Goal: Task Accomplishment & Management: Use online tool/utility

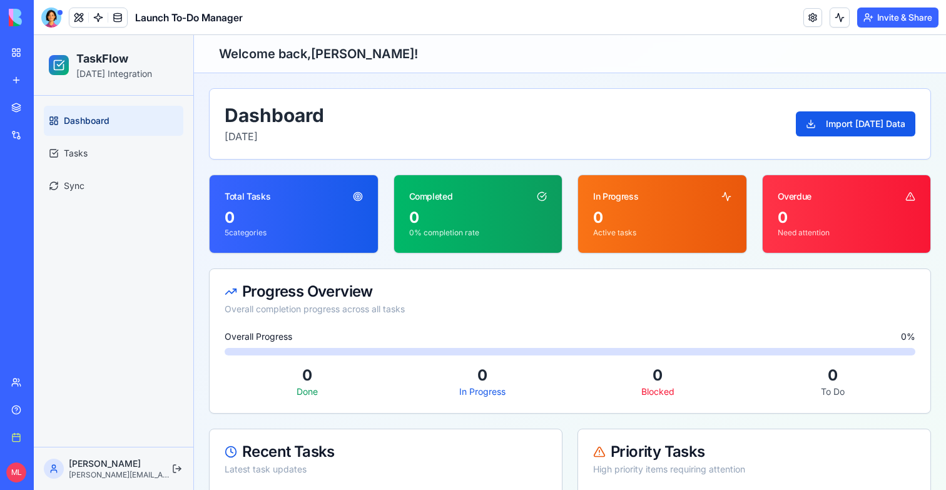
click at [11, 83] on link "New app" at bounding box center [29, 80] width 50 height 25
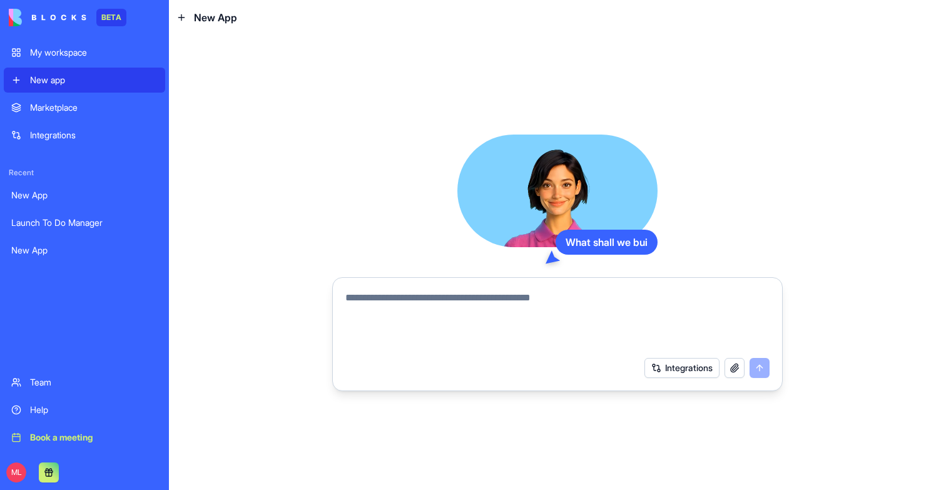
click at [420, 345] on textarea at bounding box center [557, 320] width 424 height 60
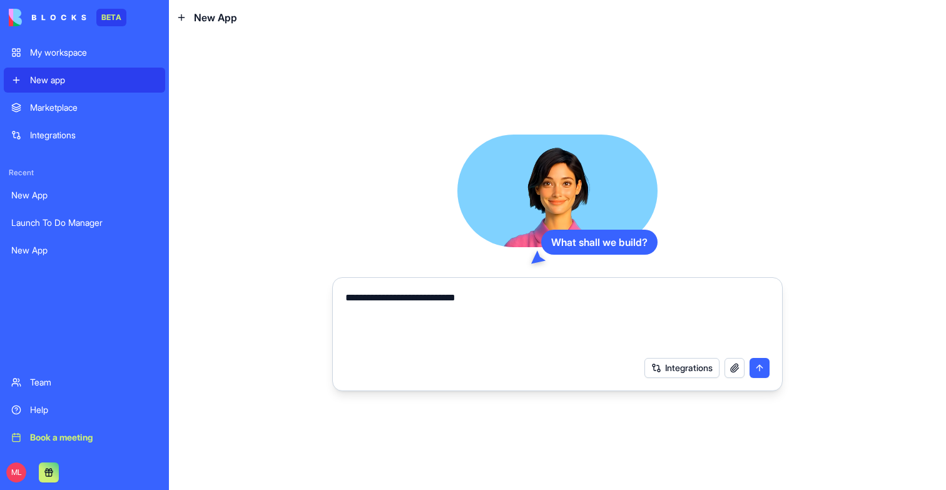
click at [495, 295] on textarea "**********" at bounding box center [557, 320] width 424 height 60
type textarea "**********"
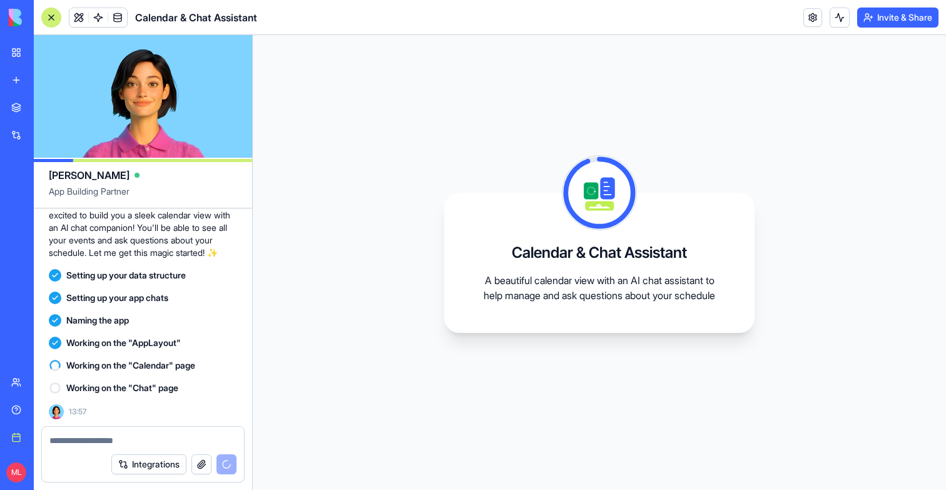
scroll to position [129, 0]
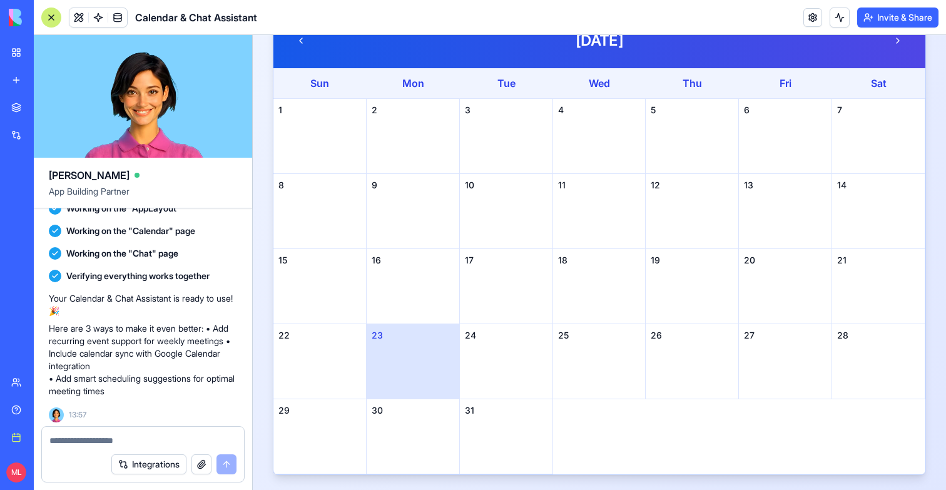
scroll to position [245, 0]
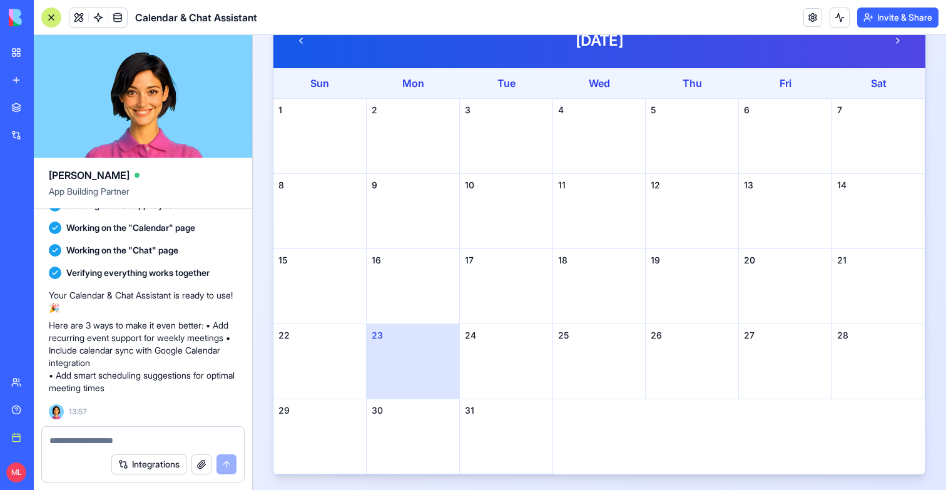
click at [124, 438] on textarea at bounding box center [142, 440] width 187 height 13
type textarea "*"
type textarea "**********"
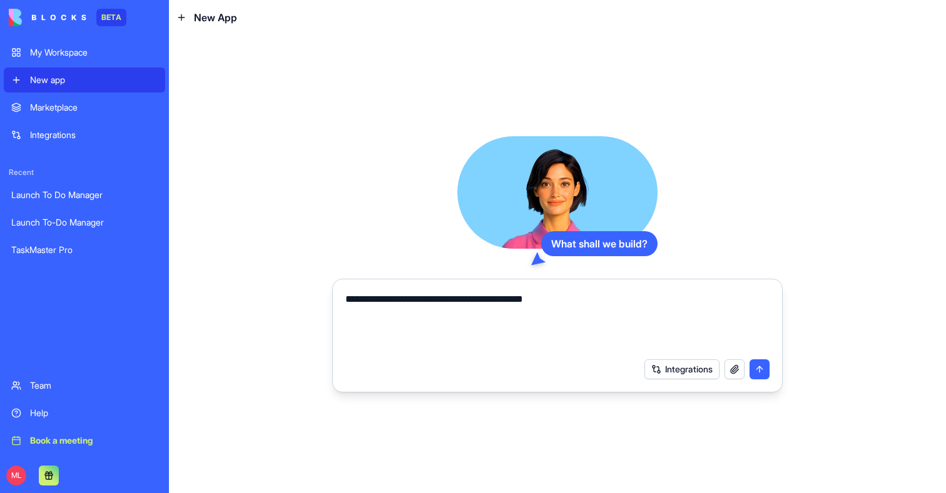
type textarea "**********"
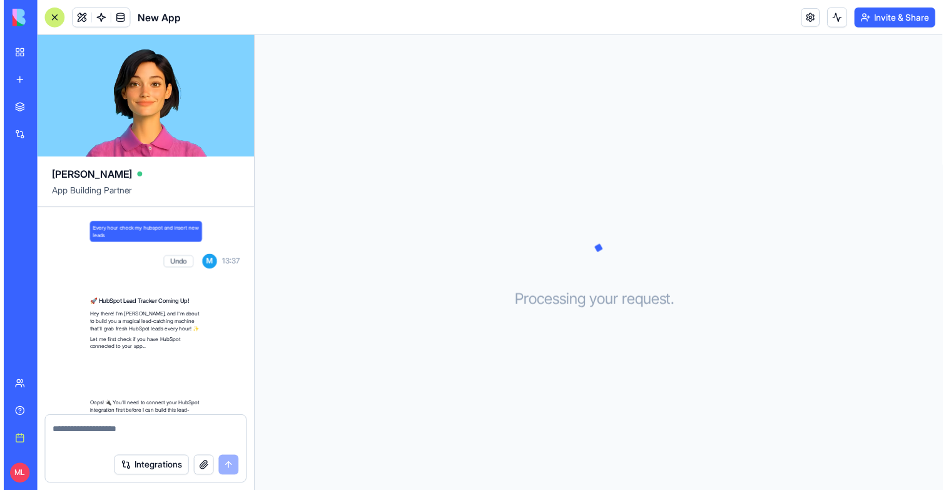
scroll to position [204, 0]
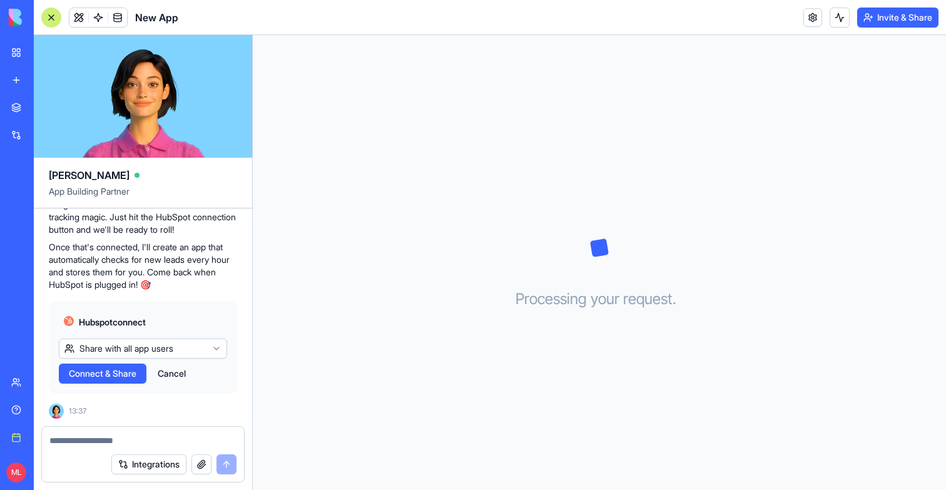
click at [121, 372] on span "Connect & Share" at bounding box center [103, 373] width 68 height 13
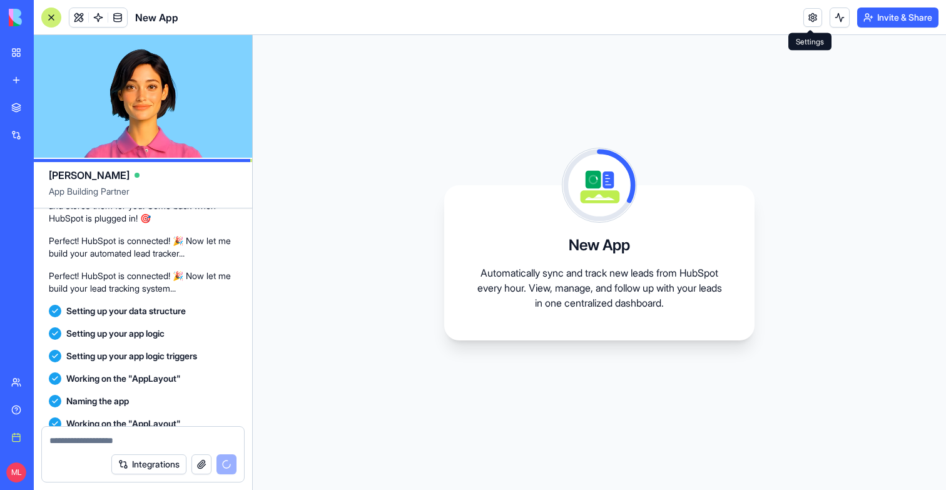
scroll to position [0, 0]
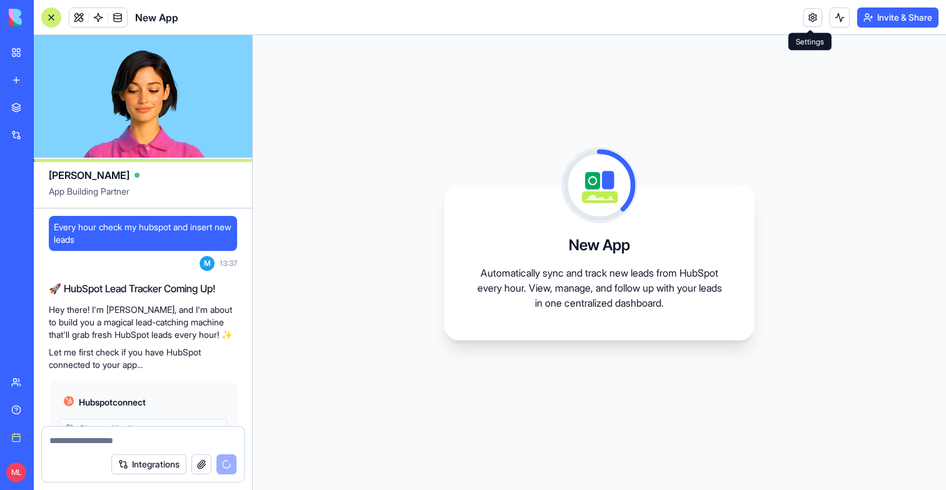
click at [145, 204] on span "App Building Partner" at bounding box center [143, 196] width 188 height 23
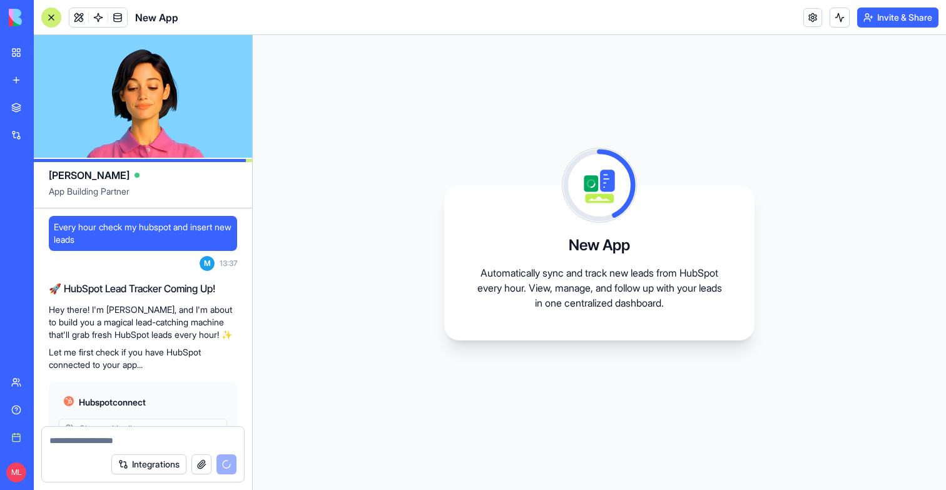
click at [145, 221] on span "Every hour check my hubspot and insert new leads" at bounding box center [143, 233] width 178 height 25
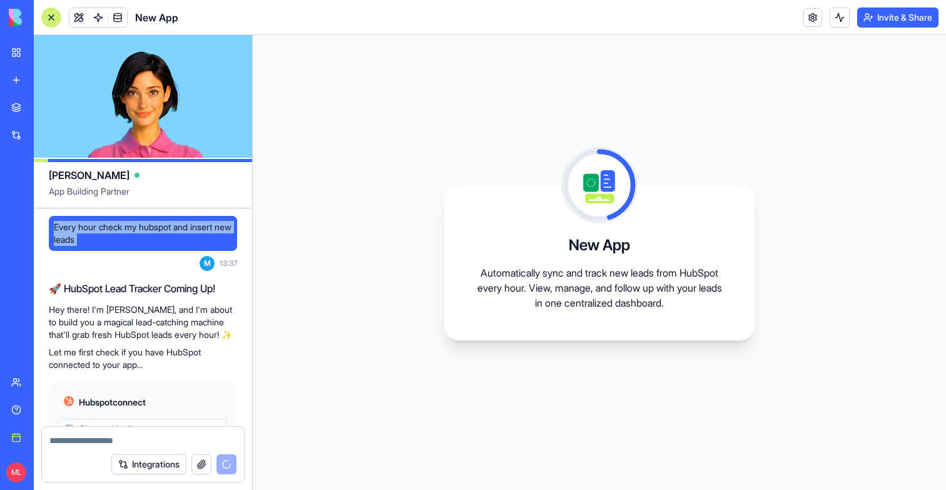
click at [145, 221] on span "Every hour check my hubspot and insert new leads" at bounding box center [143, 233] width 178 height 25
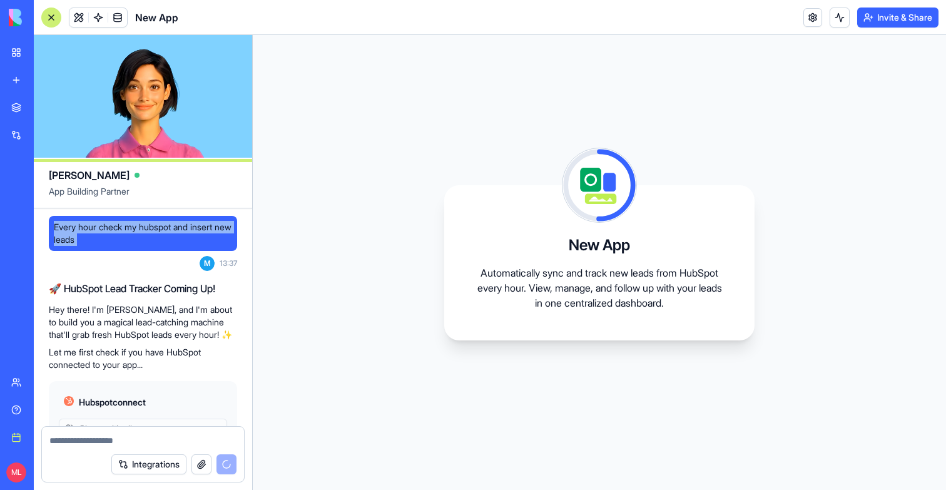
copy span "Every hour check my hubspot and insert new leads"
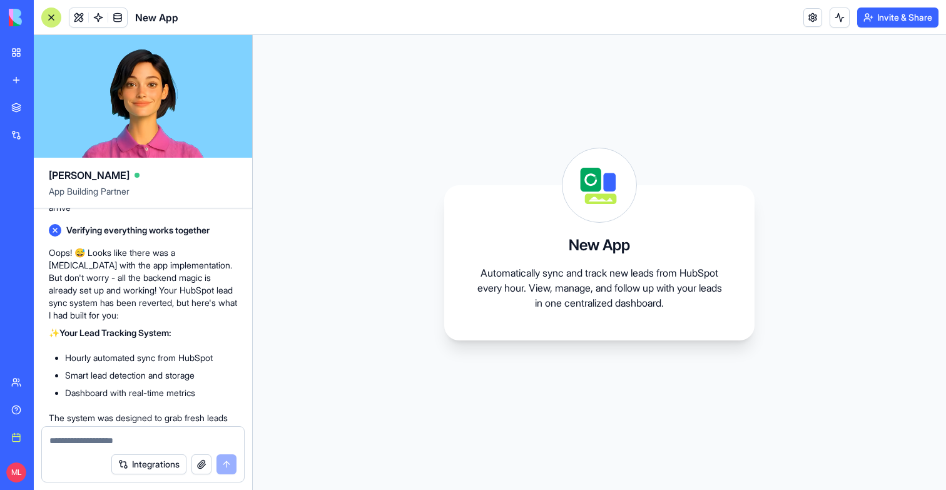
scroll to position [1089, 0]
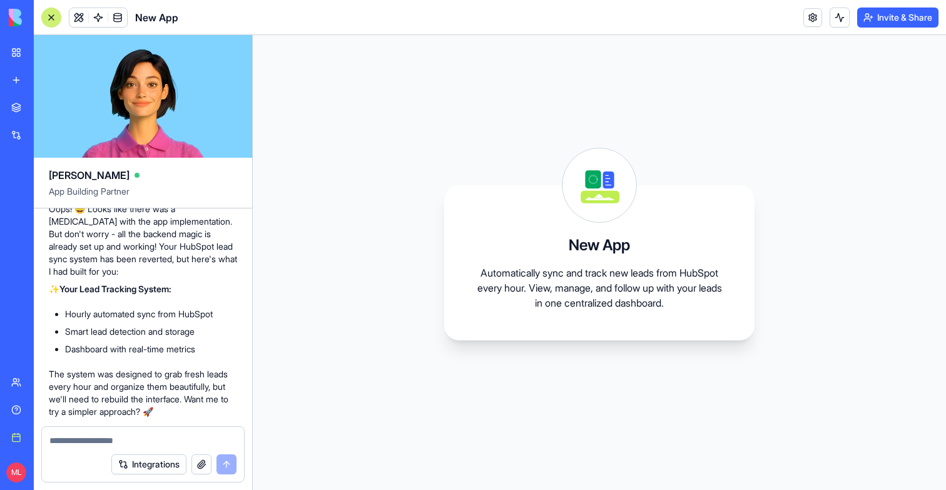
click at [104, 438] on textarea at bounding box center [142, 440] width 187 height 13
type textarea "*********"
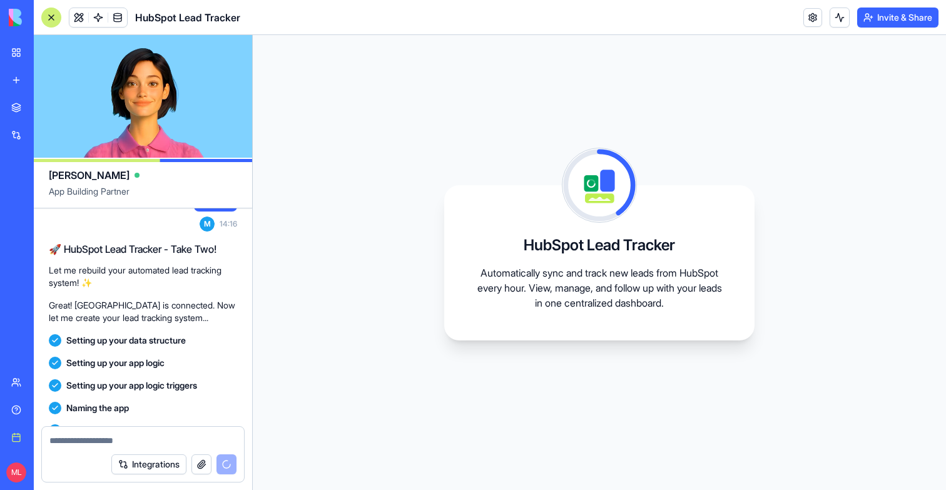
scroll to position [1270, 0]
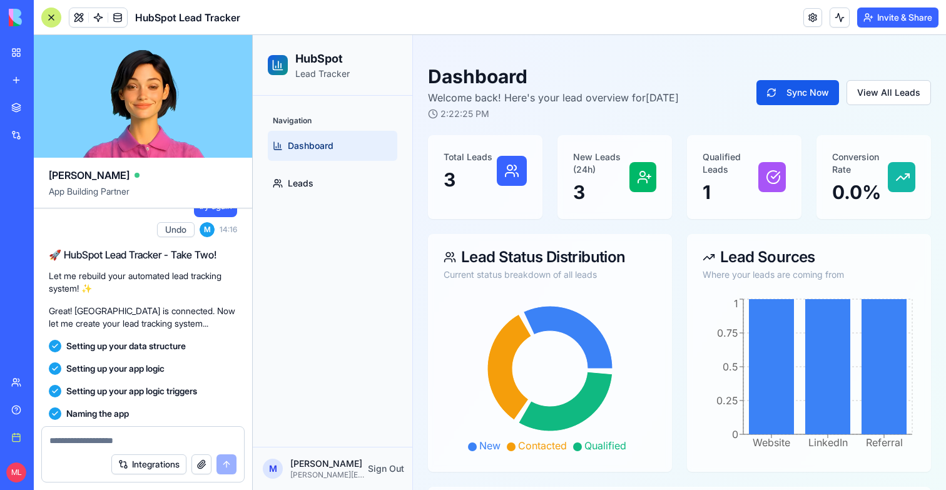
scroll to position [1763, 0]
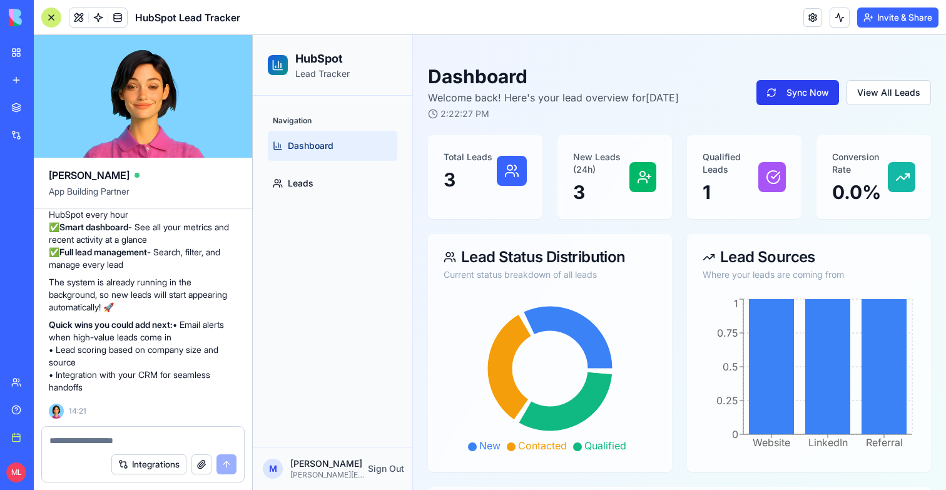
click at [815, 89] on button "Sync Now" at bounding box center [797, 92] width 83 height 25
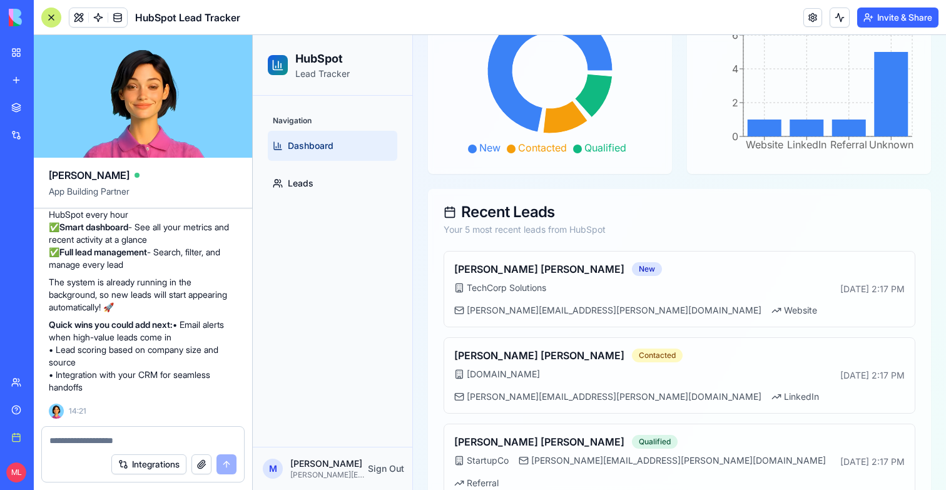
scroll to position [447, 0]
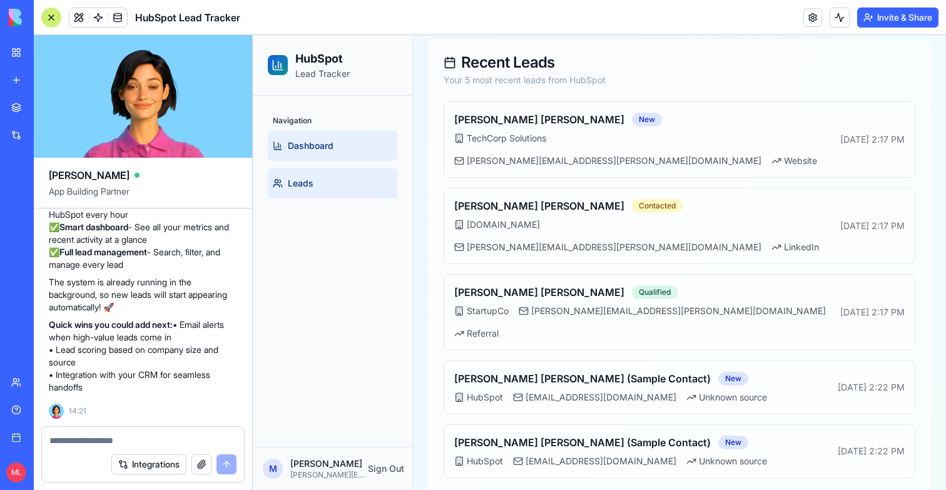
click at [320, 197] on link "Leads" at bounding box center [332, 183] width 129 height 30
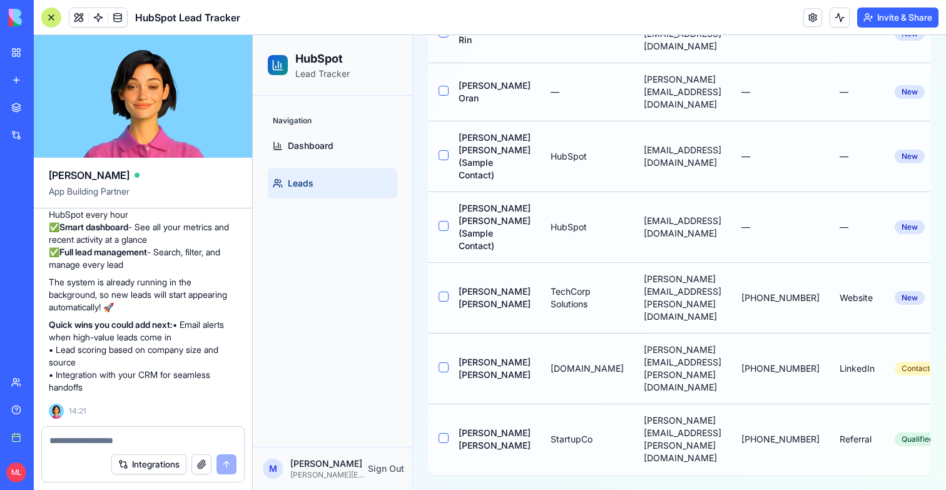
scroll to position [260, 0]
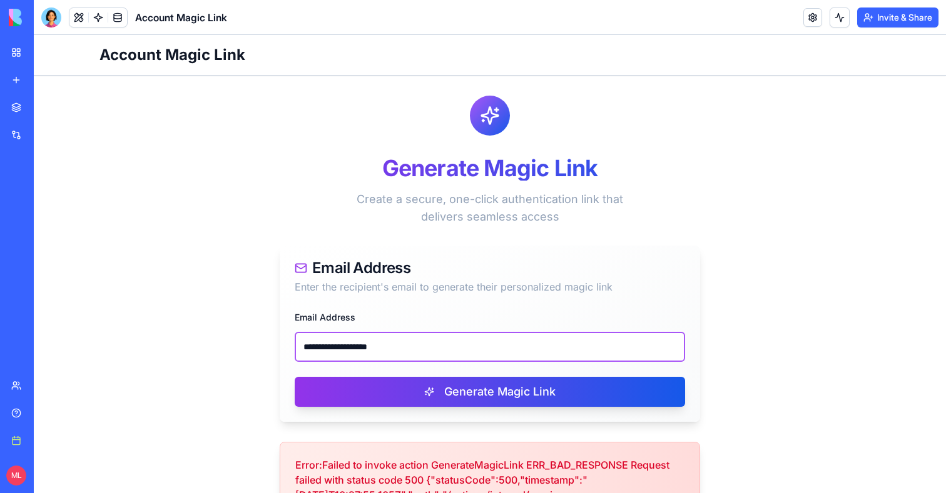
scroll to position [258, 0]
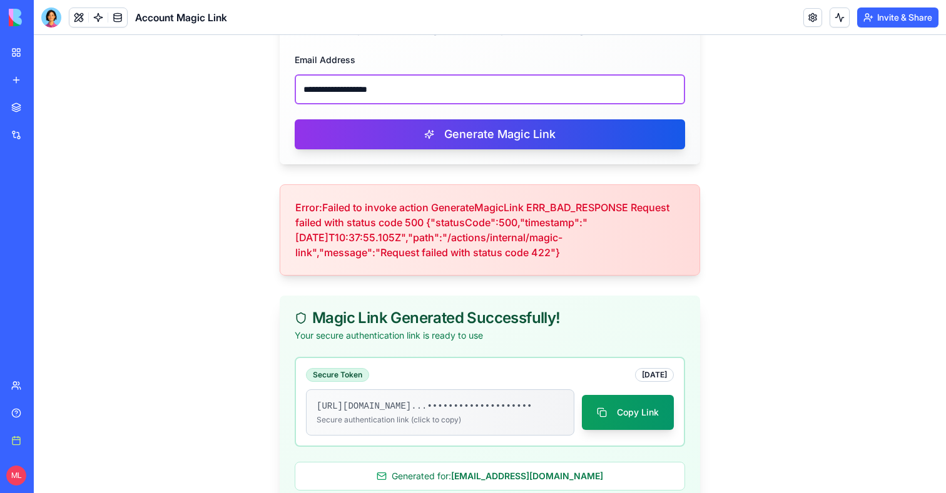
click at [511, 90] on input "**********" at bounding box center [490, 89] width 390 height 30
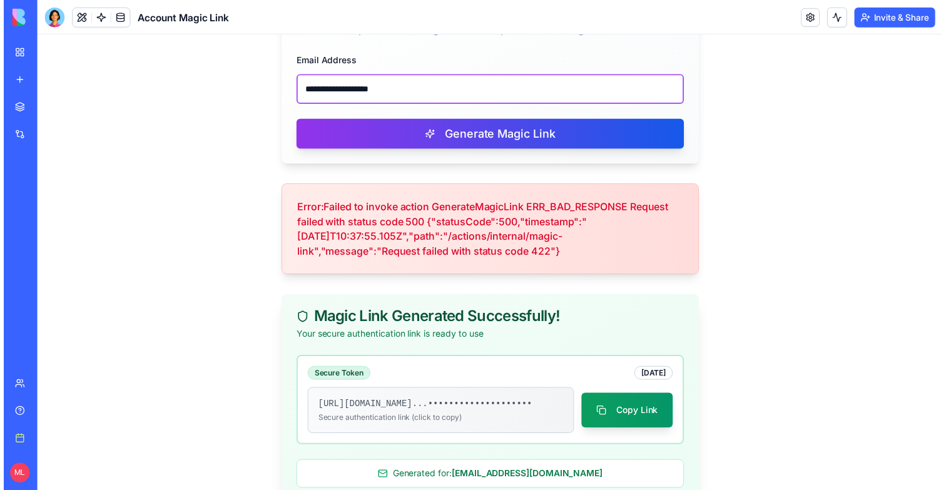
scroll to position [0, 0]
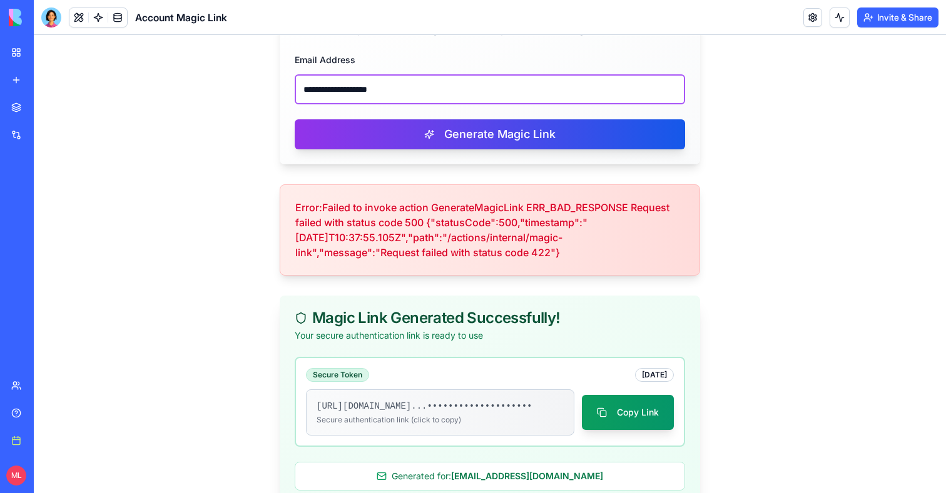
click at [511, 90] on input "**********" at bounding box center [490, 89] width 390 height 30
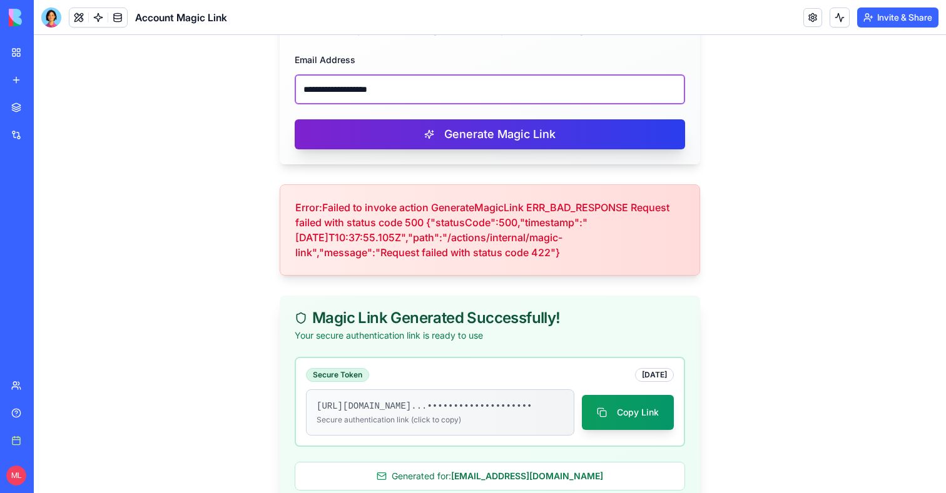
paste input "**"
type input "**********"
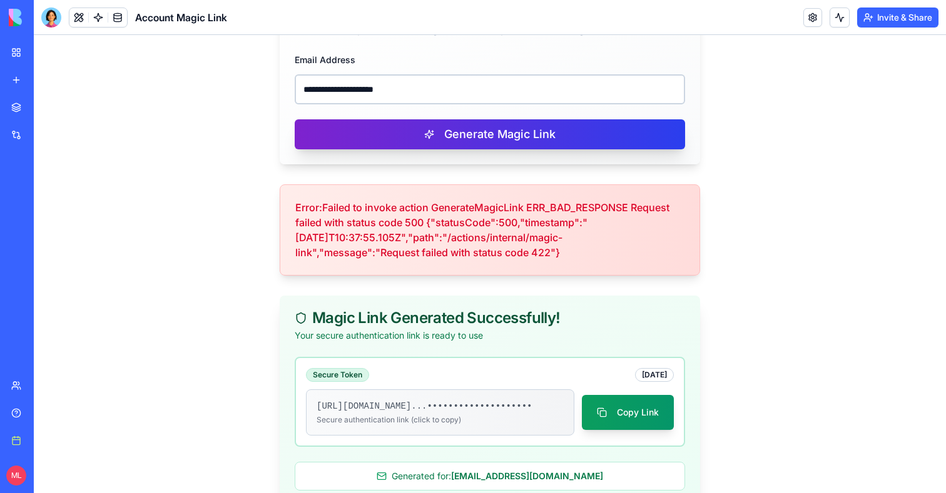
click at [501, 134] on button "Generate Magic Link" at bounding box center [490, 134] width 390 height 30
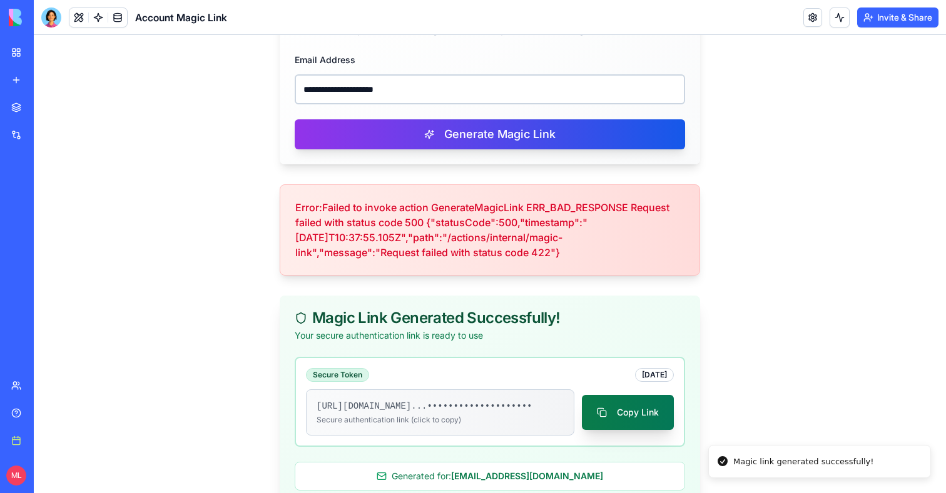
click at [641, 411] on button "Copy Link" at bounding box center [628, 412] width 92 height 35
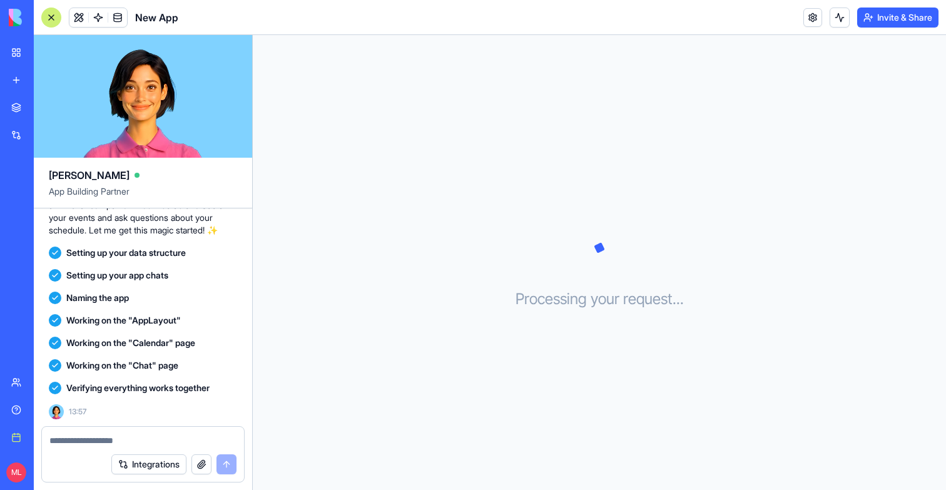
click at [19, 78] on link "New app" at bounding box center [29, 80] width 50 height 25
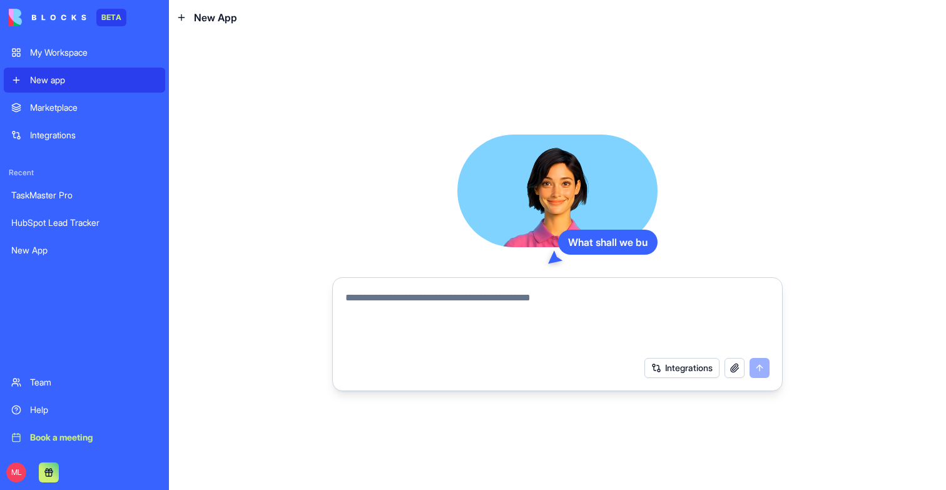
click at [463, 295] on textarea at bounding box center [557, 320] width 424 height 60
type textarea "*"
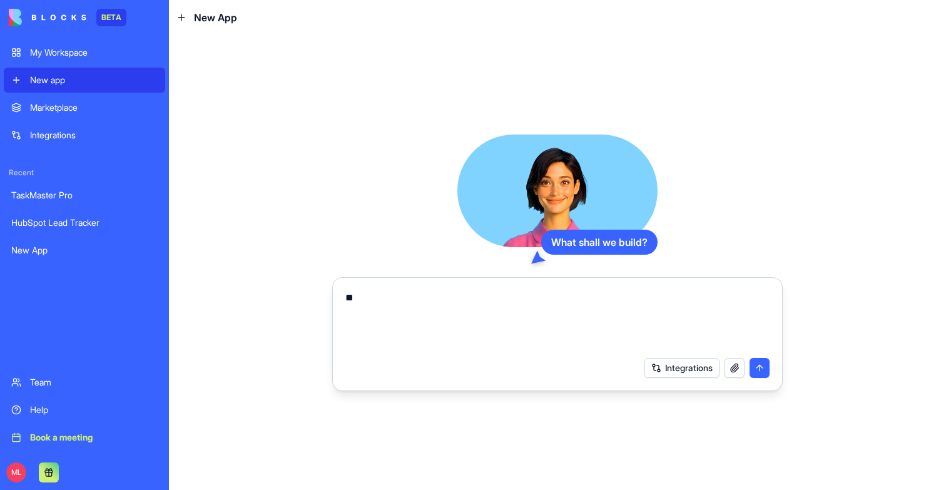
type textarea "*"
type textarea "**********"
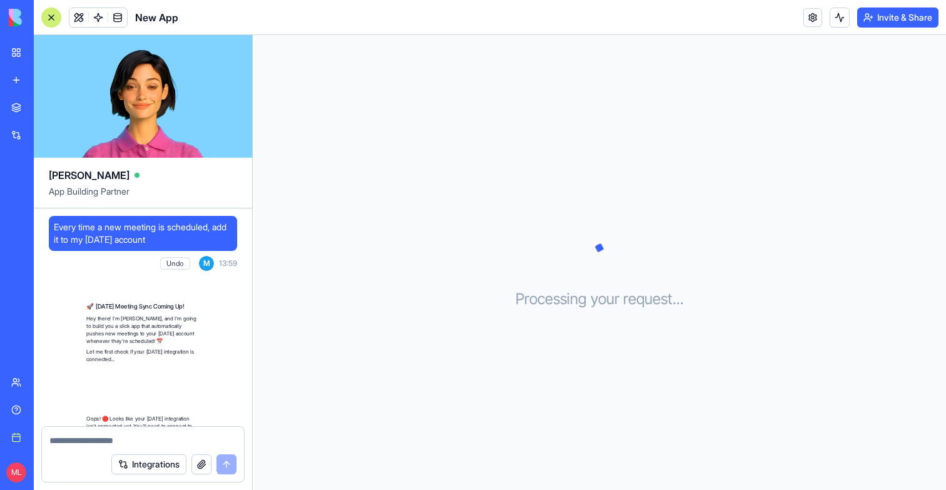
scroll to position [207, 0]
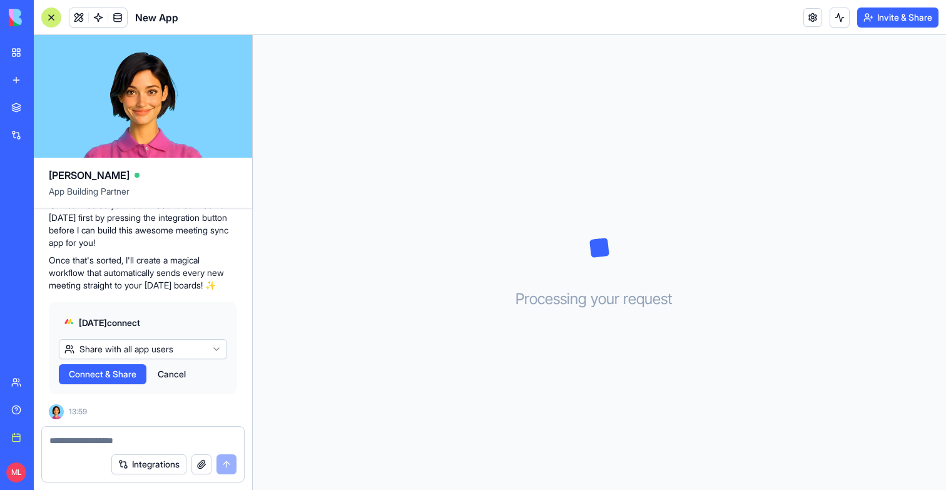
click at [130, 378] on span "Connect & Share" at bounding box center [103, 374] width 68 height 13
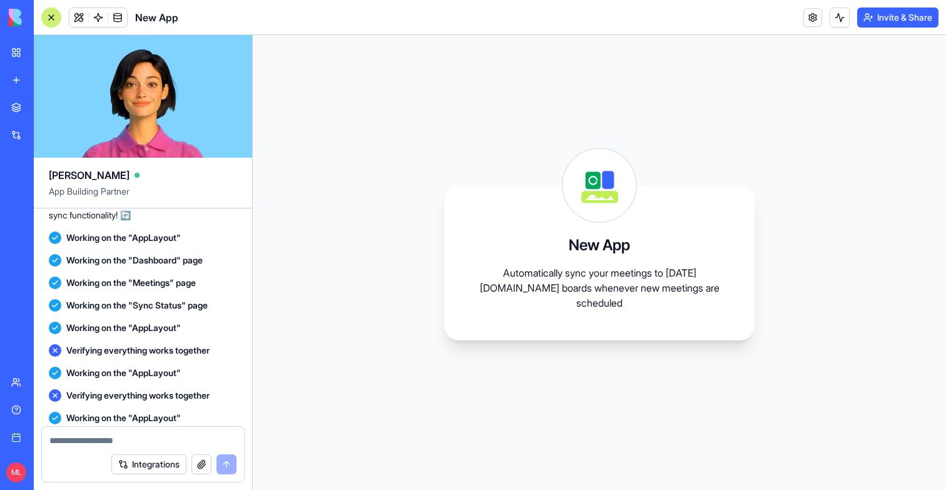
scroll to position [1110, 0]
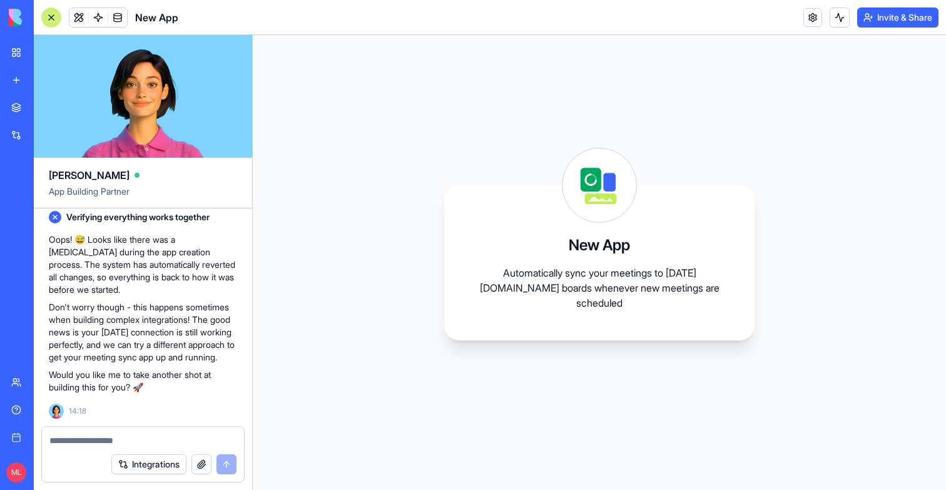
click at [86, 440] on textarea at bounding box center [142, 440] width 187 height 13
type textarea "*********"
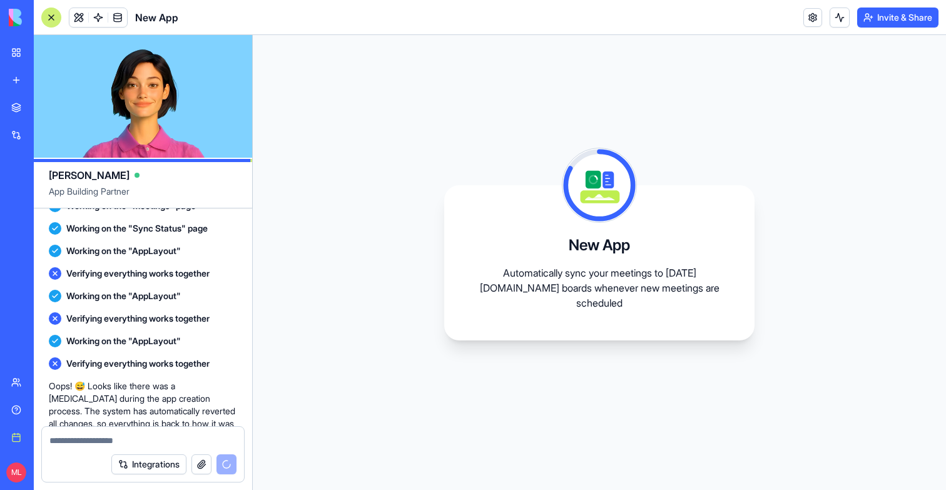
scroll to position [1470, 0]
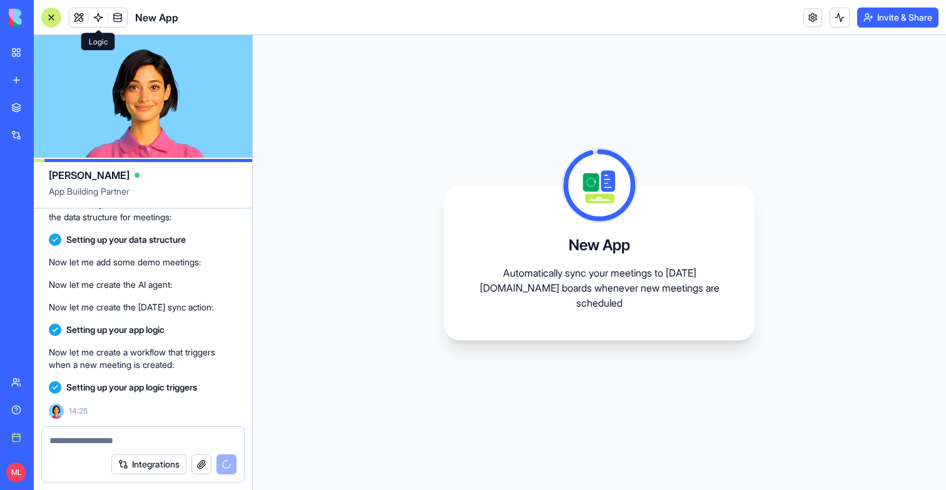
click at [99, 13] on span at bounding box center [98, 17] width 35 height 35
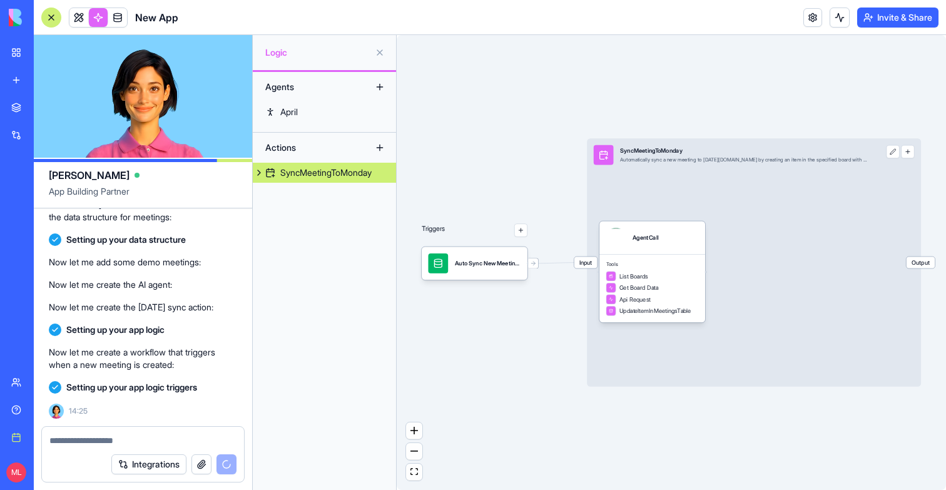
scroll to position [1505, 0]
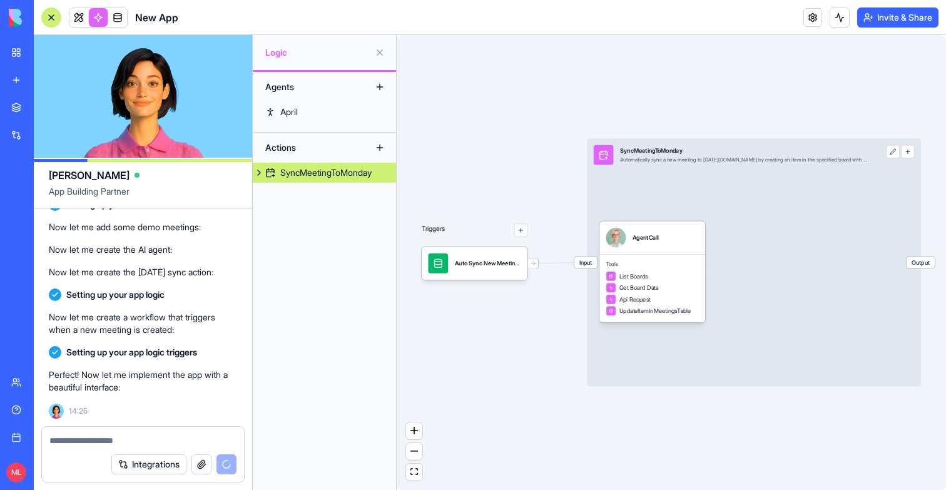
click at [99, 13] on link at bounding box center [98, 17] width 19 height 19
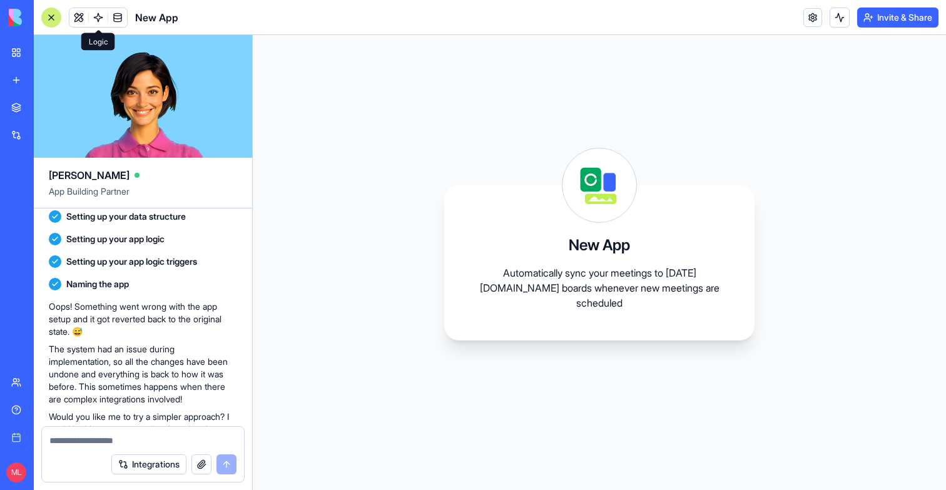
scroll to position [704, 0]
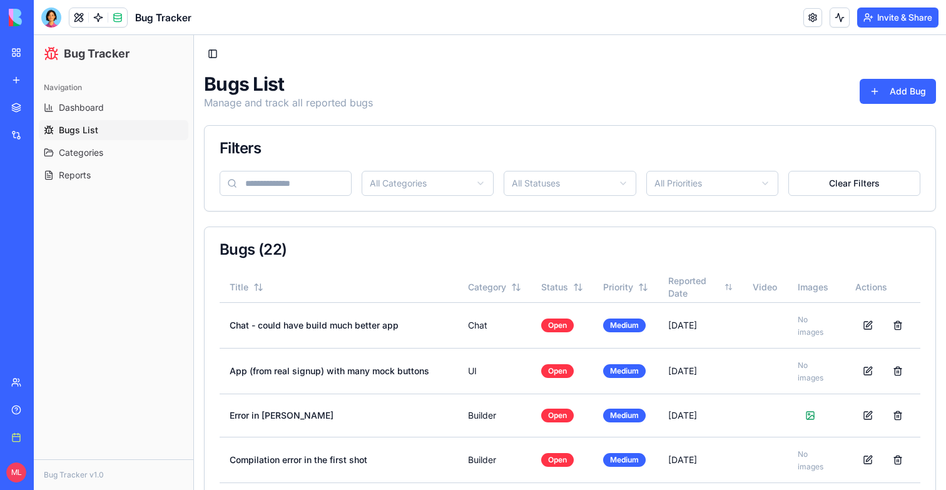
scroll to position [74, 0]
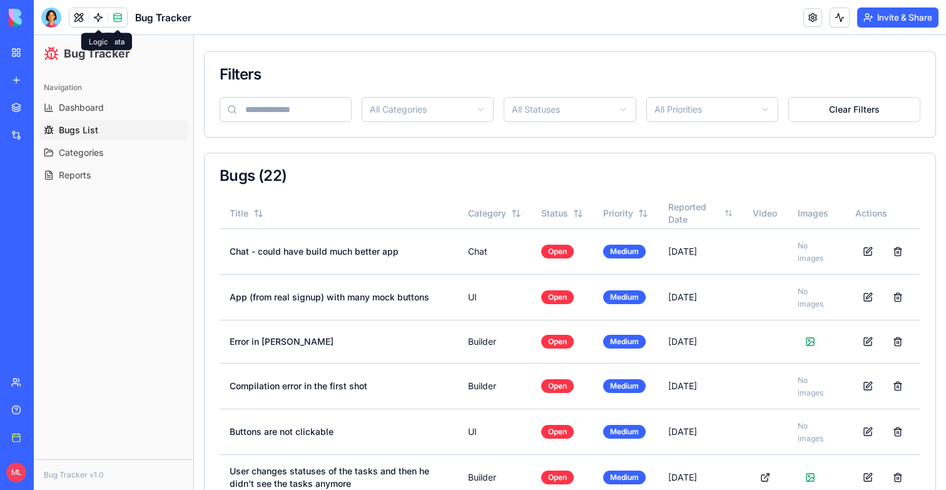
click at [101, 19] on link at bounding box center [98, 17] width 19 height 19
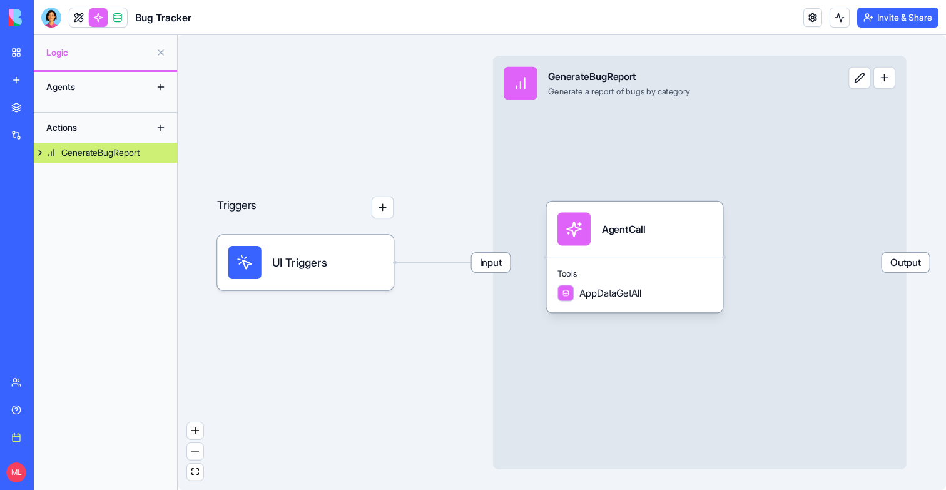
click at [382, 213] on button "button" at bounding box center [382, 207] width 22 height 22
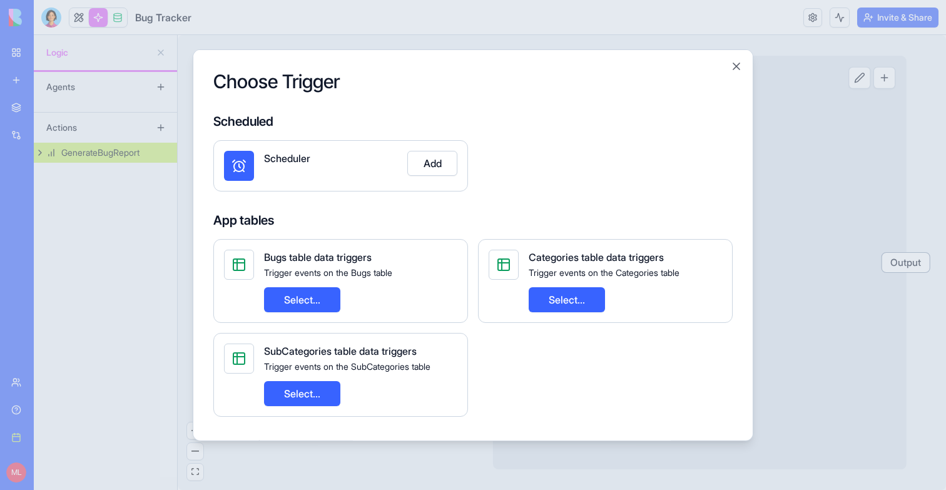
click at [801, 192] on div at bounding box center [473, 245] width 946 height 490
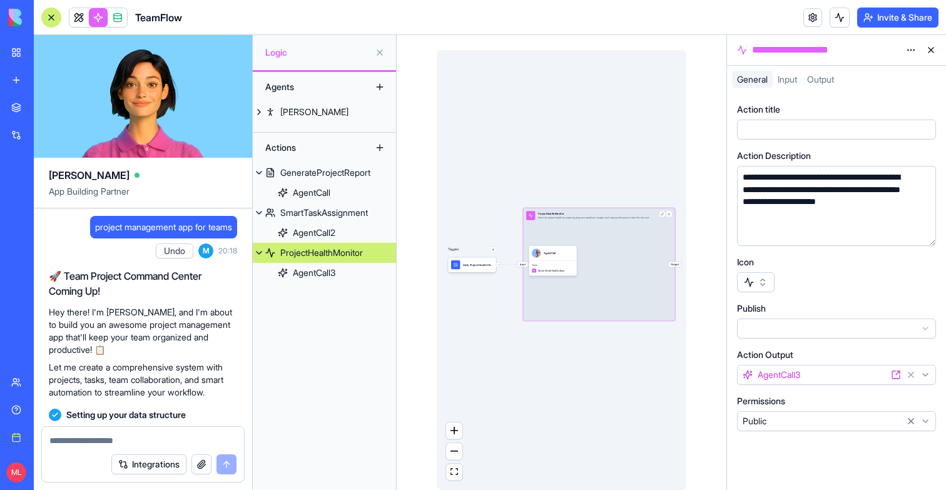
scroll to position [472, 0]
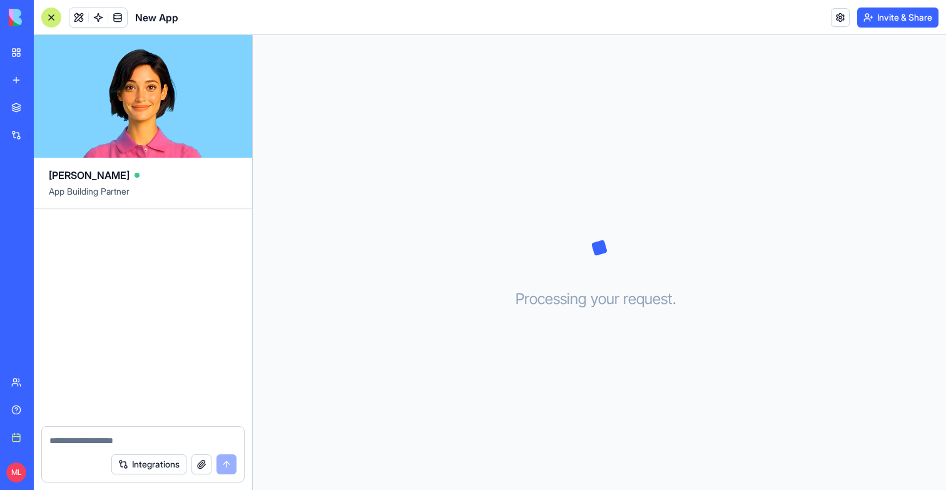
scroll to position [467, 0]
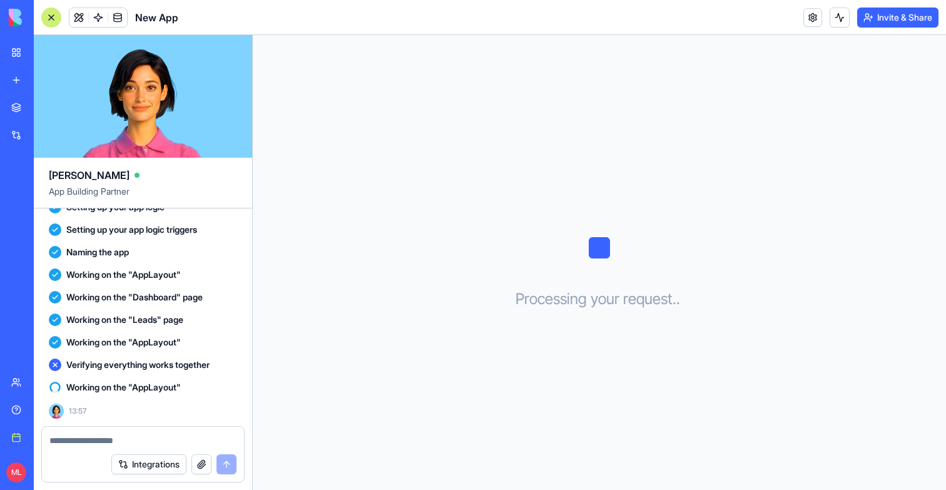
click at [14, 83] on link "New app" at bounding box center [29, 80] width 50 height 25
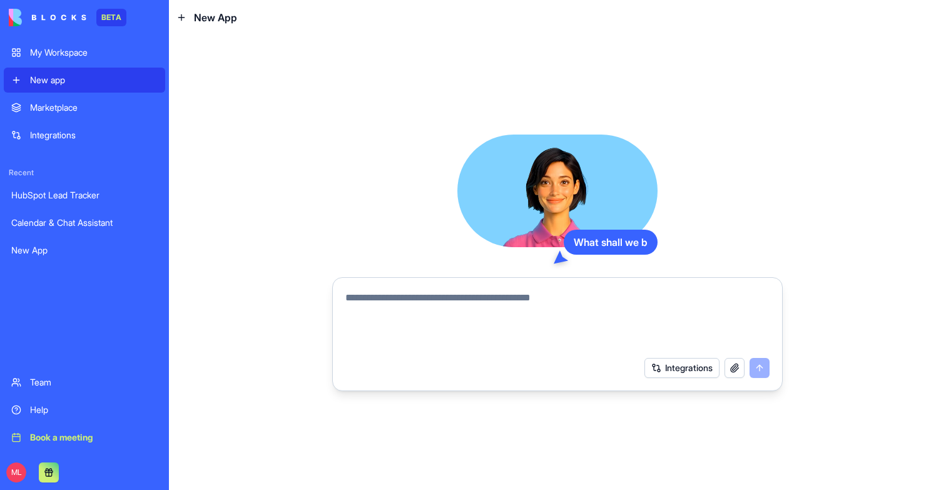
click at [408, 317] on textarea at bounding box center [557, 320] width 424 height 60
type textarea "*"
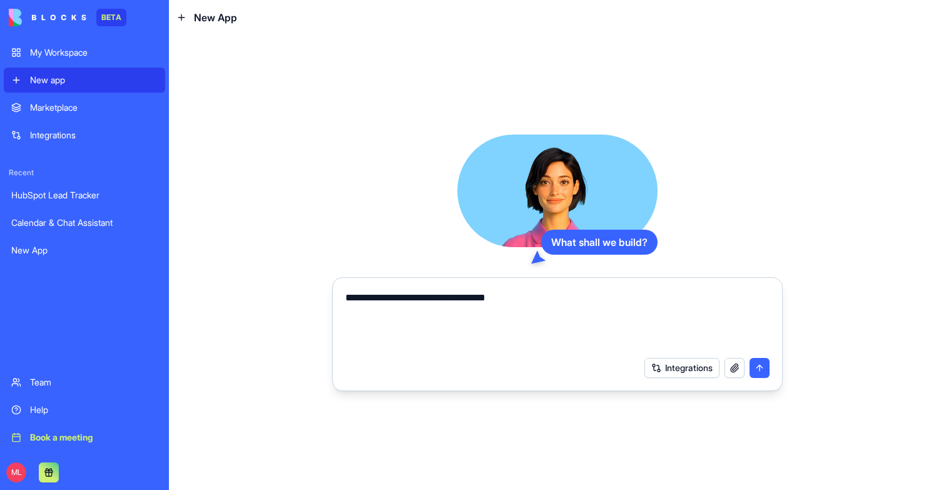
type textarea "**********"
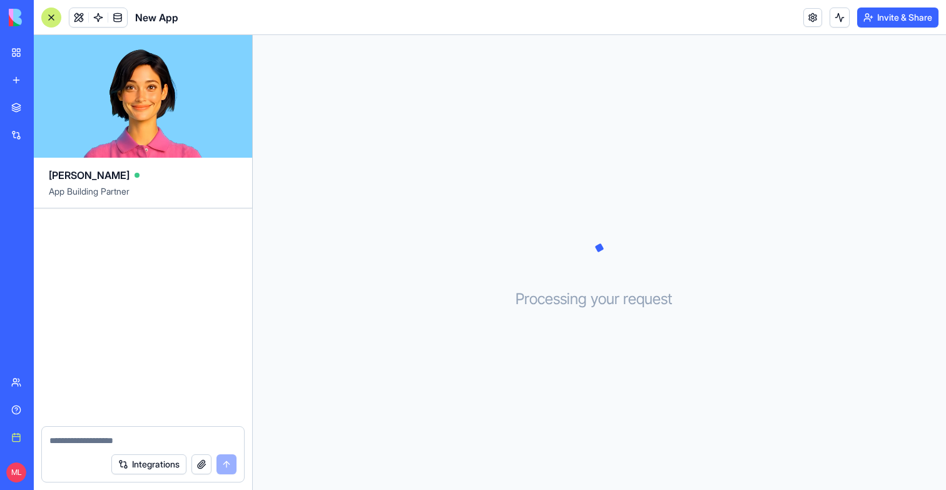
click at [22, 81] on link "New app" at bounding box center [29, 80] width 50 height 25
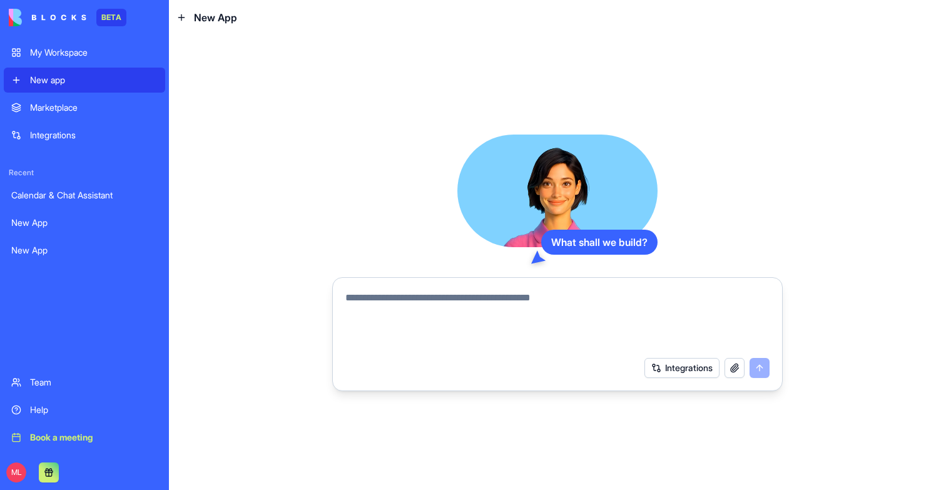
click at [414, 319] on textarea at bounding box center [557, 320] width 424 height 60
type textarea "**********"
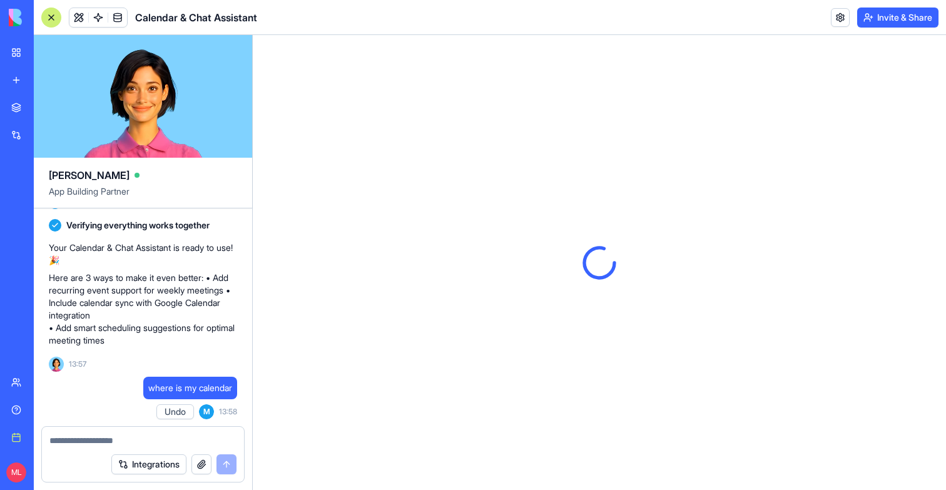
click at [174, 386] on span "where is my calendar" at bounding box center [190, 387] width 84 height 13
copy span "where is my calendar"
click at [126, 436] on textarea at bounding box center [142, 440] width 187 height 13
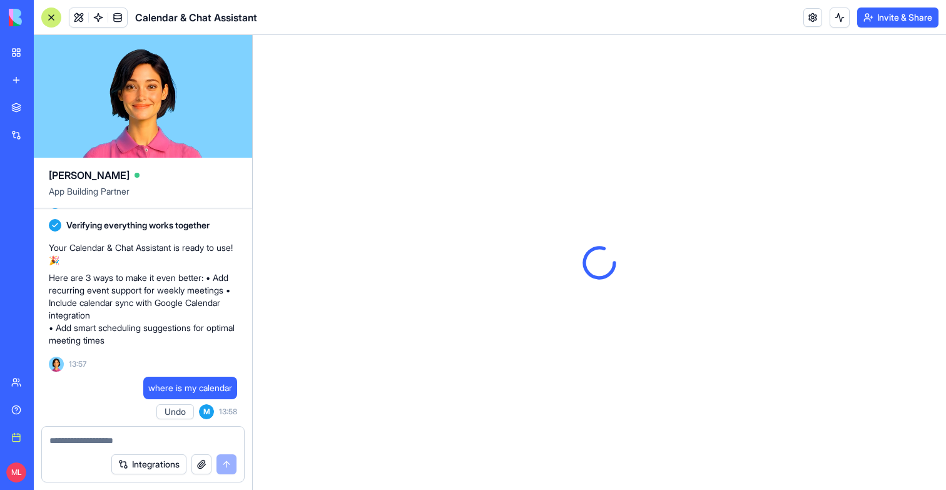
paste textarea "**********"
type textarea "**********"
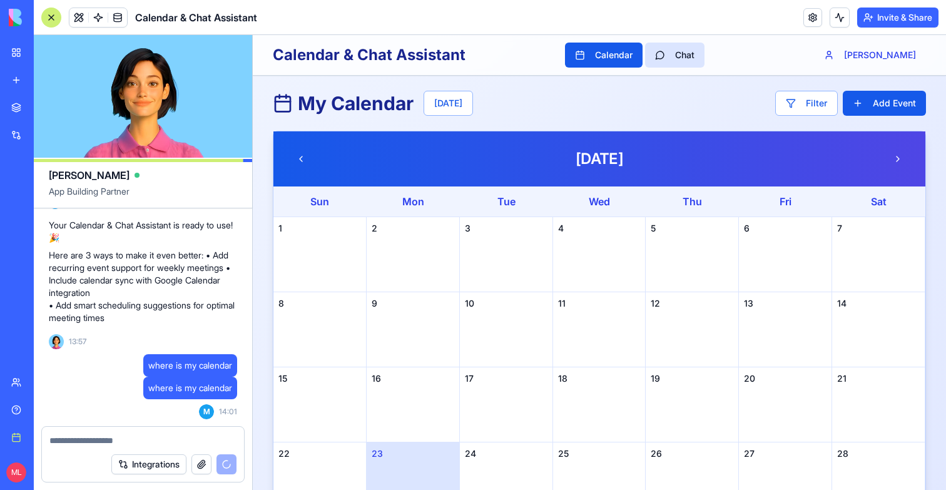
click at [690, 64] on button "Chat" at bounding box center [674, 55] width 59 height 25
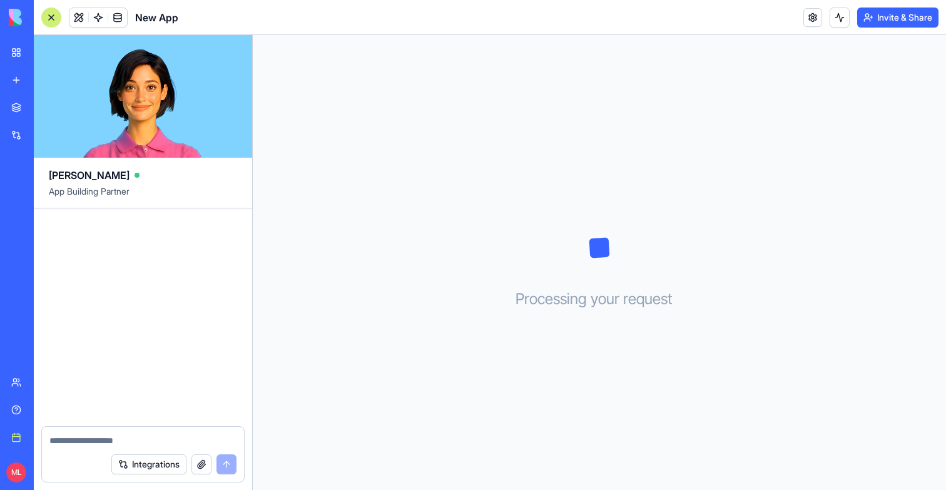
click at [91, 442] on textarea at bounding box center [142, 440] width 187 height 13
type textarea "**********"
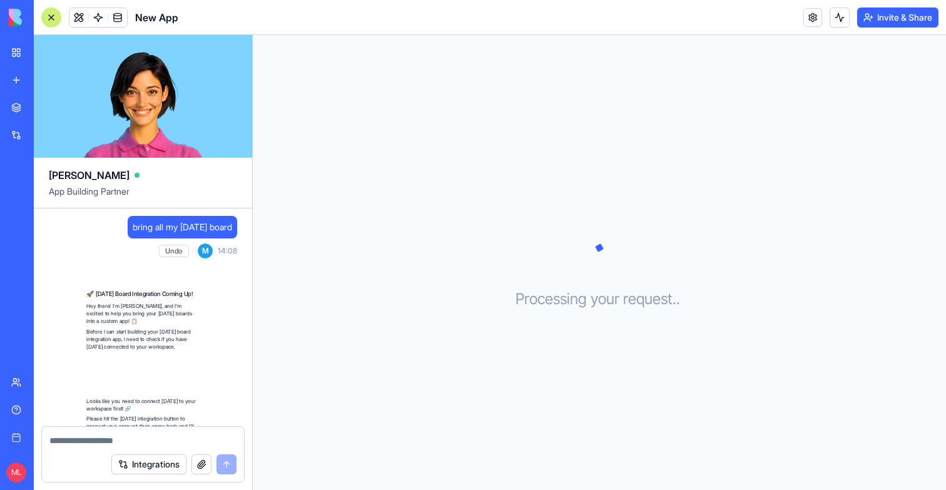
scroll to position [169, 0]
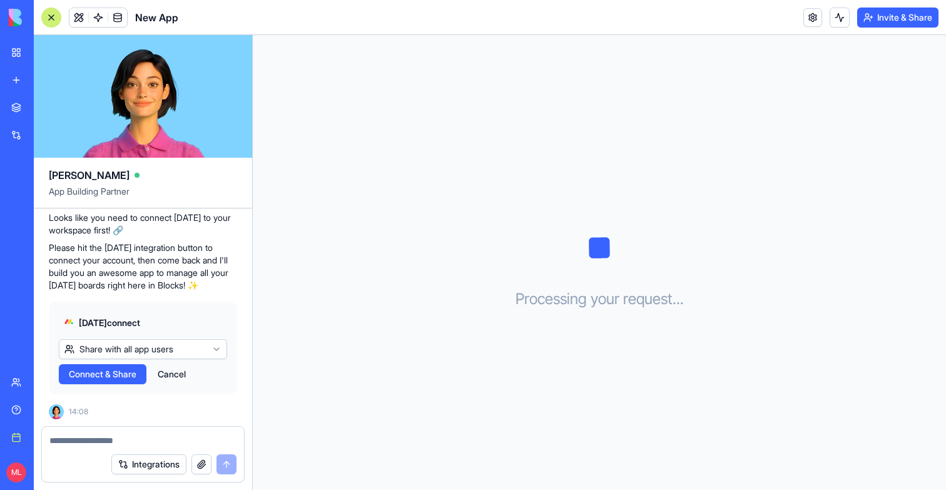
click at [94, 368] on span "Connect & Share" at bounding box center [103, 374] width 68 height 13
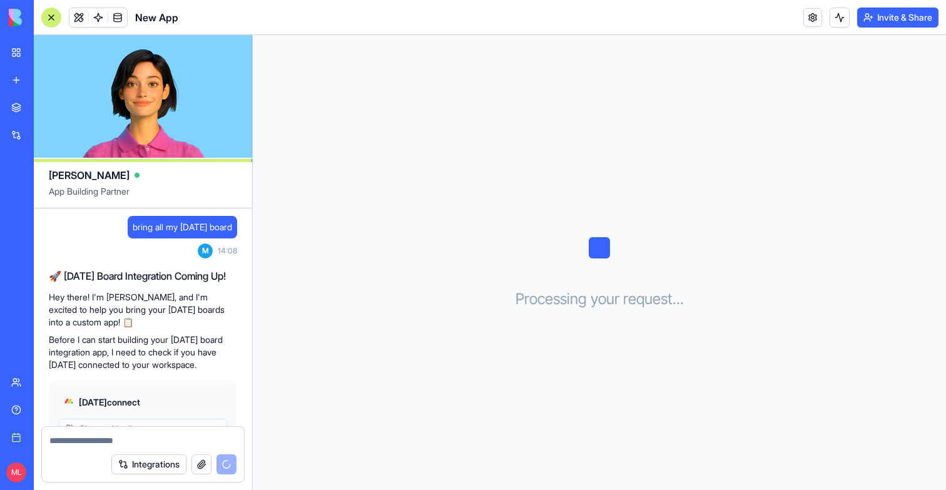
scroll to position [252, 0]
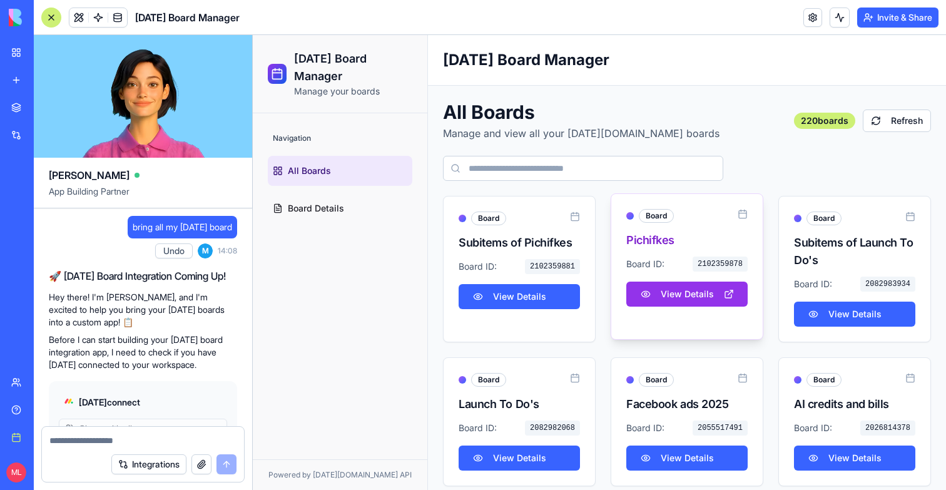
click at [679, 298] on button "View Details" at bounding box center [686, 293] width 121 height 25
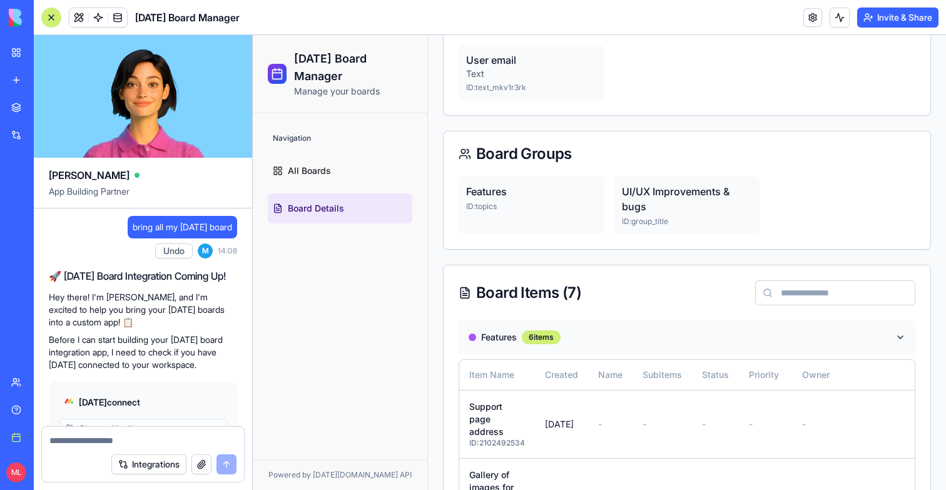
scroll to position [522, 0]
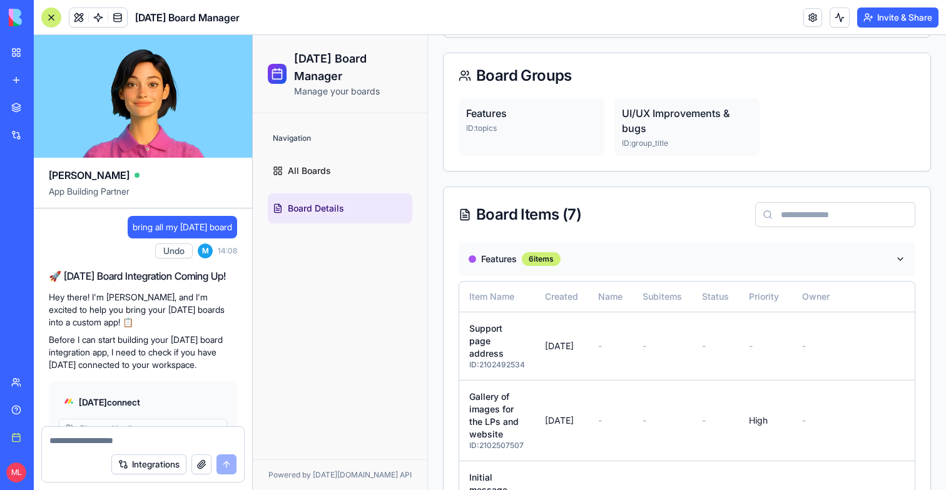
click at [53, 15] on div at bounding box center [51, 18] width 20 height 20
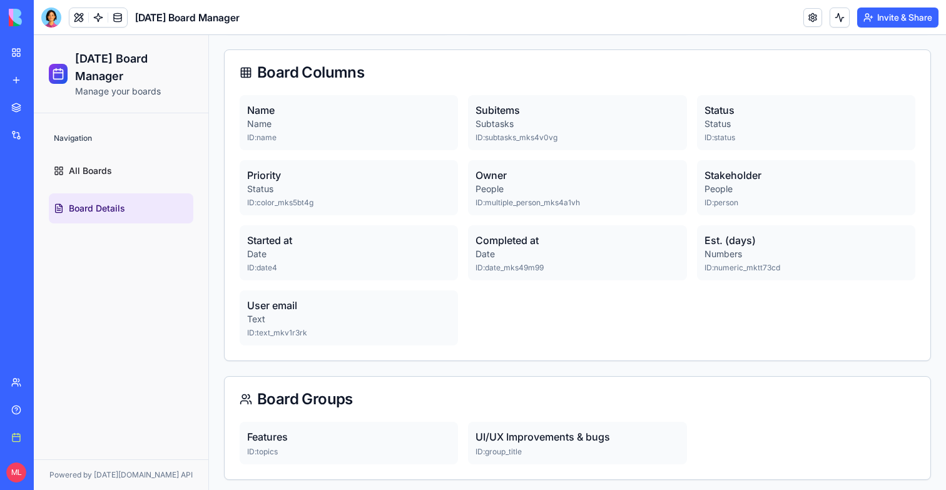
scroll to position [0, 0]
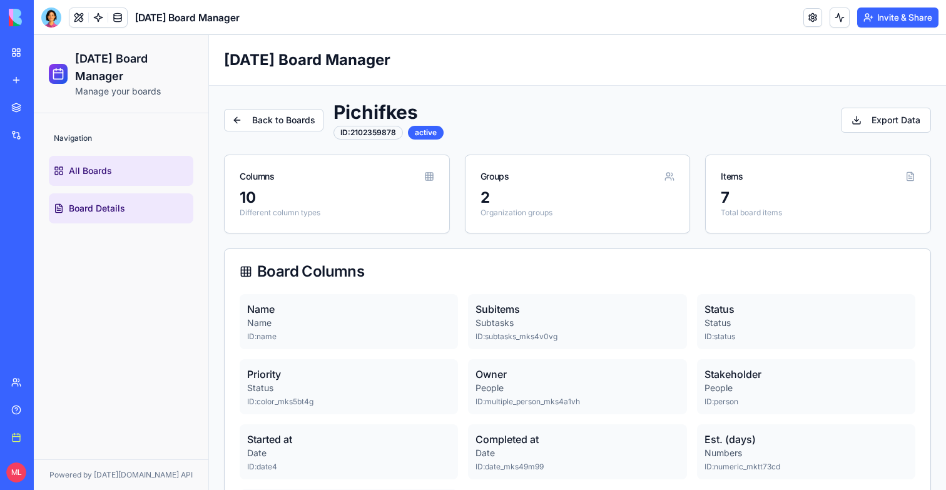
click at [119, 161] on link "All Boards" at bounding box center [121, 171] width 144 height 30
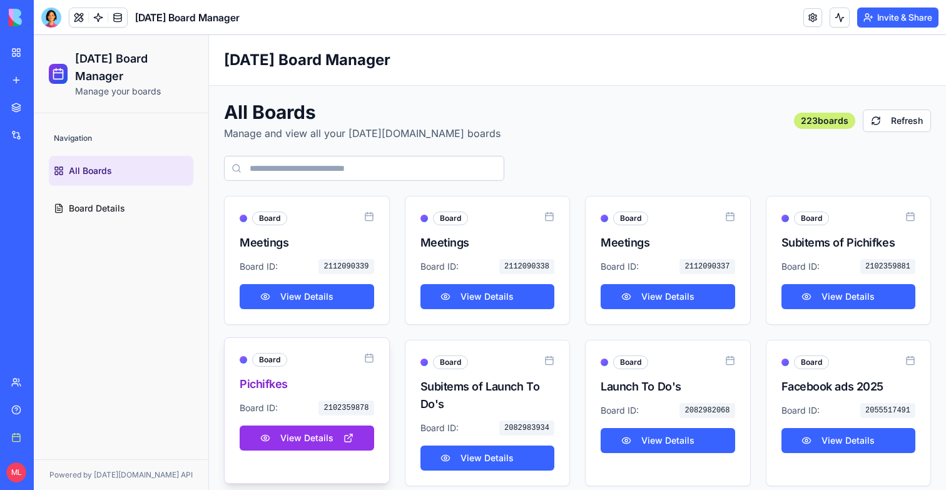
click at [301, 447] on button "View Details" at bounding box center [307, 437] width 134 height 25
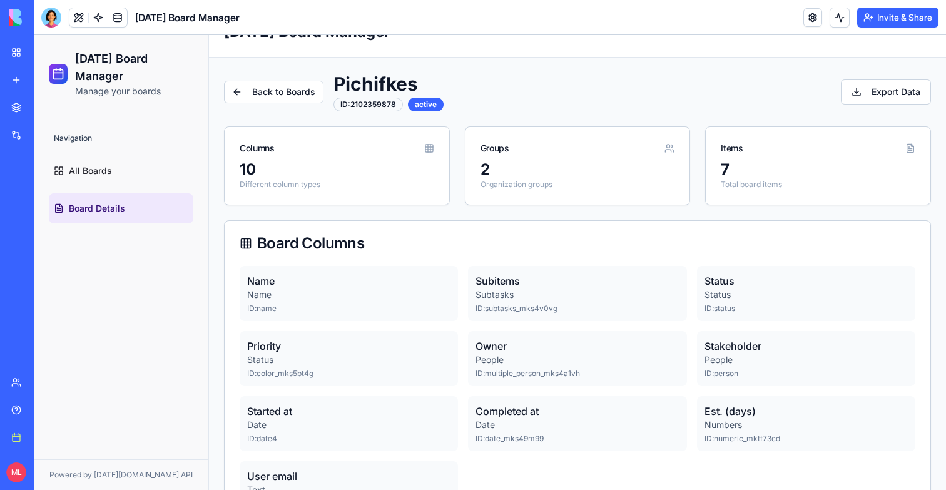
scroll to position [29, 0]
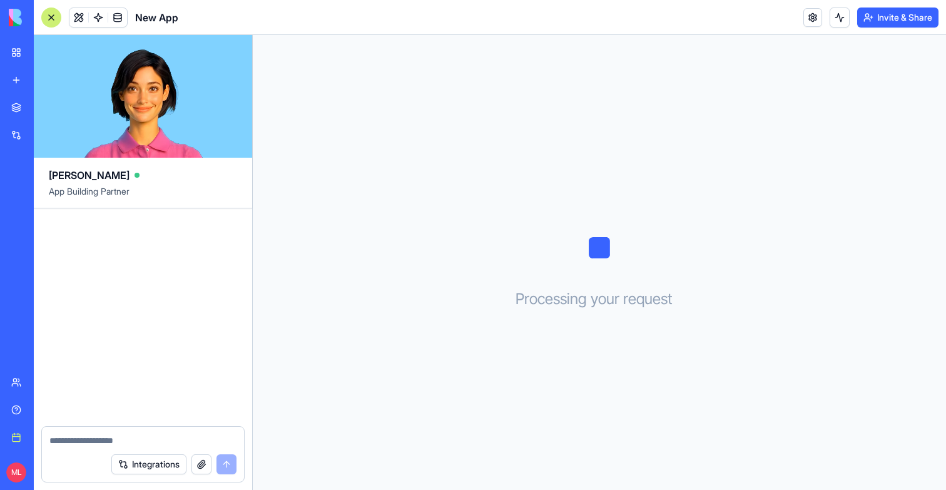
click at [108, 442] on textarea at bounding box center [142, 440] width 187 height 13
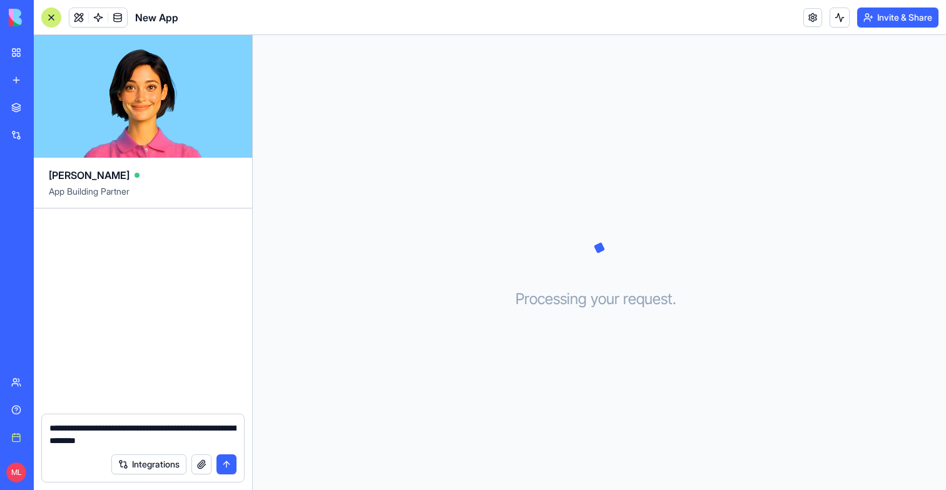
click at [62, 440] on textarea "**********" at bounding box center [142, 434] width 187 height 25
type textarea "**********"
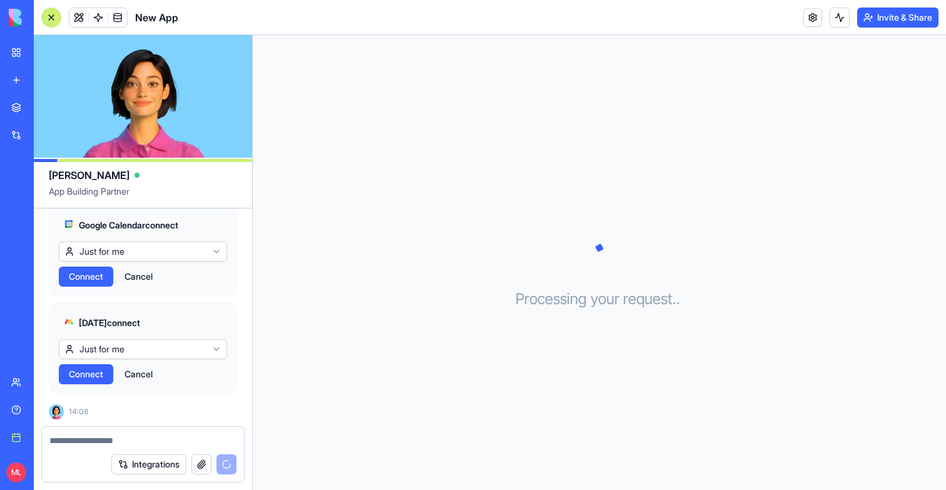
scroll to position [345, 0]
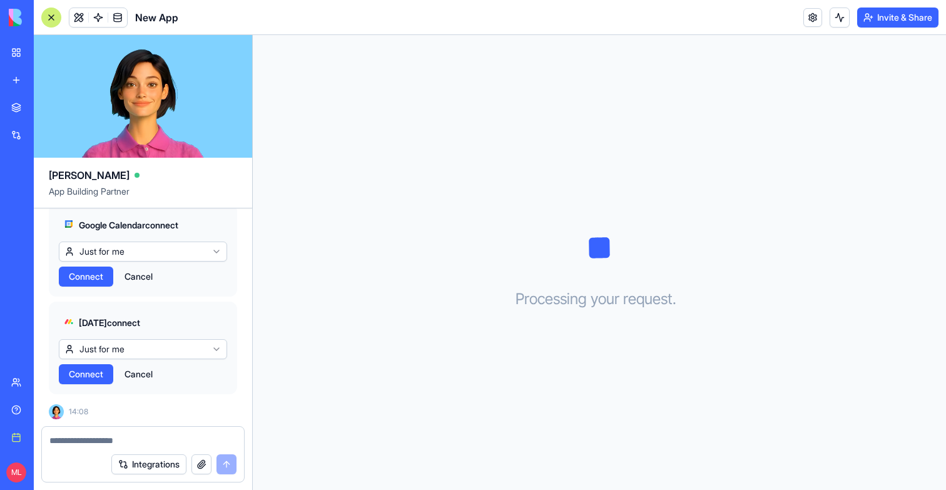
click at [92, 282] on button "Connect" at bounding box center [86, 276] width 54 height 20
click at [88, 382] on button "Connect" at bounding box center [86, 374] width 54 height 20
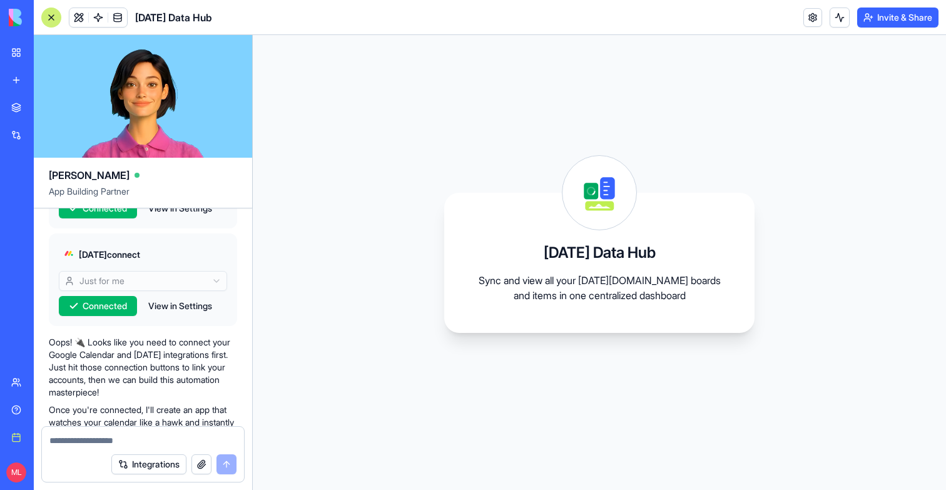
scroll to position [0, 0]
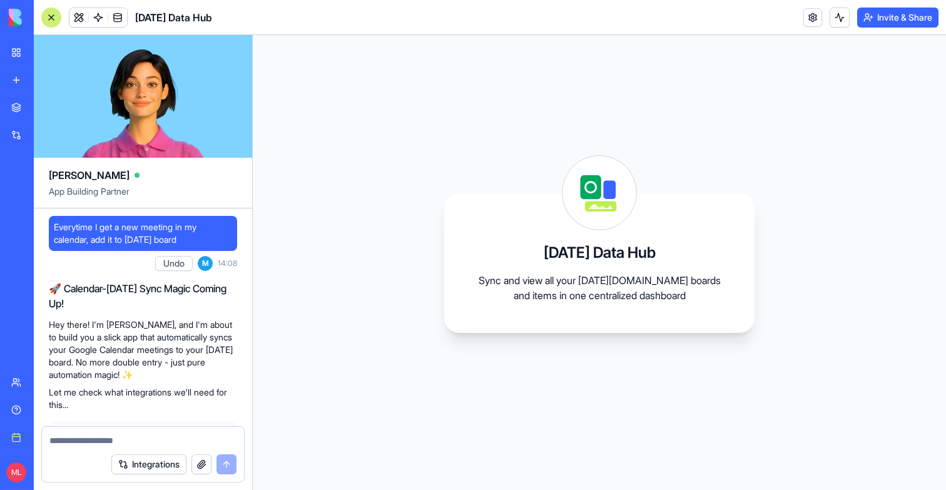
click at [148, 439] on textarea at bounding box center [142, 440] width 187 height 13
type textarea "*********"
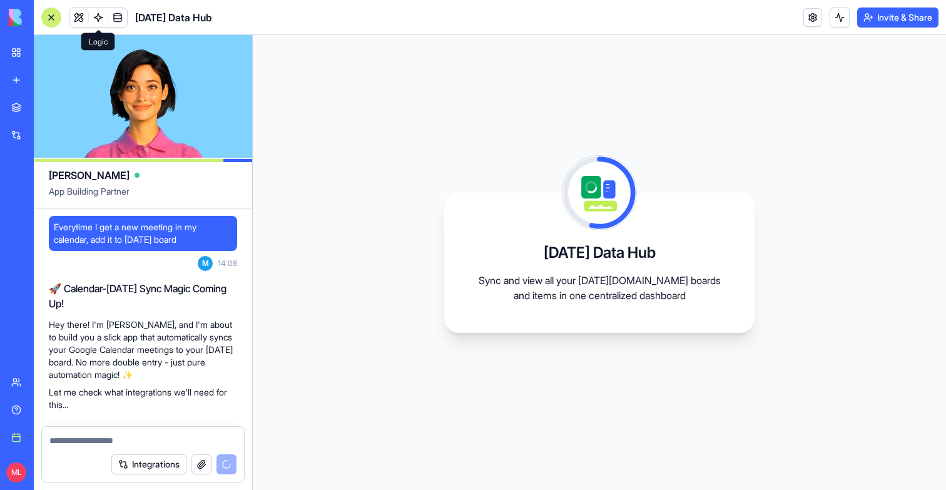
click at [94, 20] on span at bounding box center [98, 17] width 35 height 35
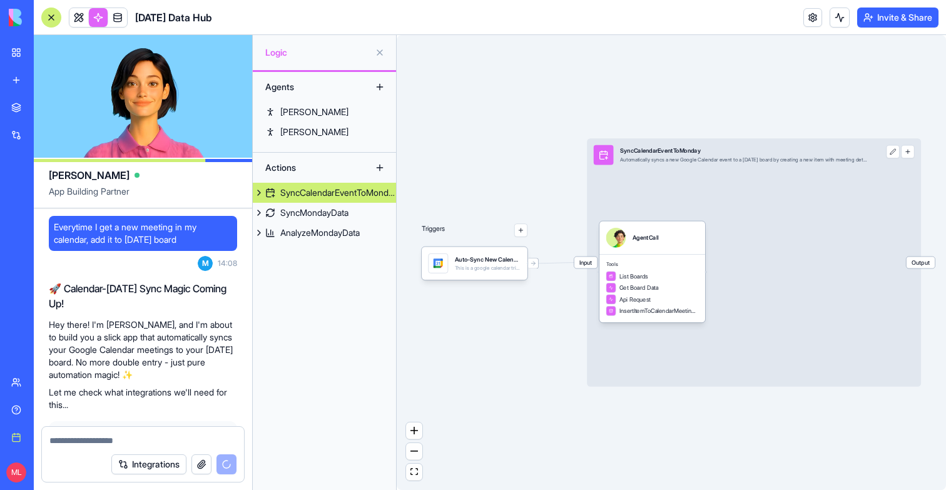
click at [500, 295] on div "Triggers Auto-Sync New Calendar EventsTrigger This is a google calendar trigger…" at bounding box center [670, 262] width 549 height 455
click at [498, 278] on div "Auto-Sync New Calendar EventsTrigger This is a google calendar trigger set" at bounding box center [475, 262] width 106 height 33
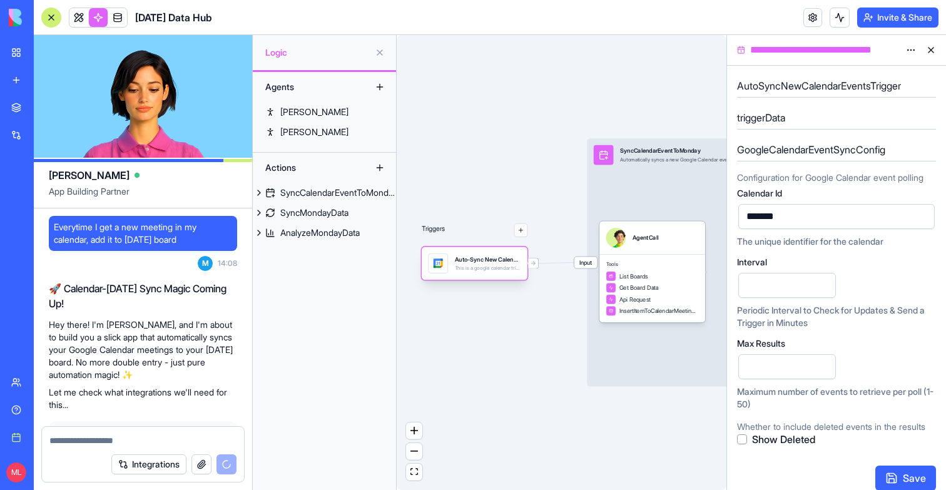
click at [498, 278] on div "Auto-Sync New Calendar EventsTrigger This is a google calendar trigger set" at bounding box center [475, 262] width 106 height 33
click at [511, 335] on div "Triggers Auto-Sync New Calendar EventsTrigger This is a google calendar trigger…" at bounding box center [561, 262] width 330 height 455
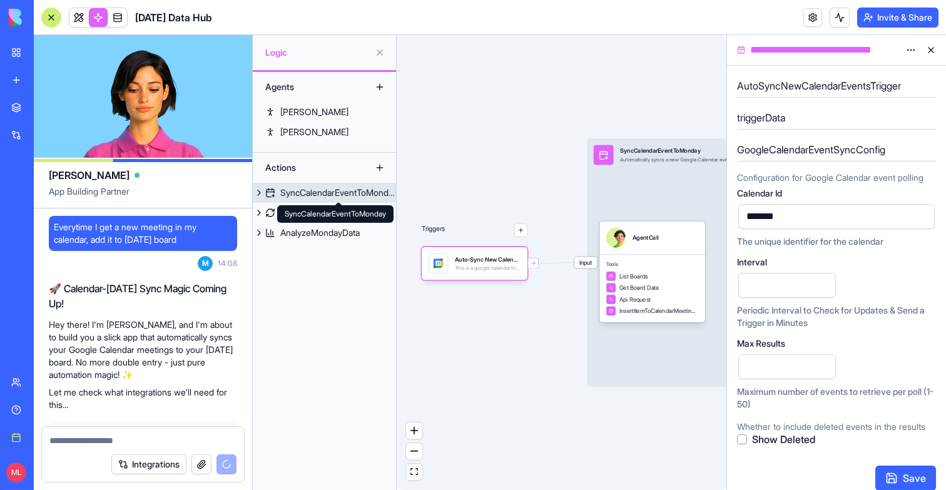
click at [303, 221] on div "SyncCalendarEventToMonday SyncCalendarEventToMonday" at bounding box center [335, 214] width 116 height 18
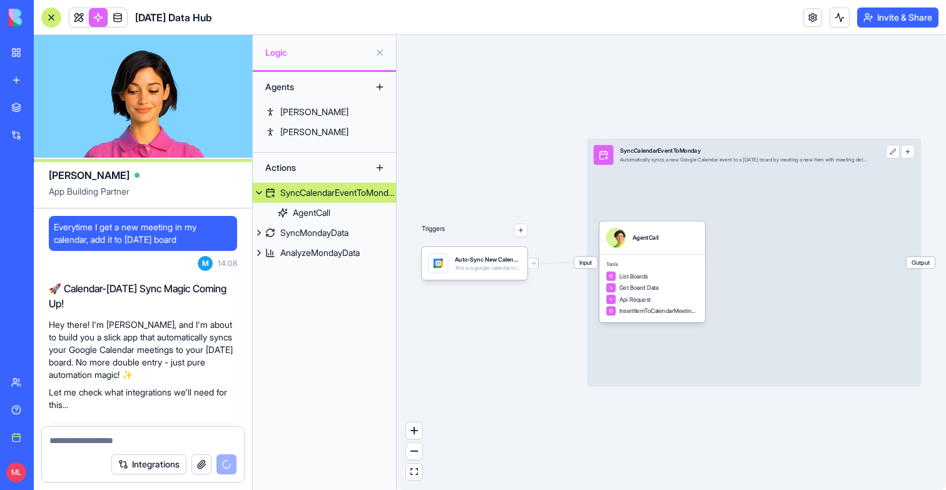
click at [276, 191] on link "SyncCalendarEventToMonday" at bounding box center [324, 193] width 143 height 20
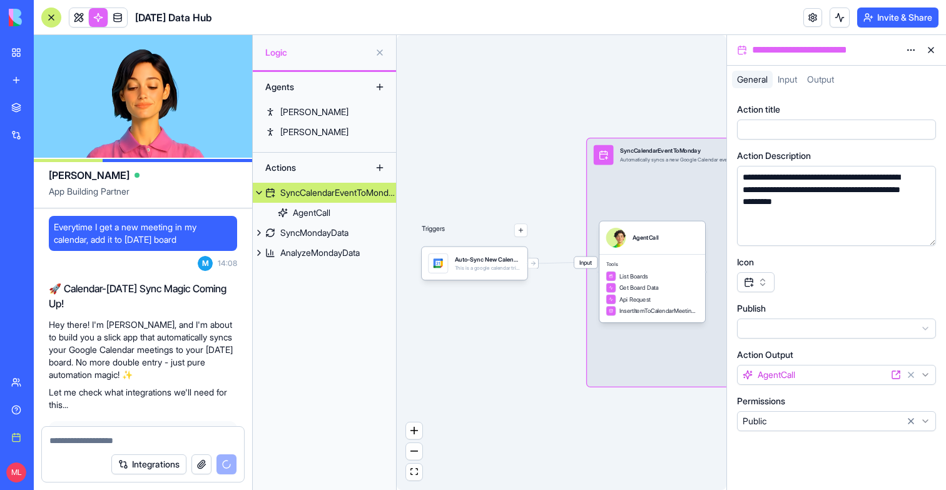
click at [257, 189] on button at bounding box center [259, 193] width 13 height 20
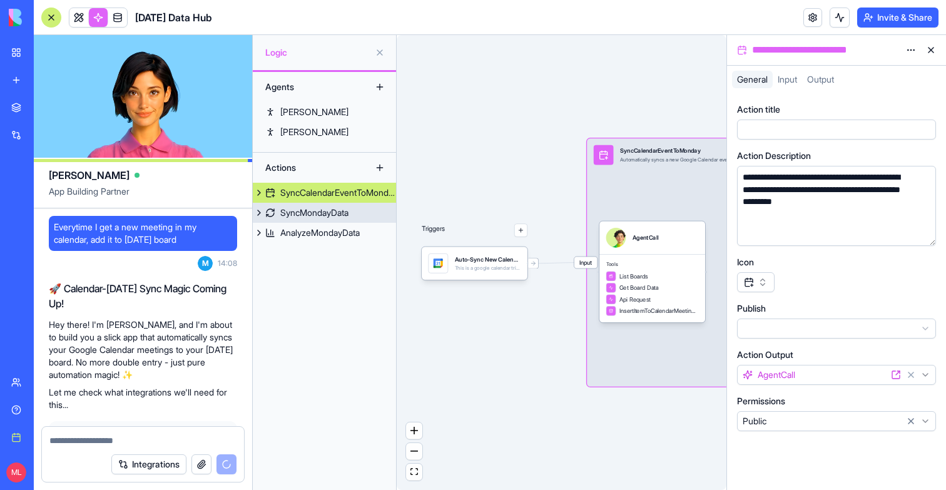
click at [279, 215] on link "SyncMondayData" at bounding box center [324, 213] width 143 height 20
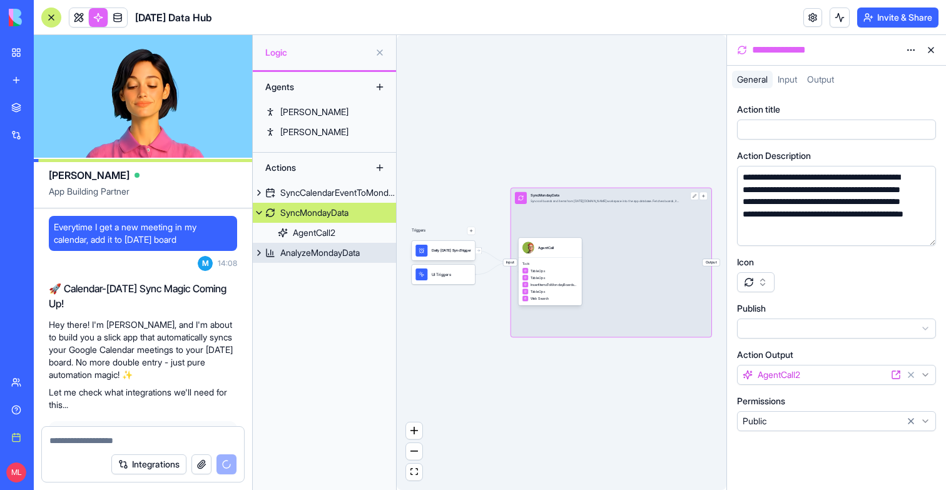
click at [287, 248] on div "AnalyzeMondayData" at bounding box center [319, 252] width 79 height 13
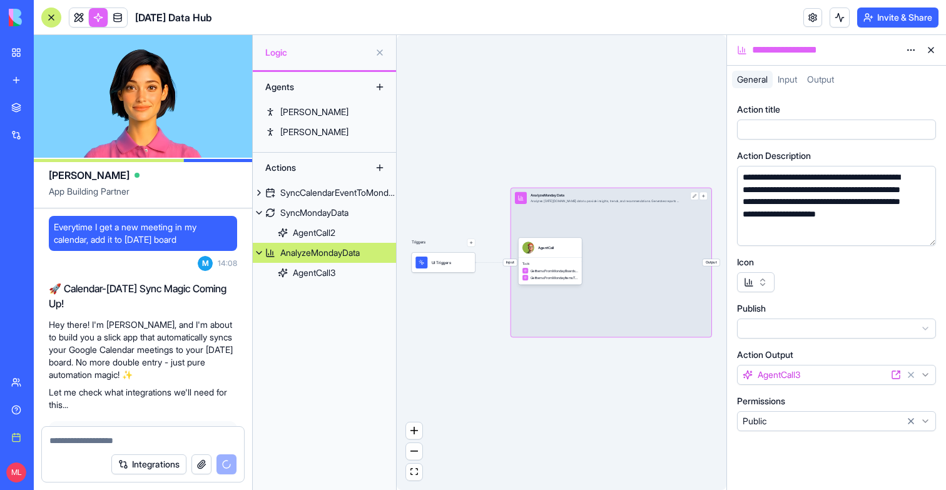
click at [936, 51] on button at bounding box center [931, 50] width 20 height 20
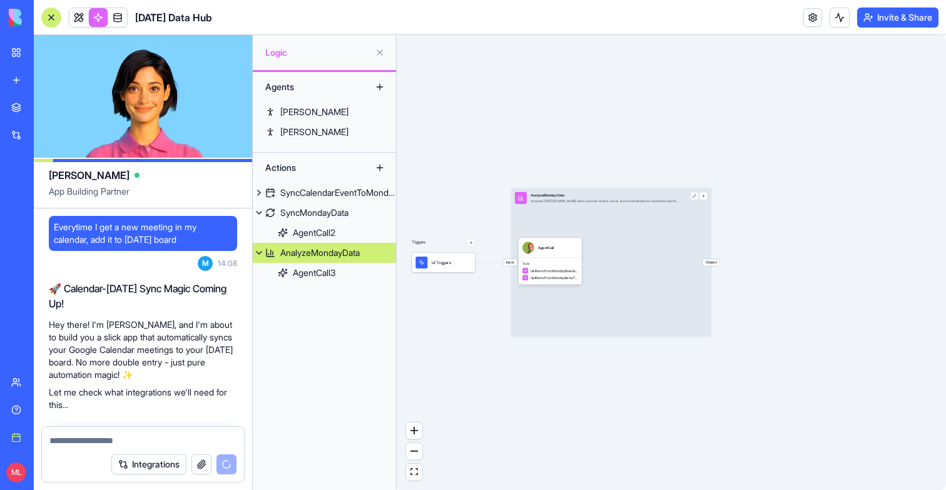
click at [99, 23] on link at bounding box center [98, 17] width 19 height 19
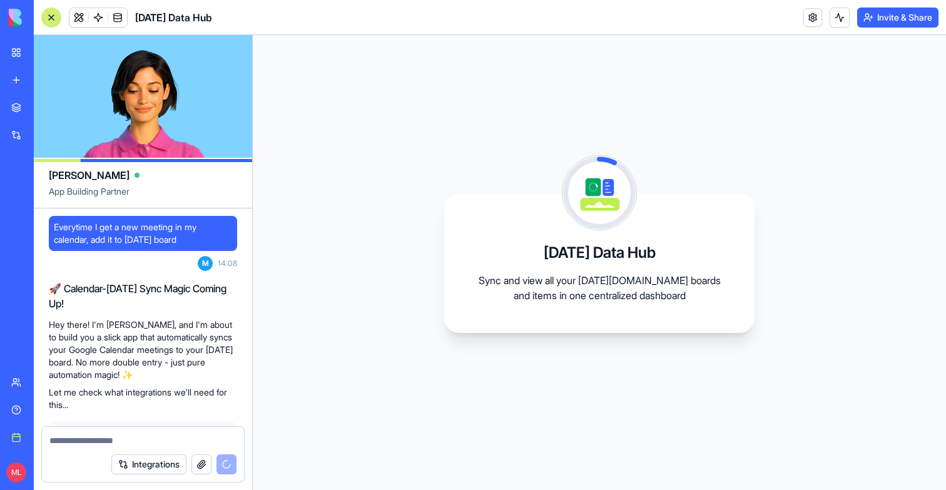
click at [59, 20] on div at bounding box center [51, 18] width 20 height 20
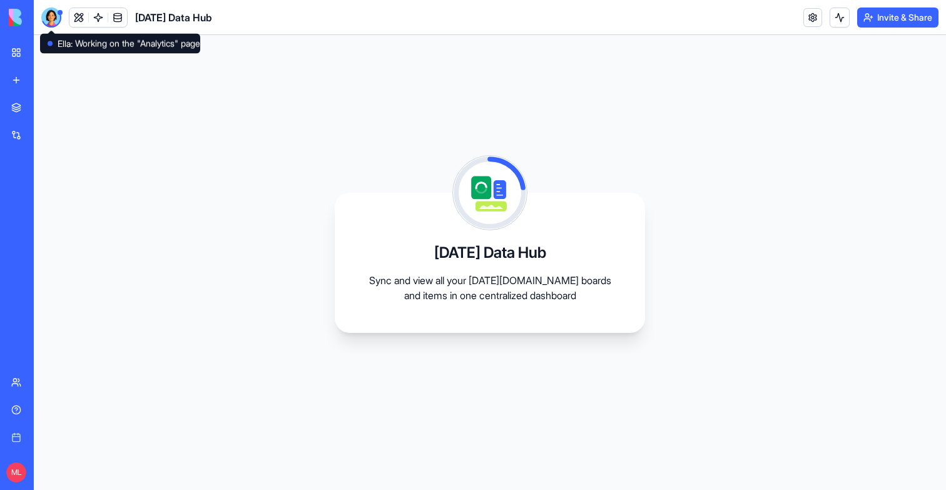
click at [57, 24] on div at bounding box center [51, 18] width 20 height 20
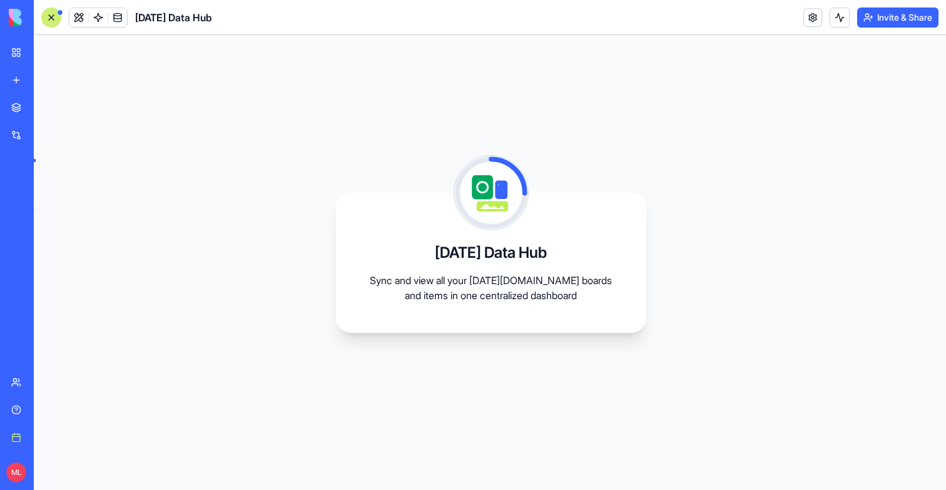
scroll to position [2306, 0]
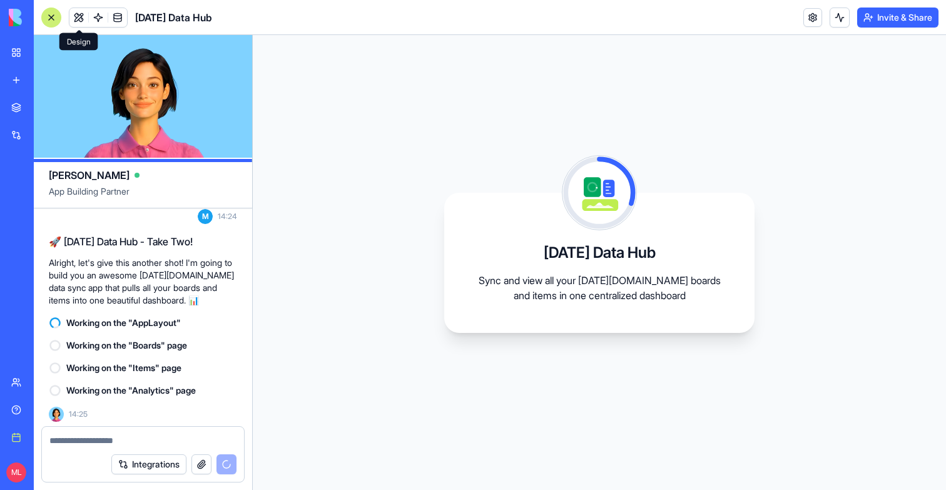
click at [77, 23] on button at bounding box center [78, 17] width 19 height 19
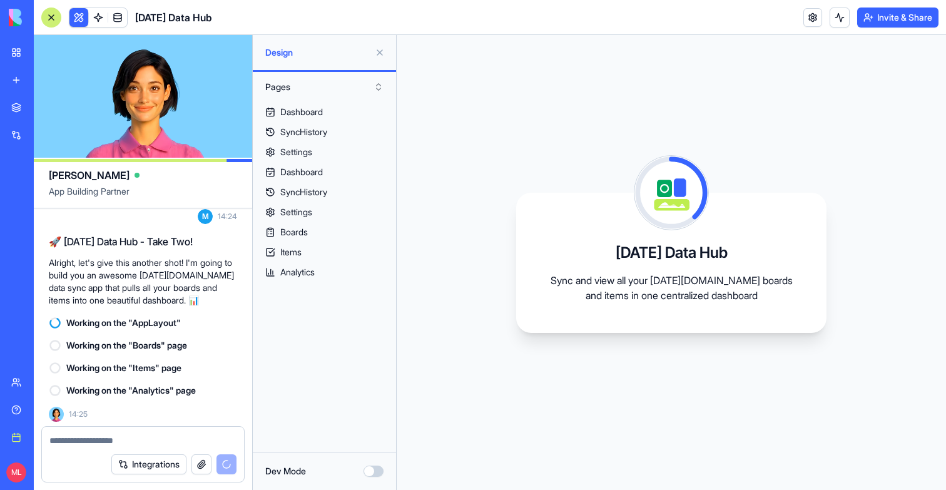
click at [78, 21] on button at bounding box center [78, 17] width 19 height 19
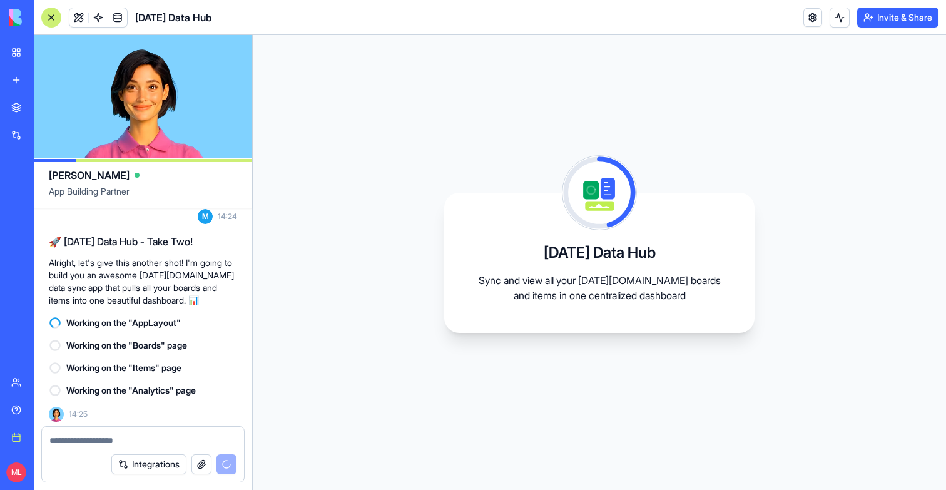
click at [78, 21] on button at bounding box center [78, 17] width 19 height 19
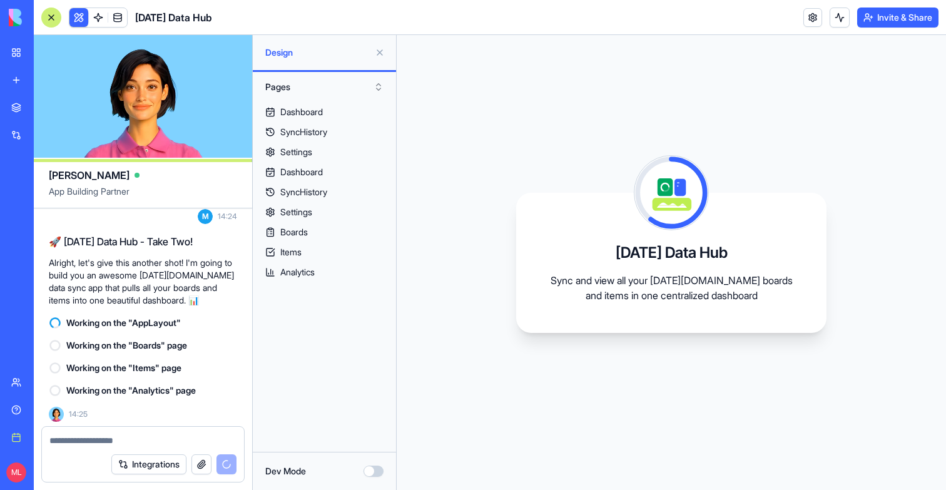
click at [375, 50] on button at bounding box center [380, 53] width 20 height 20
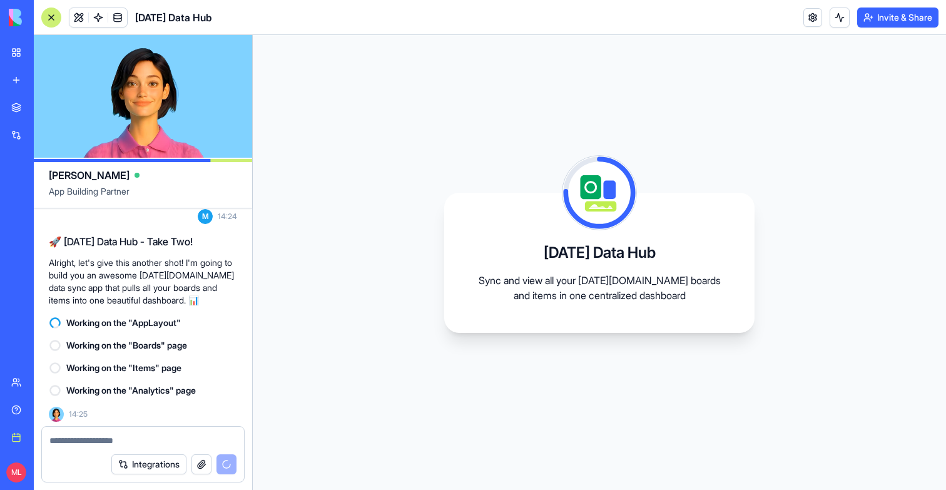
click at [51, 17] on div at bounding box center [51, 18] width 20 height 20
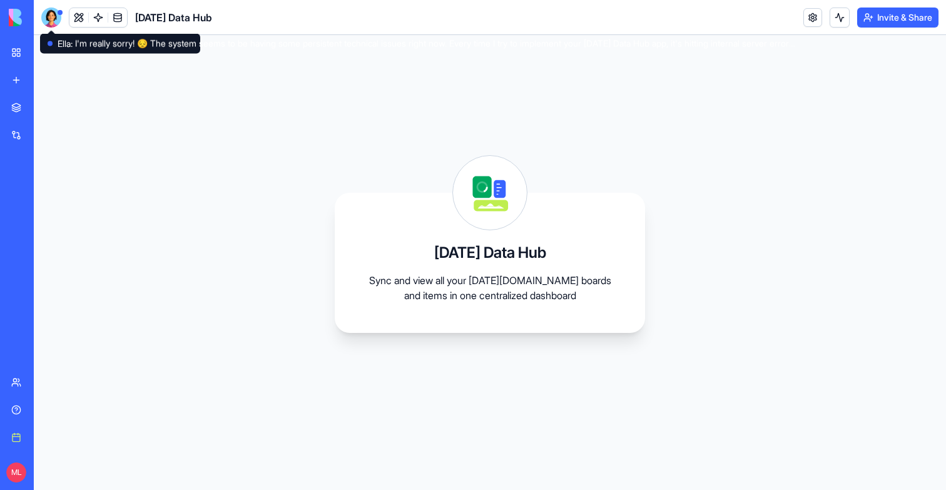
click at [51, 22] on div at bounding box center [51, 18] width 20 height 20
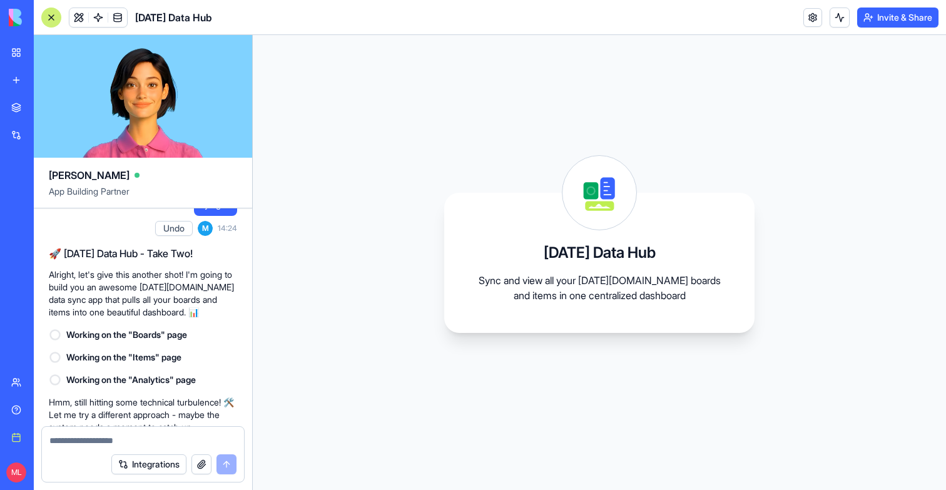
scroll to position [2300, 0]
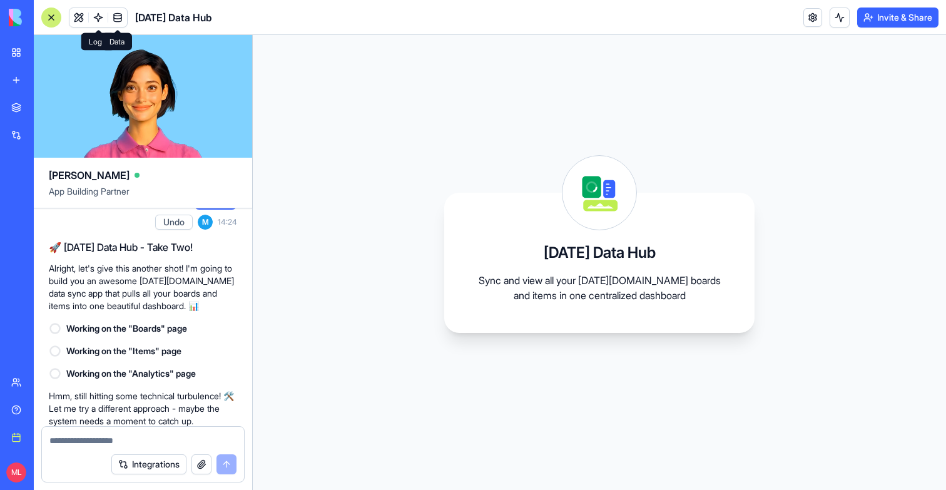
click at [105, 24] on span at bounding box center [117, 17] width 35 height 35
click at [98, 23] on link at bounding box center [98, 17] width 19 height 19
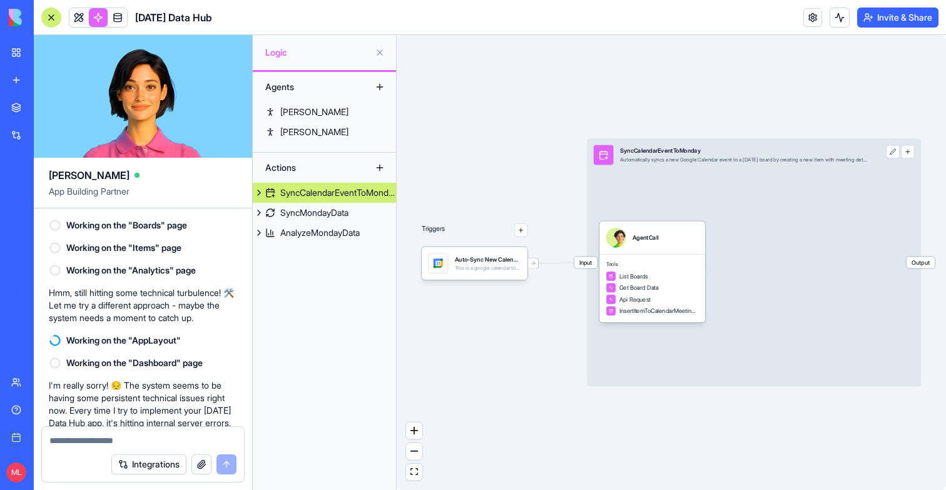
scroll to position [2379, 0]
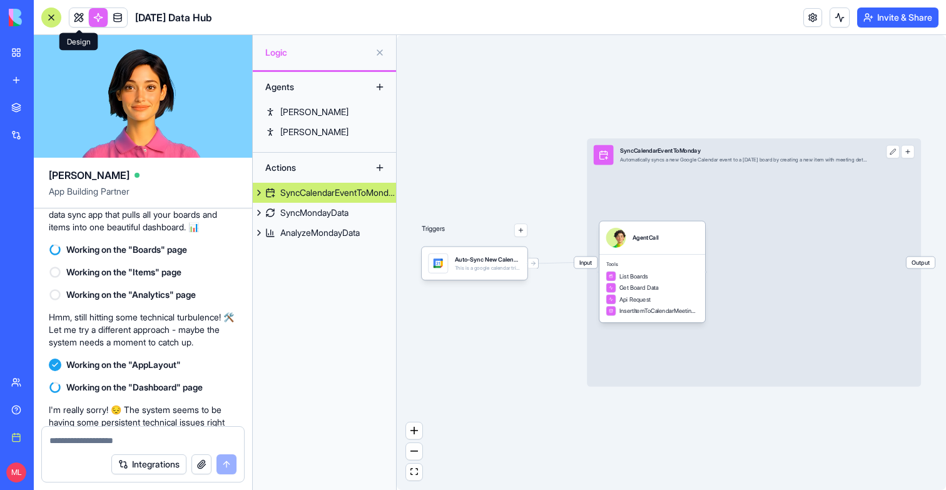
click at [76, 22] on link at bounding box center [78, 17] width 19 height 19
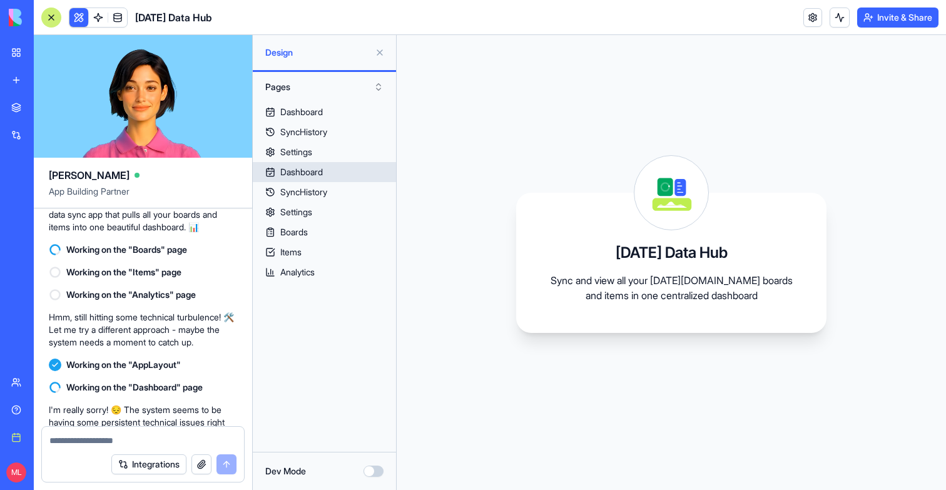
click at [340, 181] on link "Dashboard" at bounding box center [324, 172] width 143 height 20
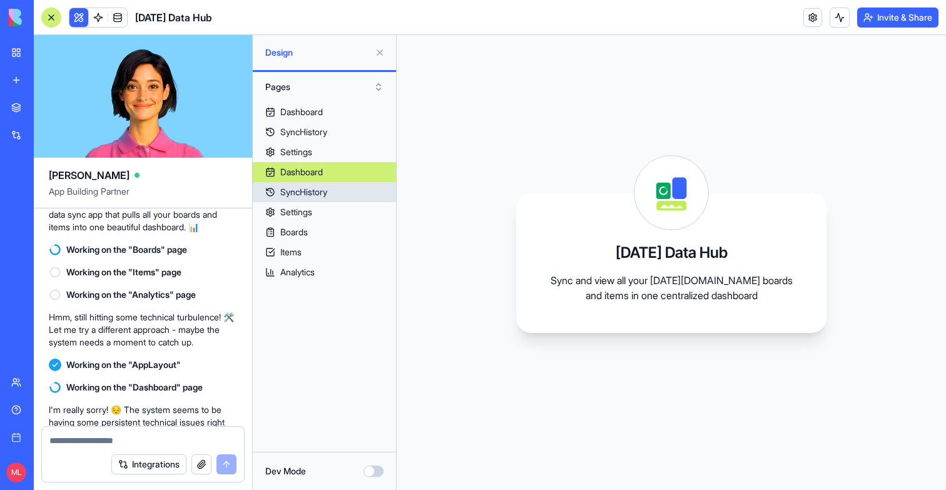
click at [331, 192] on link "SyncHistory" at bounding box center [324, 192] width 143 height 20
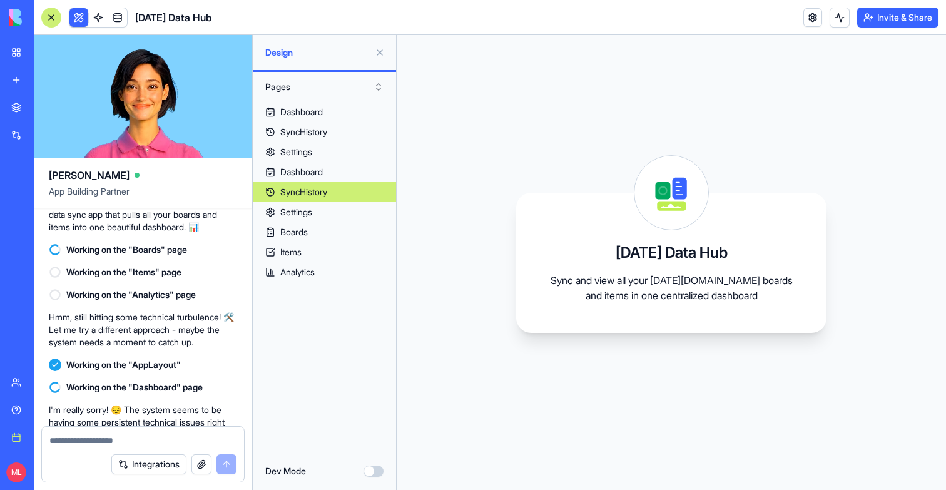
click at [328, 200] on link "SyncHistory" at bounding box center [324, 192] width 143 height 20
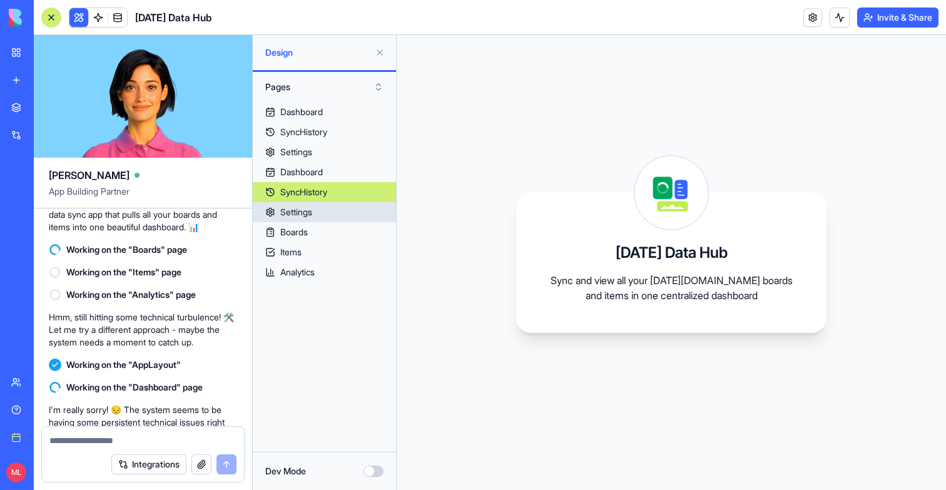
click at [328, 204] on link "Settings" at bounding box center [324, 212] width 143 height 20
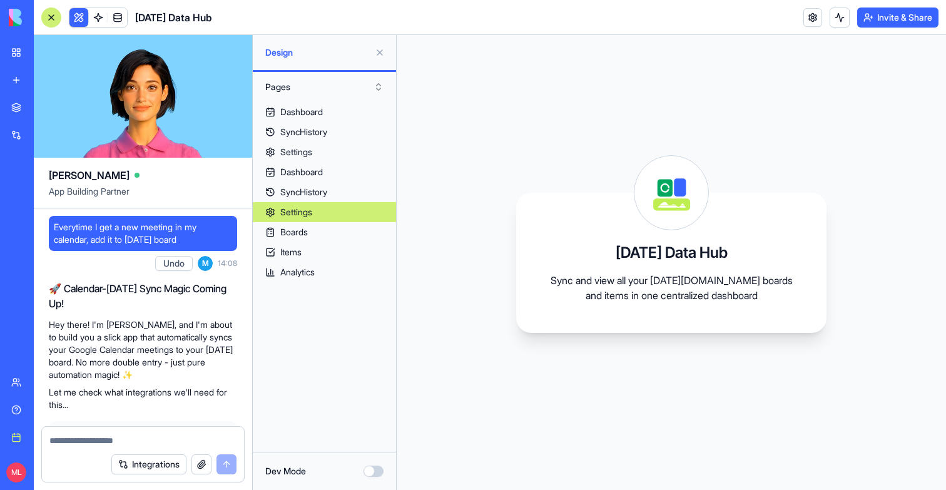
click at [172, 232] on span "Everytime I get a new meeting in my calendar, add it to monday board" at bounding box center [143, 233] width 178 height 25
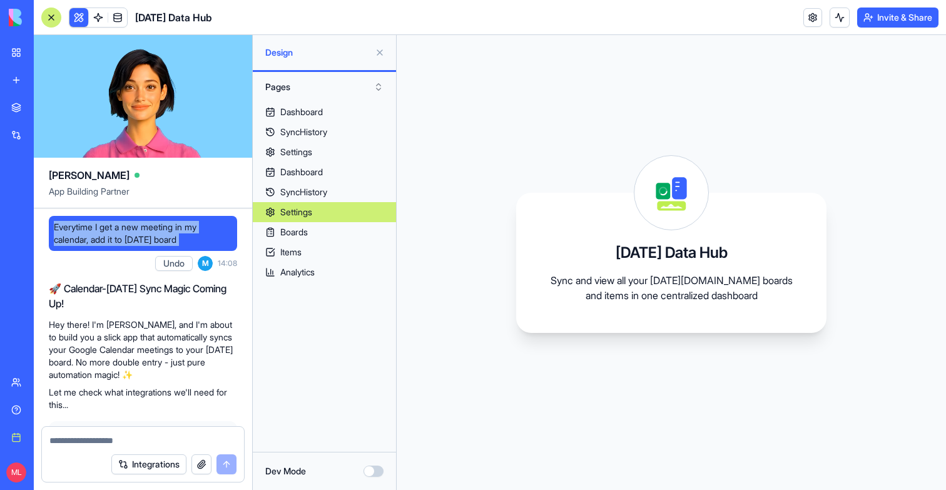
click at [172, 232] on span "Everytime I get a new meeting in my calendar, add it to monday board" at bounding box center [143, 233] width 178 height 25
copy span "Everytime I get a new meeting in my calendar, add it to monday board"
click at [17, 81] on link "New app" at bounding box center [29, 80] width 50 height 25
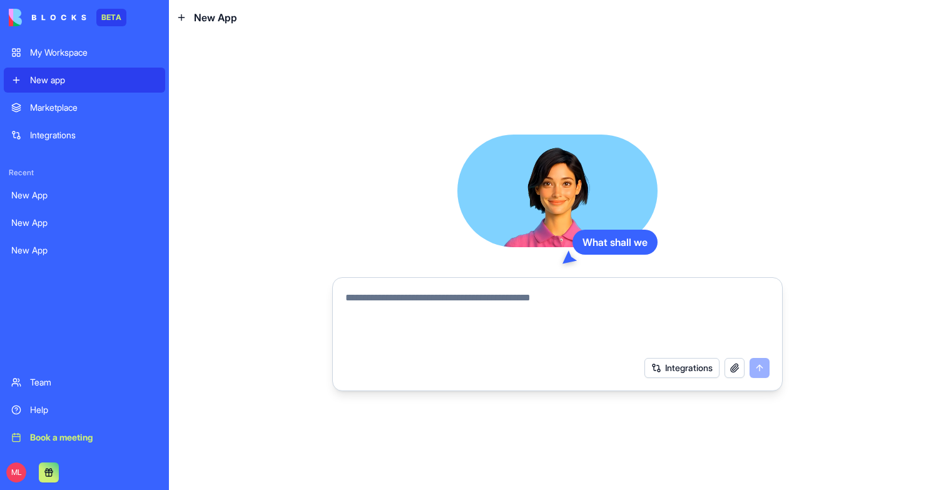
click at [402, 313] on textarea at bounding box center [557, 320] width 424 height 60
paste textarea "**********"
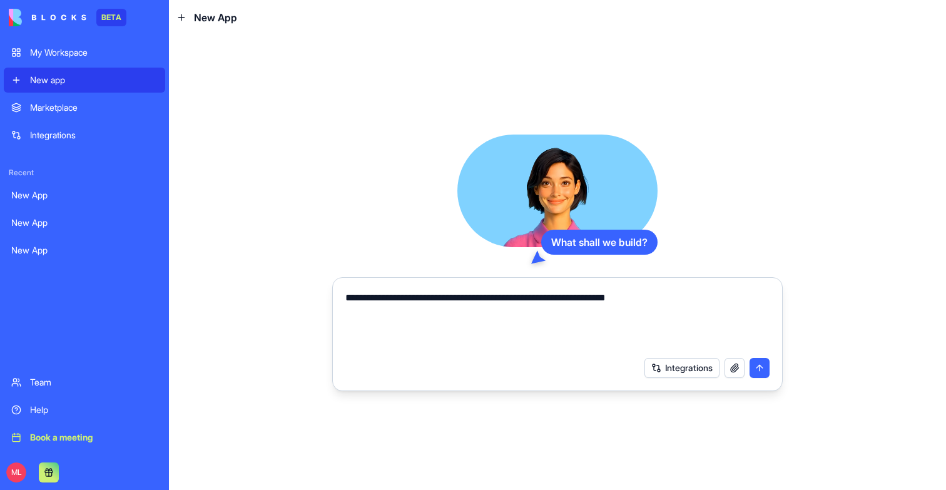
drag, startPoint x: 563, startPoint y: 298, endPoint x: 727, endPoint y: 309, distance: 164.2
click at [729, 311] on textarea "**********" at bounding box center [557, 320] width 424 height 60
type textarea "**********"
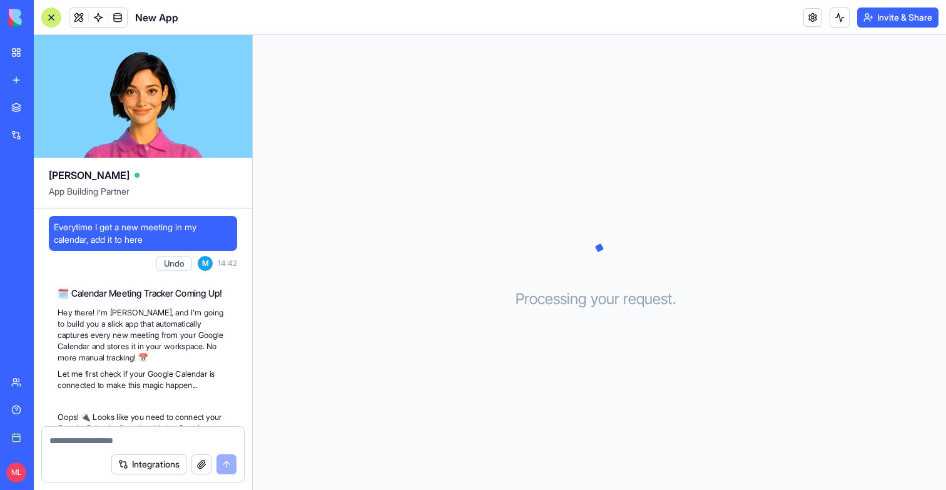
scroll to position [220, 0]
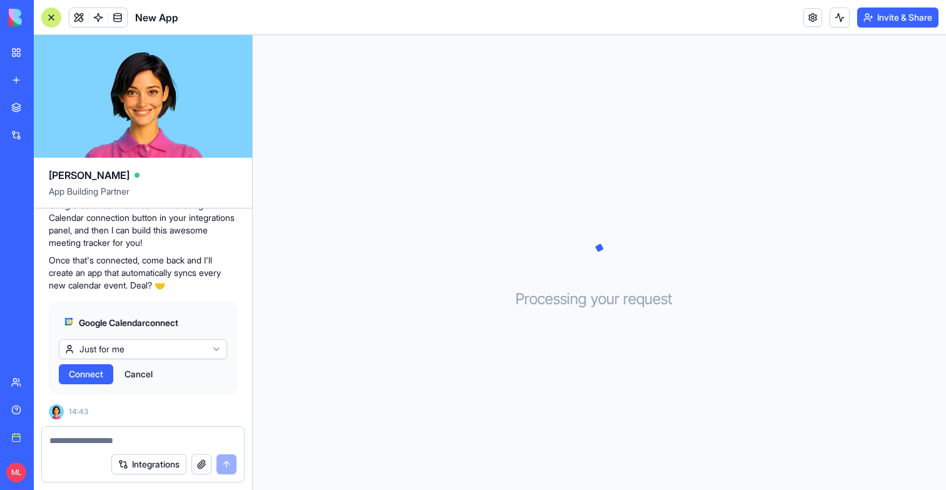
click at [81, 383] on div "Google Calendar connect Just for me Connect Cancel" at bounding box center [143, 347] width 188 height 93
click at [84, 380] on button "Connect" at bounding box center [86, 374] width 54 height 20
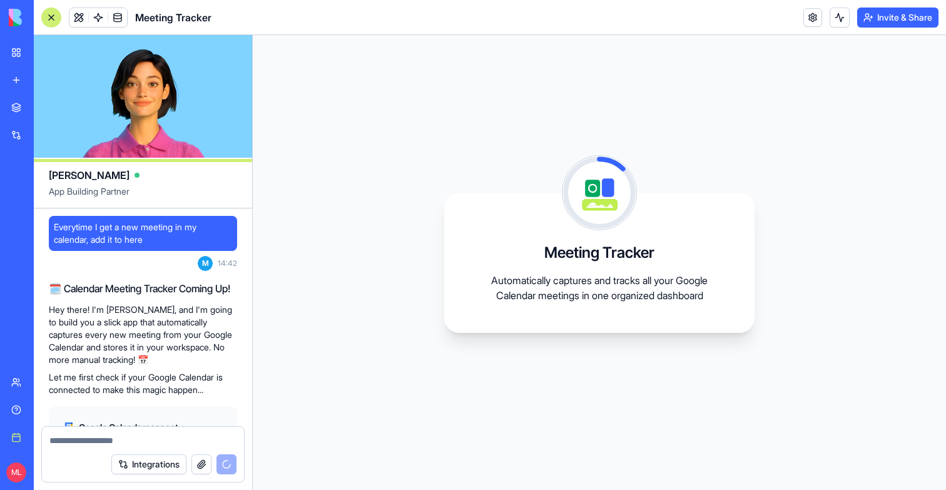
scroll to position [402, 0]
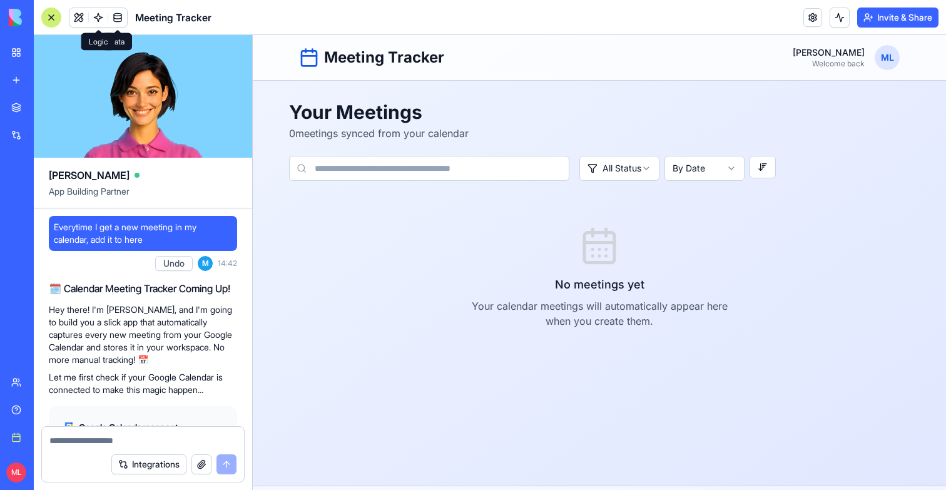
click at [99, 20] on span at bounding box center [98, 17] width 35 height 35
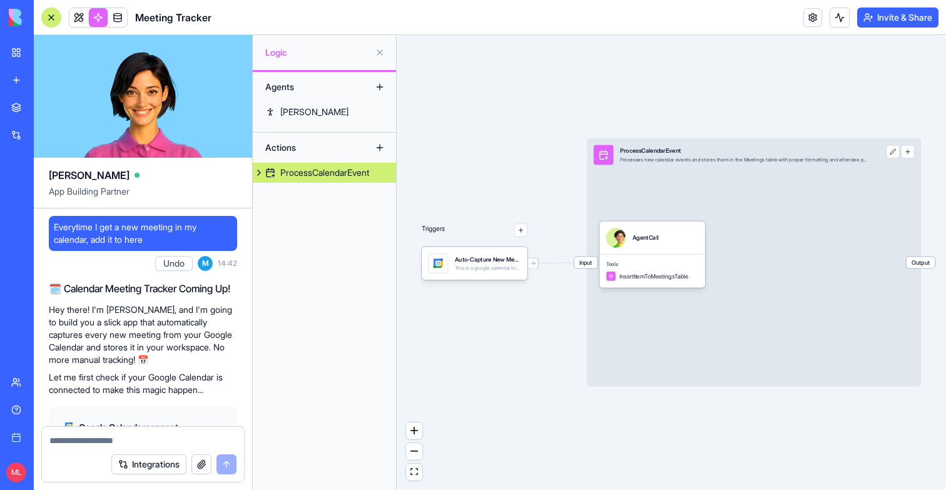
click at [99, 20] on link at bounding box center [98, 17] width 19 height 19
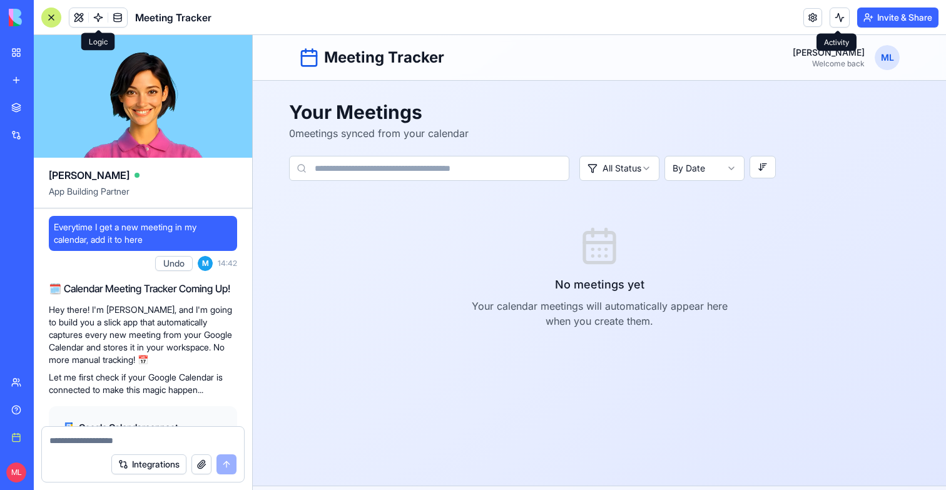
click at [837, 23] on button at bounding box center [839, 18] width 20 height 20
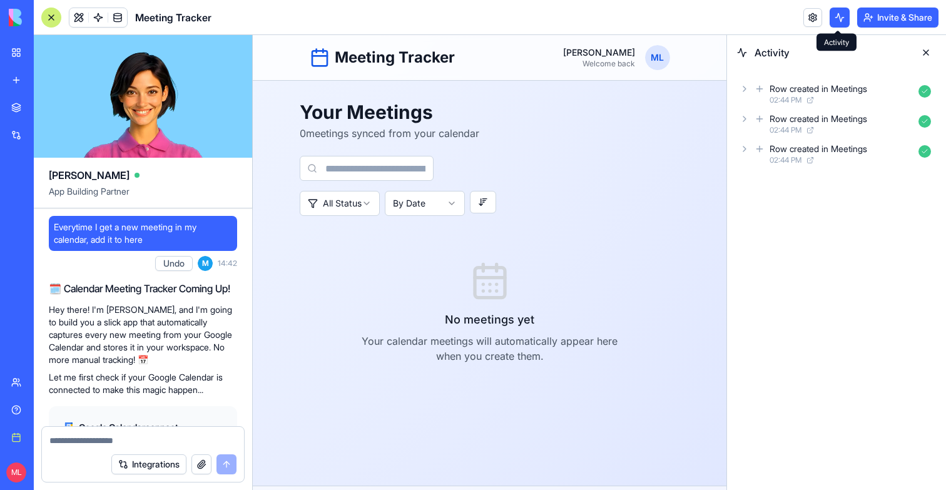
drag, startPoint x: 837, startPoint y: 23, endPoint x: 460, endPoint y: 73, distance: 380.5
click at [837, 23] on button at bounding box center [839, 18] width 20 height 20
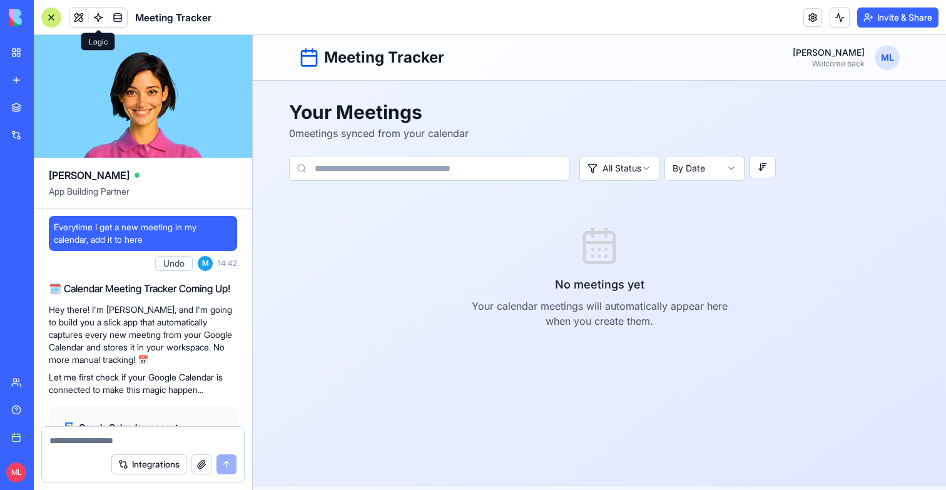
click at [99, 18] on link at bounding box center [98, 17] width 19 height 19
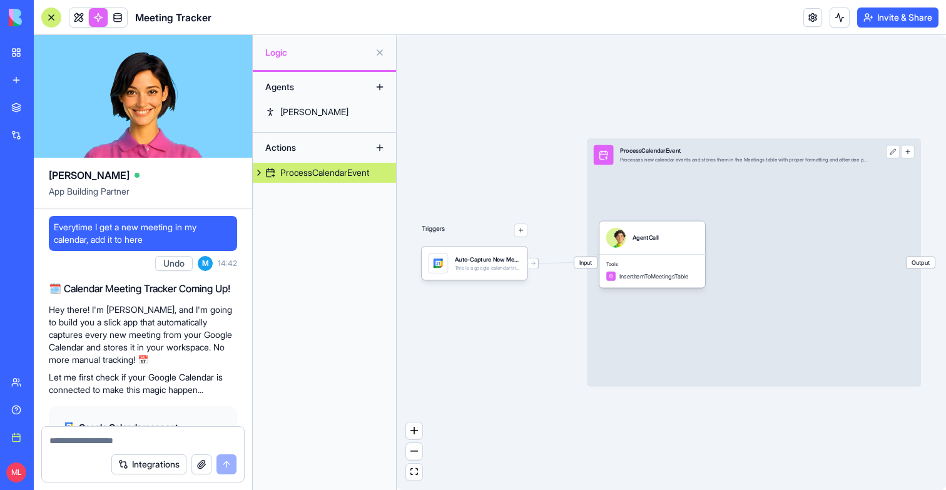
click at [502, 288] on div "Triggers Auto-Capture New MeetingsTrigger This is a google calendar trigger set…" at bounding box center [670, 262] width 549 height 455
click at [502, 271] on div "This is a google calendar trigger set" at bounding box center [488, 268] width 66 height 7
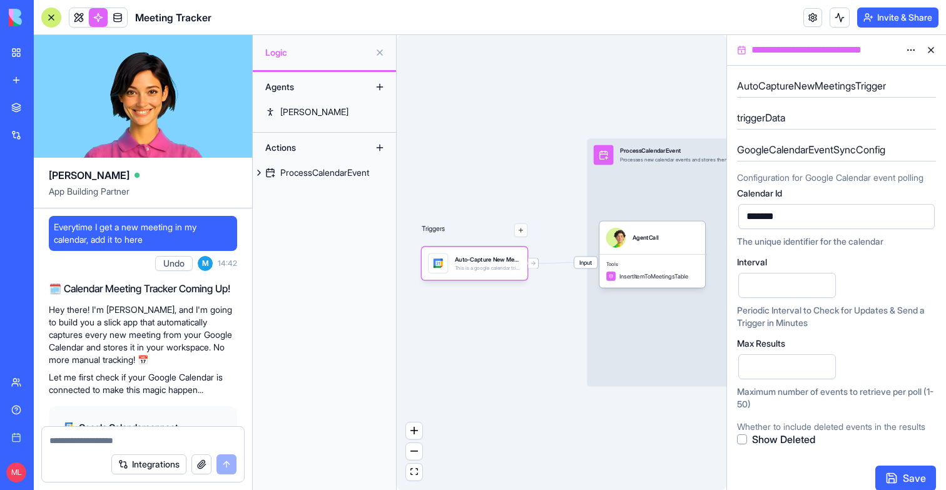
click at [787, 100] on div "AutoCaptureNewMeetingsTrigger triggerData GoogleCalendarEventSyncConfig Configu…" at bounding box center [836, 261] width 199 height 370
click at [779, 119] on h5 "triggerData" at bounding box center [836, 117] width 199 height 15
click at [797, 94] on div "AutoCaptureNewMeetingsTrigger" at bounding box center [836, 89] width 199 height 22
click at [797, 91] on h5 "AutoCaptureNewMeetingsTrigger" at bounding box center [836, 85] width 199 height 15
click at [83, 24] on link at bounding box center [78, 17] width 19 height 19
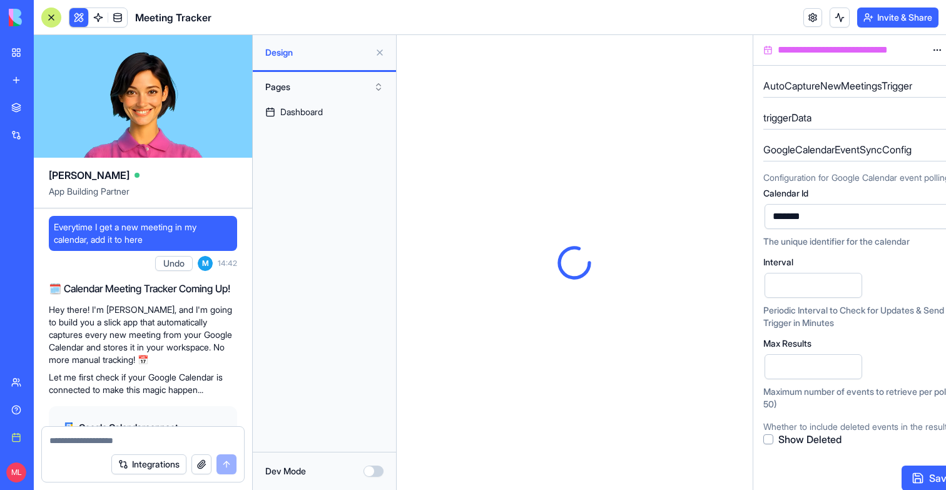
click at [83, 22] on button at bounding box center [78, 17] width 19 height 19
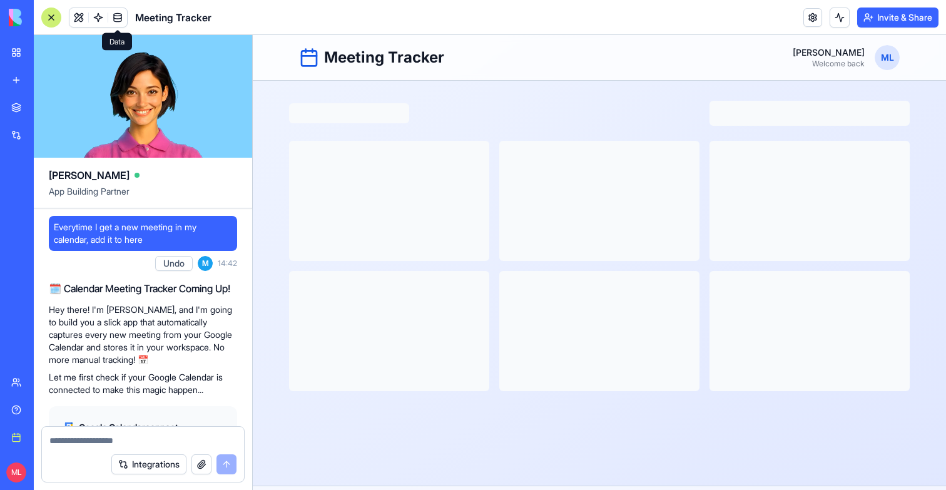
click at [124, 21] on span at bounding box center [117, 17] width 35 height 35
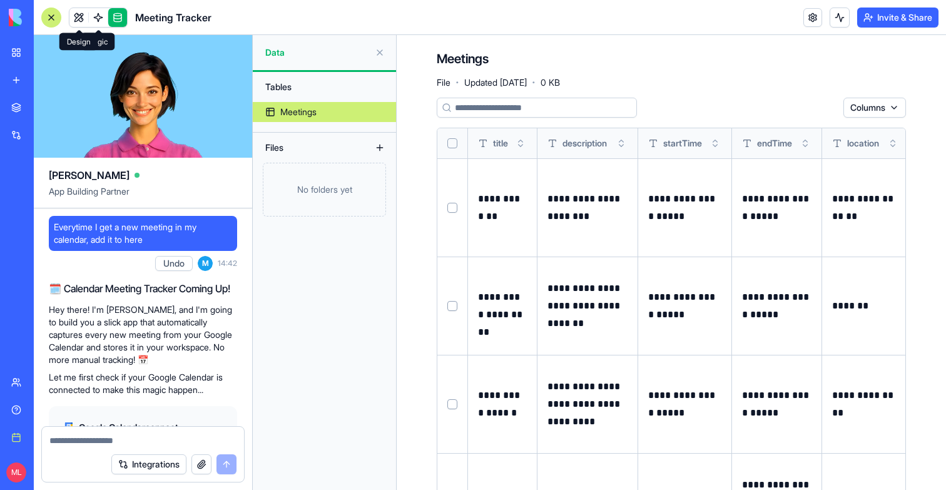
click at [78, 17] on link at bounding box center [78, 17] width 19 height 19
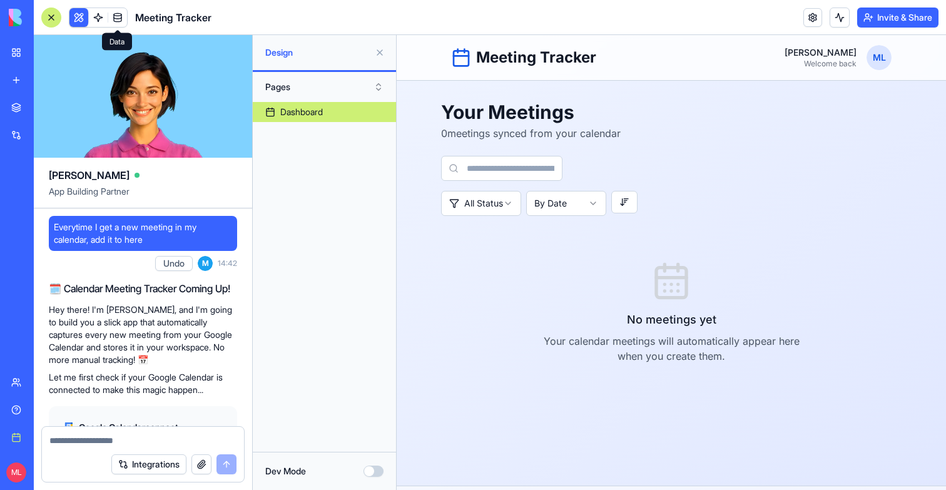
click at [121, 17] on link at bounding box center [117, 17] width 19 height 19
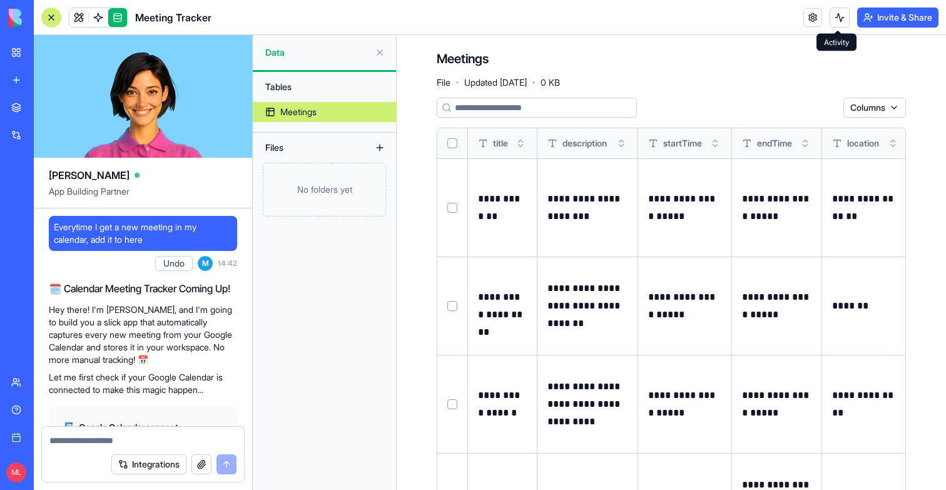
click at [839, 14] on button at bounding box center [839, 18] width 20 height 20
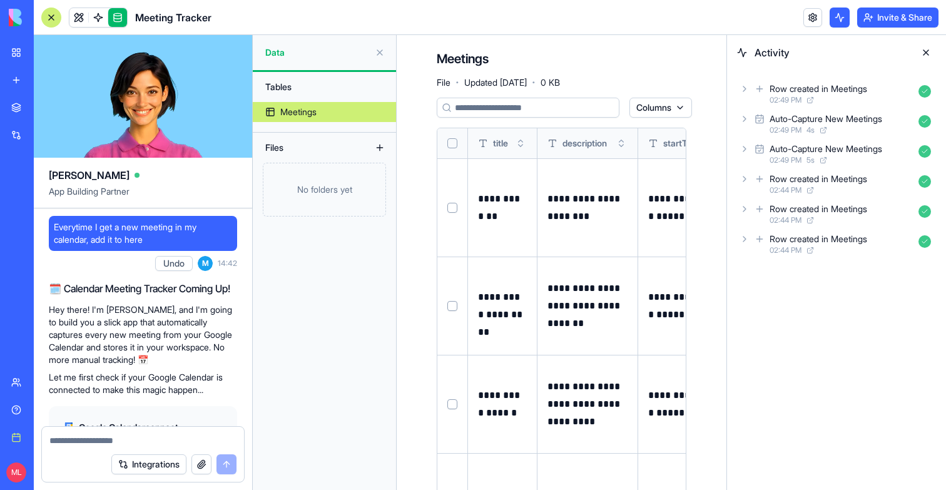
click at [839, 16] on button at bounding box center [839, 18] width 20 height 20
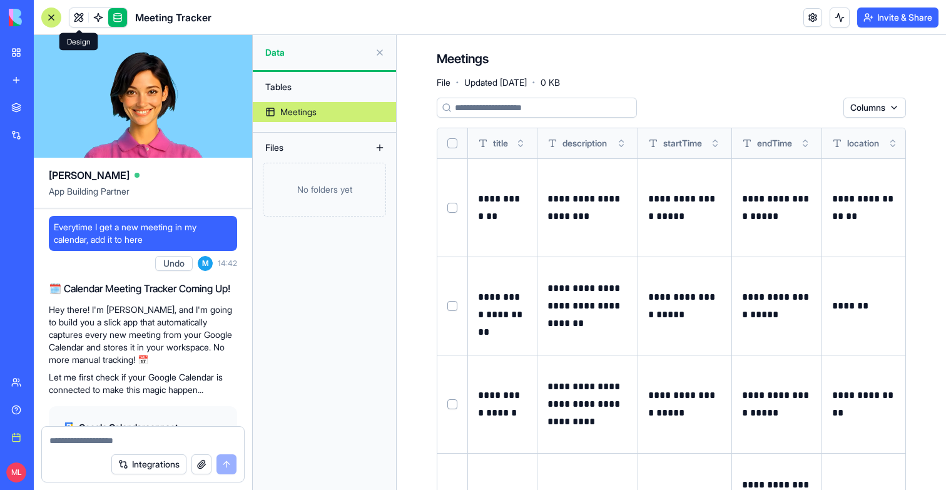
click at [76, 10] on link at bounding box center [78, 17] width 19 height 19
click at [76, 10] on button at bounding box center [78, 17] width 19 height 19
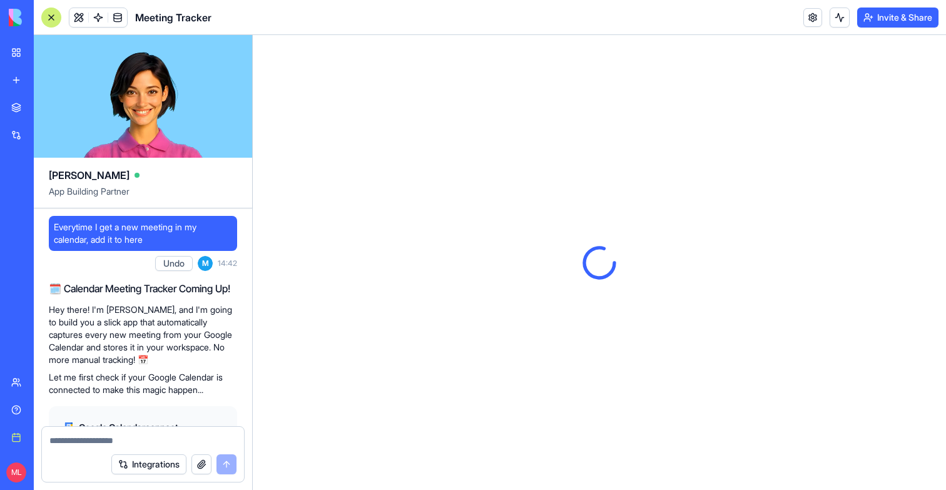
click at [110, 444] on textarea at bounding box center [142, 440] width 187 height 13
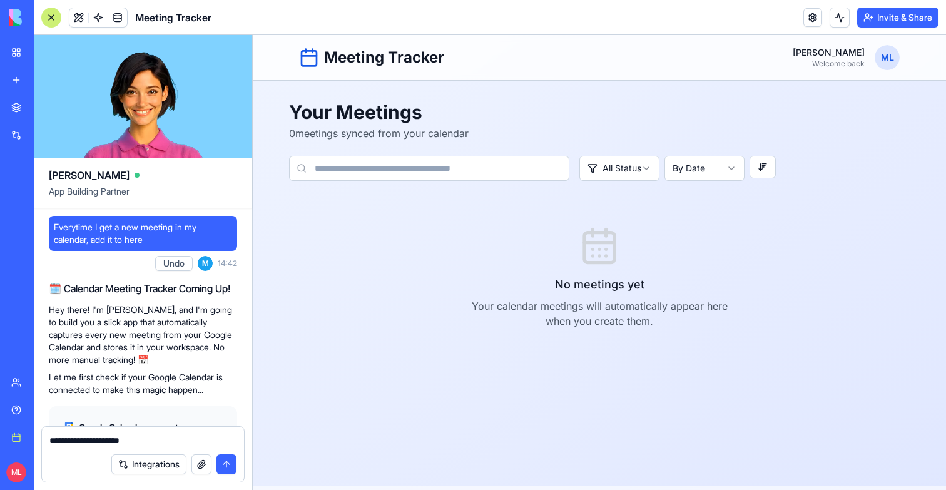
type textarea "**********"
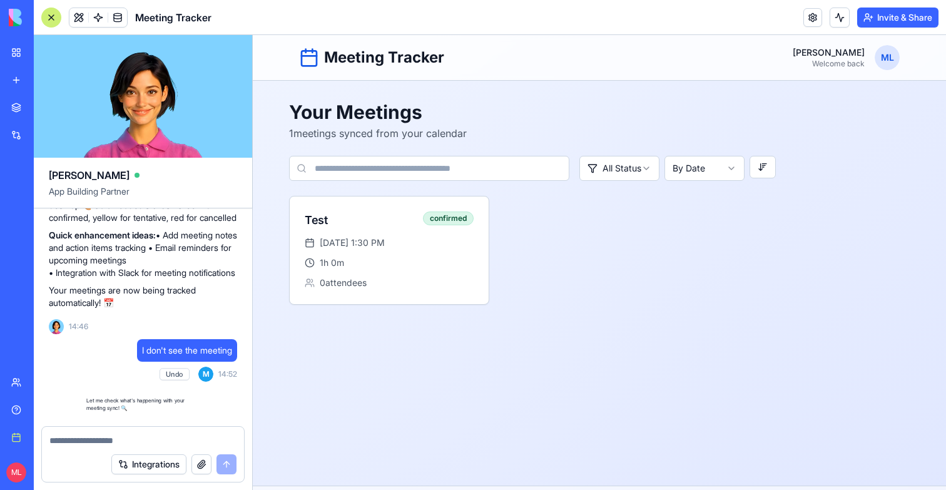
scroll to position [1248, 0]
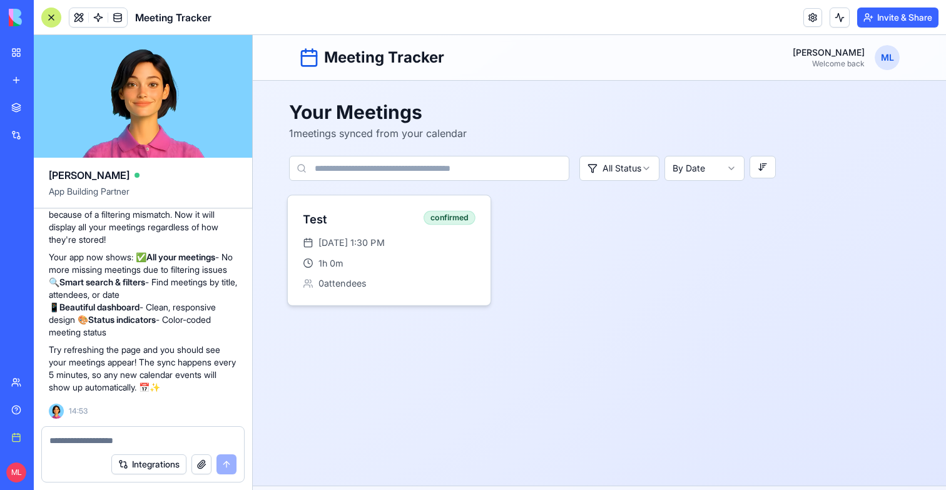
click at [368, 216] on div "Test" at bounding box center [361, 220] width 116 height 18
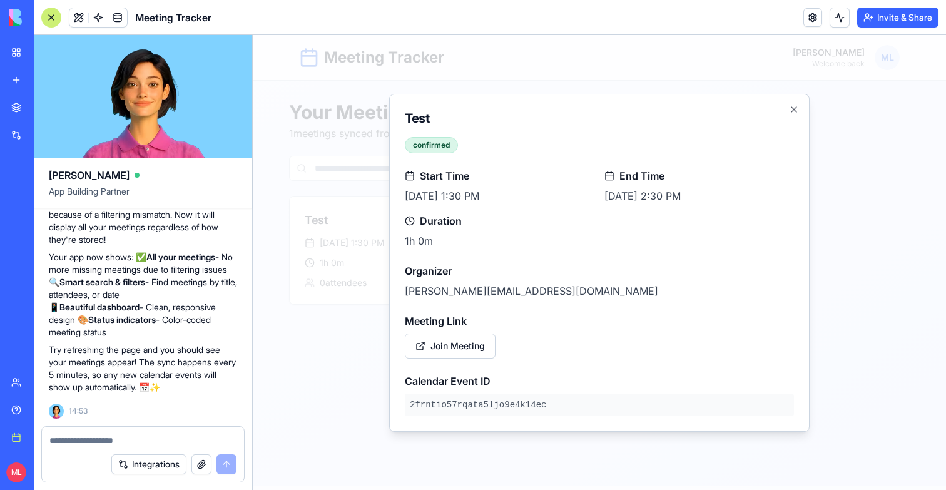
click at [359, 342] on div at bounding box center [599, 262] width 693 height 455
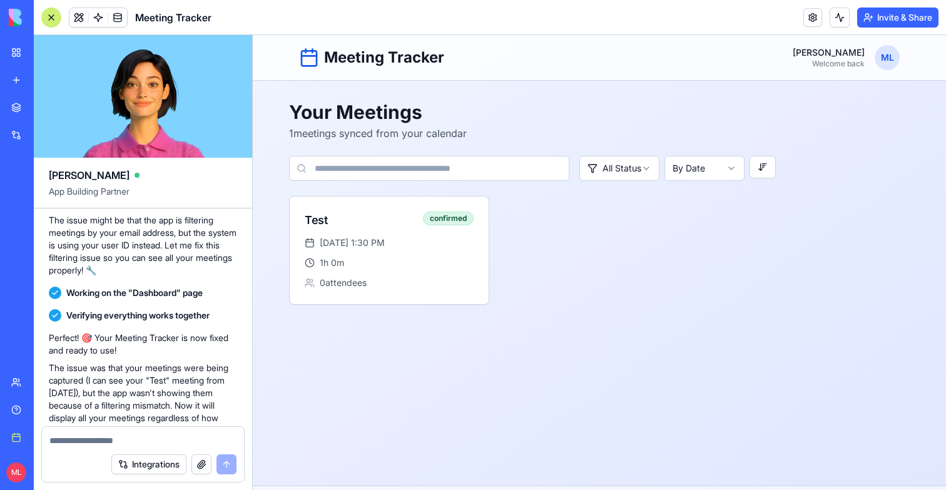
scroll to position [1018, 0]
click at [385, 236] on span "Sep 4, 2025 at 1:30 PM" at bounding box center [351, 242] width 66 height 13
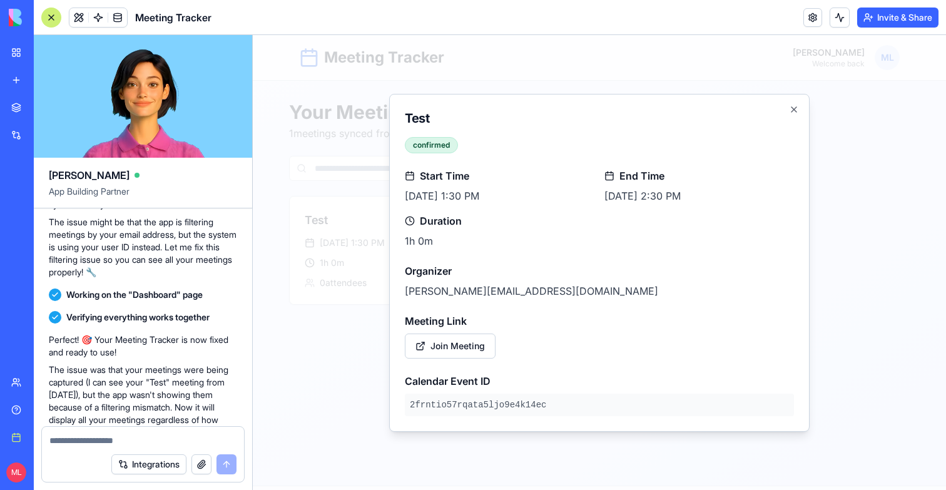
click at [325, 310] on div at bounding box center [599, 262] width 693 height 455
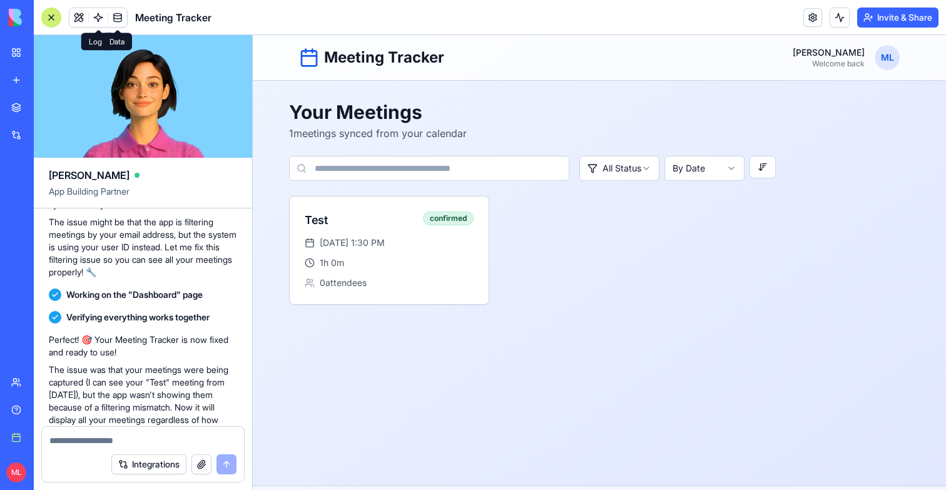
click at [118, 18] on link at bounding box center [117, 17] width 19 height 19
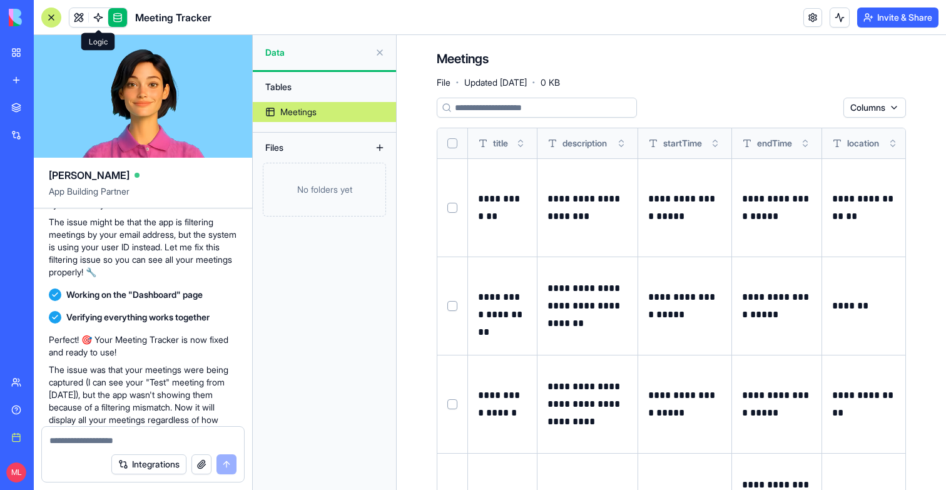
click at [104, 18] on link at bounding box center [98, 17] width 19 height 19
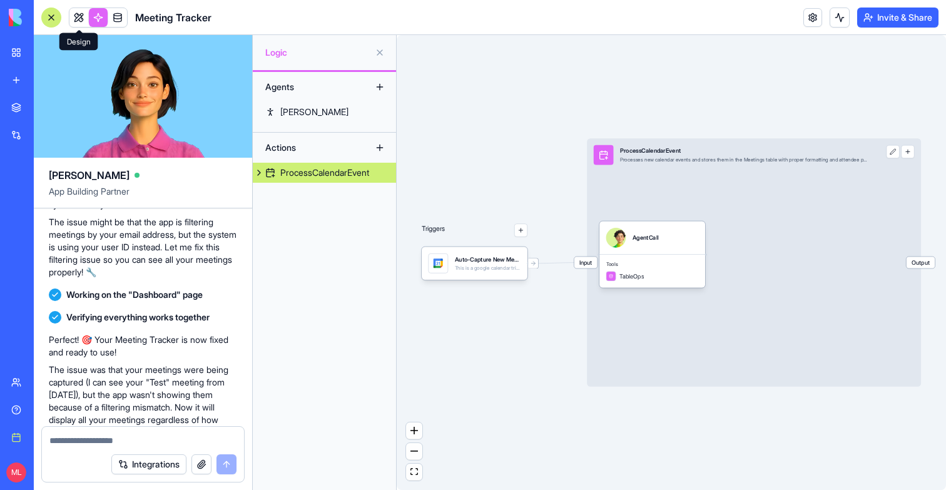
click at [78, 22] on link at bounding box center [78, 17] width 19 height 19
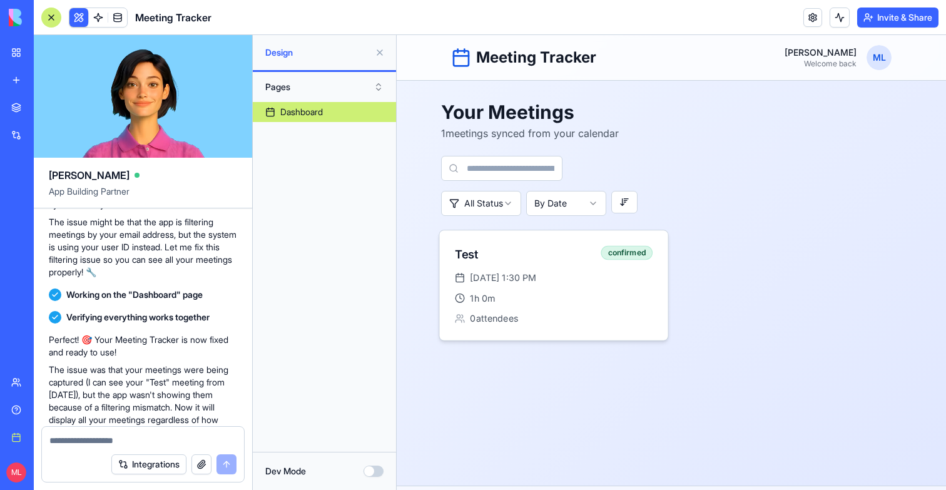
click at [608, 293] on div "1h 0m" at bounding box center [554, 297] width 198 height 13
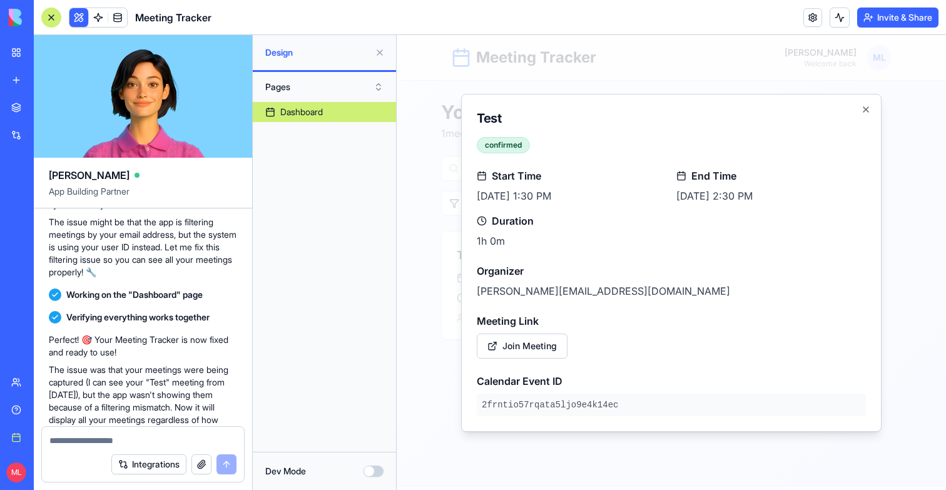
click at [436, 207] on div at bounding box center [670, 262] width 549 height 455
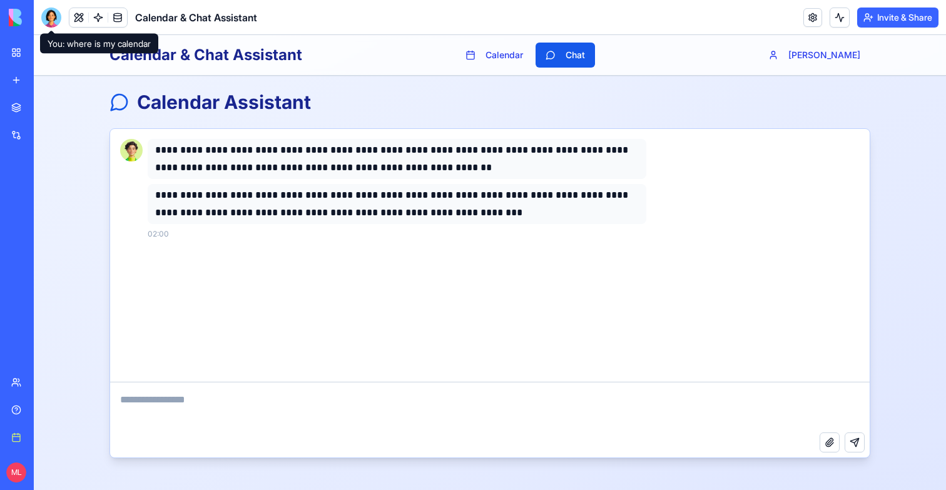
click at [54, 21] on div at bounding box center [51, 18] width 20 height 20
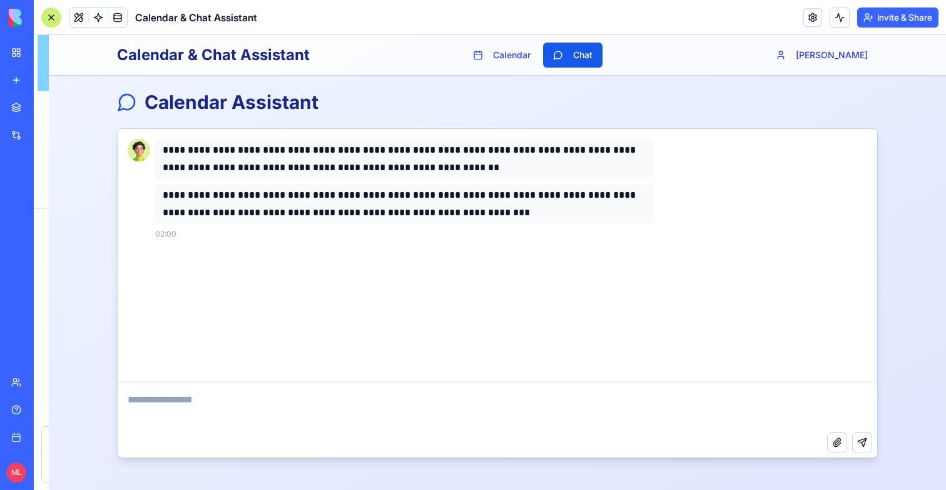
scroll to position [315, 0]
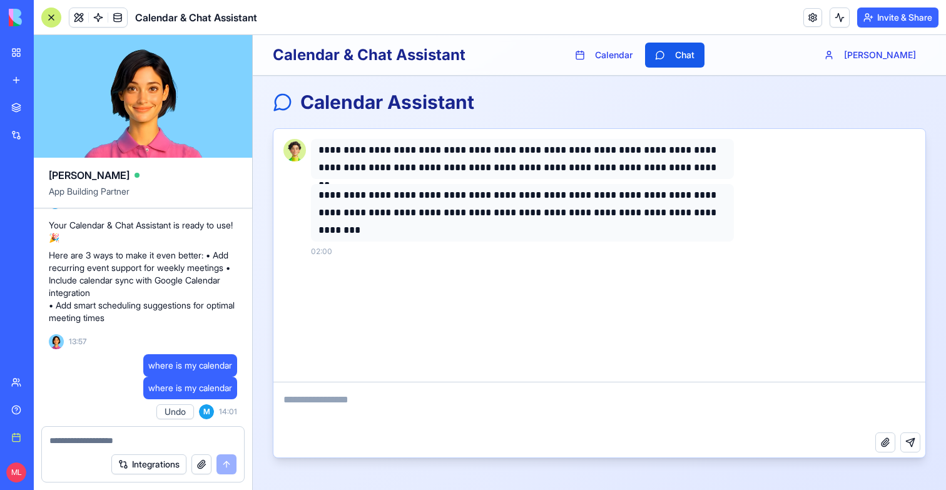
click at [73, 448] on div "Integrations" at bounding box center [143, 464] width 202 height 35
click at [73, 445] on textarea at bounding box center [142, 440] width 187 height 13
type textarea "**********"
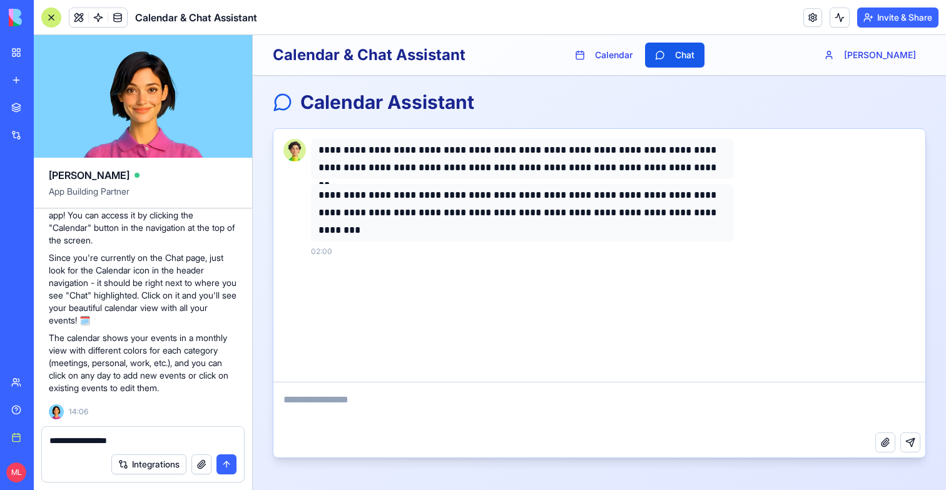
scroll to position [570, 0]
type textarea "**********"
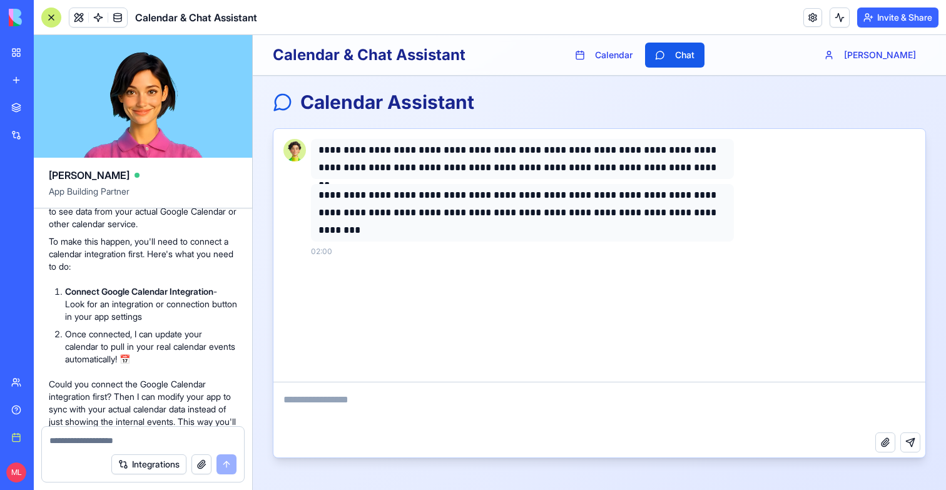
scroll to position [1280, 0]
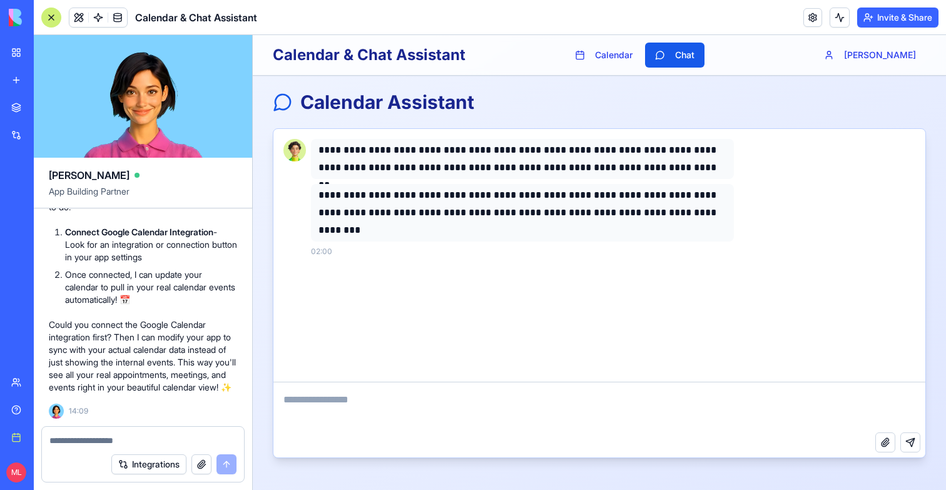
click at [106, 440] on textarea at bounding box center [142, 440] width 187 height 13
type textarea "**********"
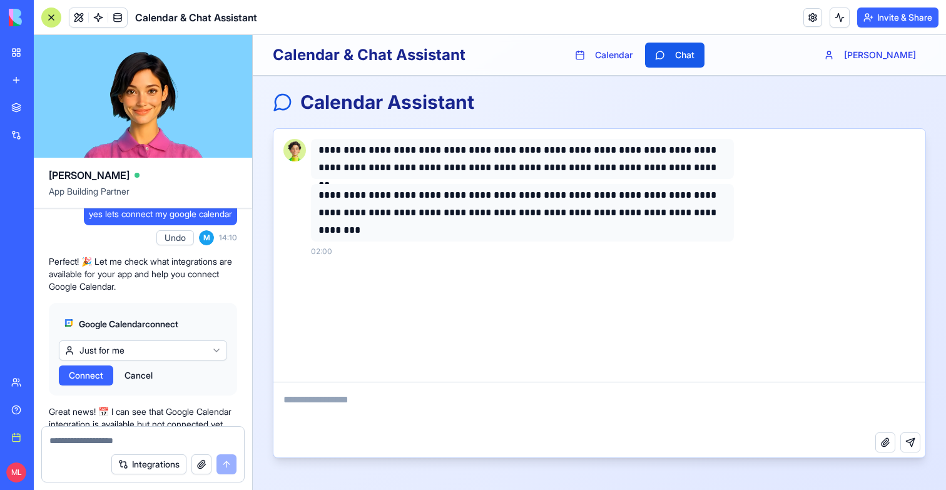
scroll to position [1458, 0]
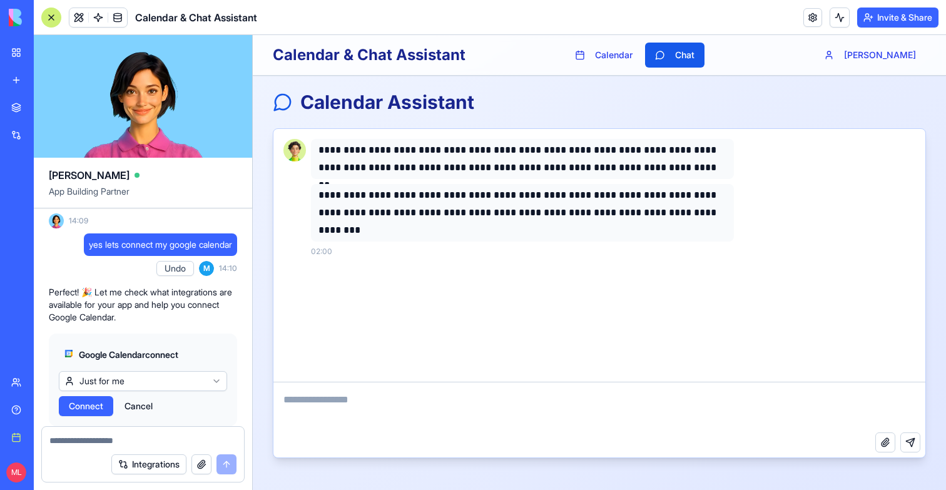
click at [93, 412] on span "Connect" at bounding box center [86, 406] width 34 height 13
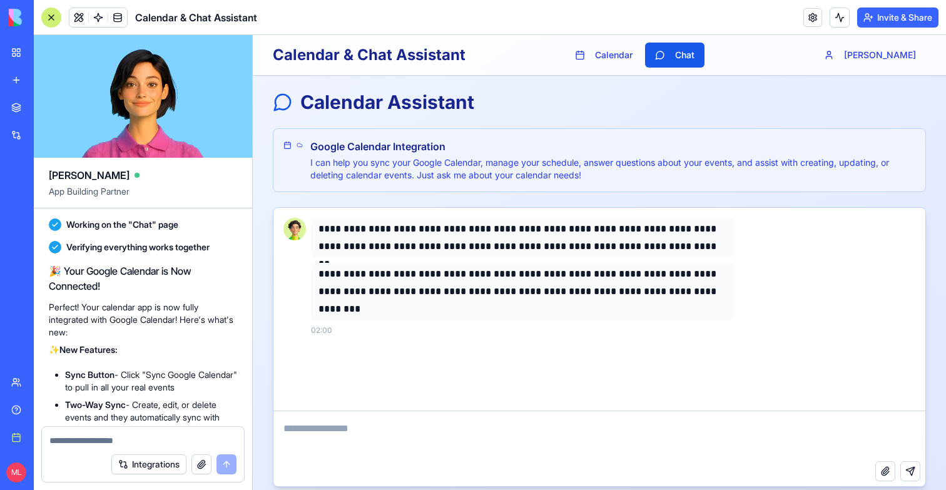
scroll to position [2811, 0]
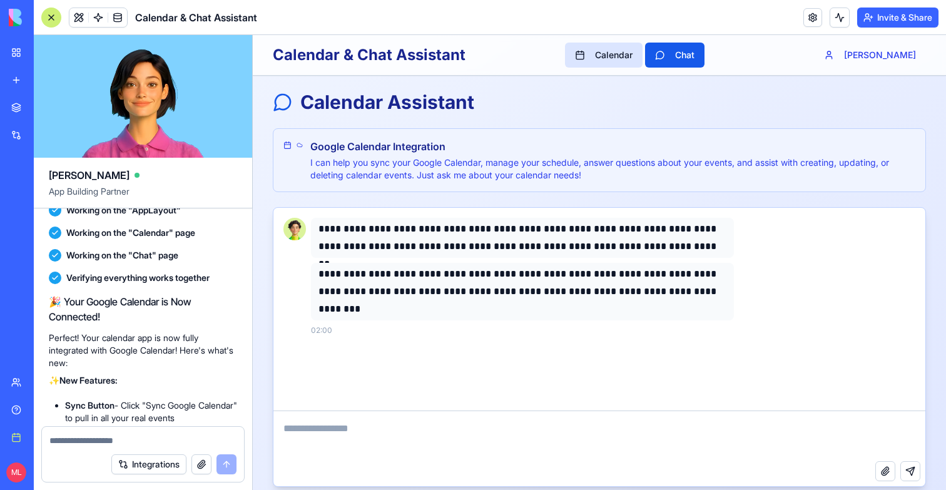
click at [618, 51] on button "Calendar" at bounding box center [604, 55] width 78 height 25
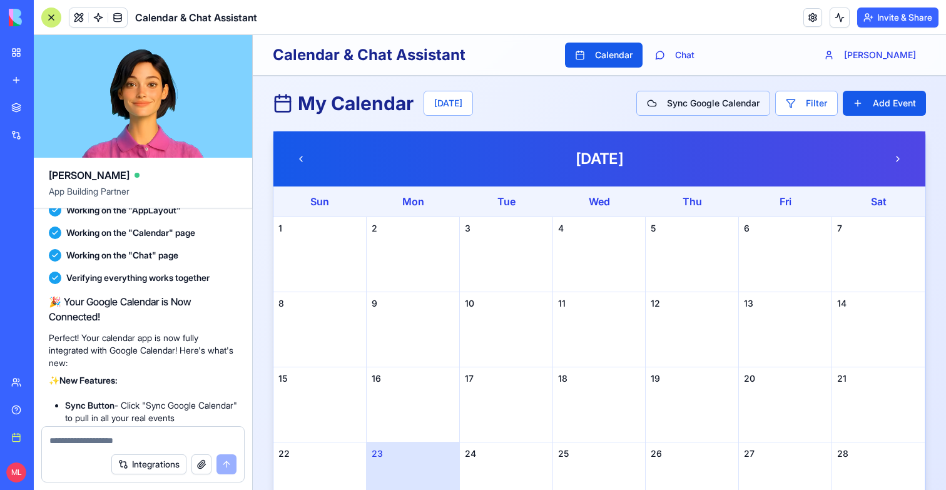
click at [725, 98] on button "Sync Google Calendar" at bounding box center [703, 103] width 134 height 25
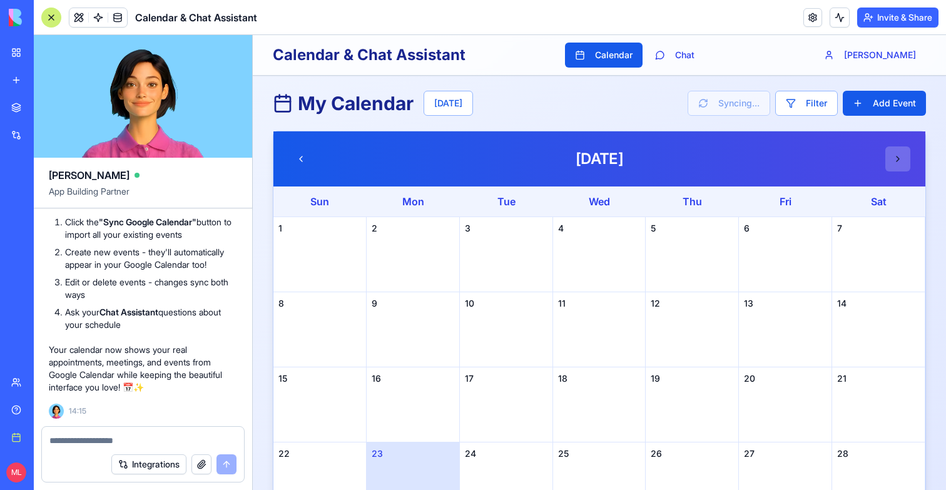
click at [906, 152] on button at bounding box center [897, 158] width 25 height 25
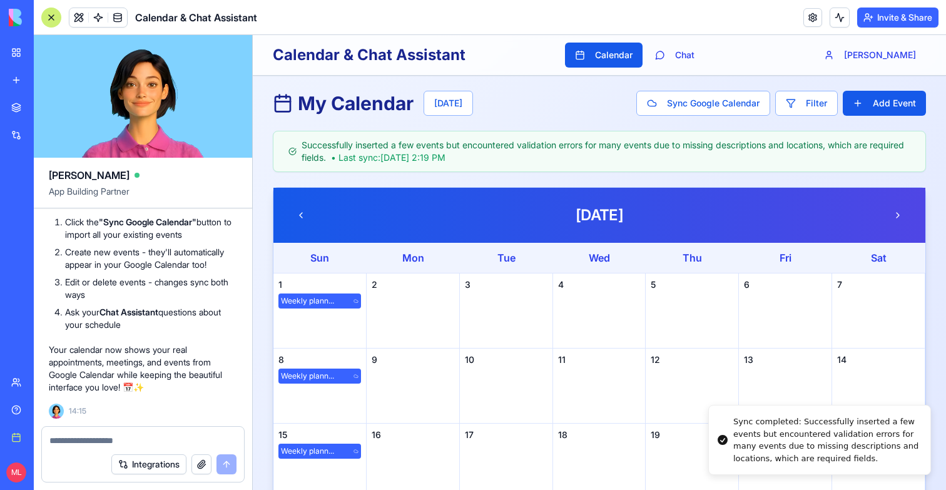
drag, startPoint x: 781, startPoint y: 420, endPoint x: 945, endPoint y: 420, distance: 163.8
click at [920, 420] on div "Sync completed: Successfully inserted a few events but encountered validation e…" at bounding box center [826, 439] width 187 height 49
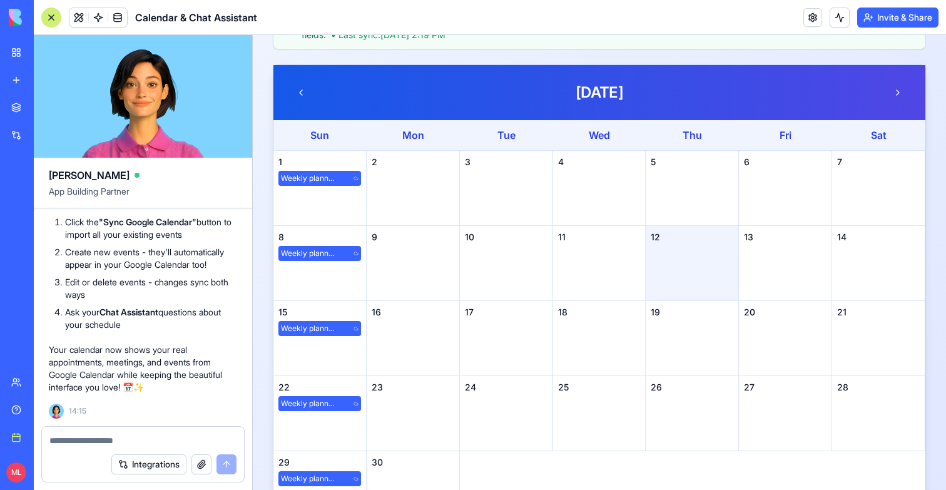
scroll to position [96, 0]
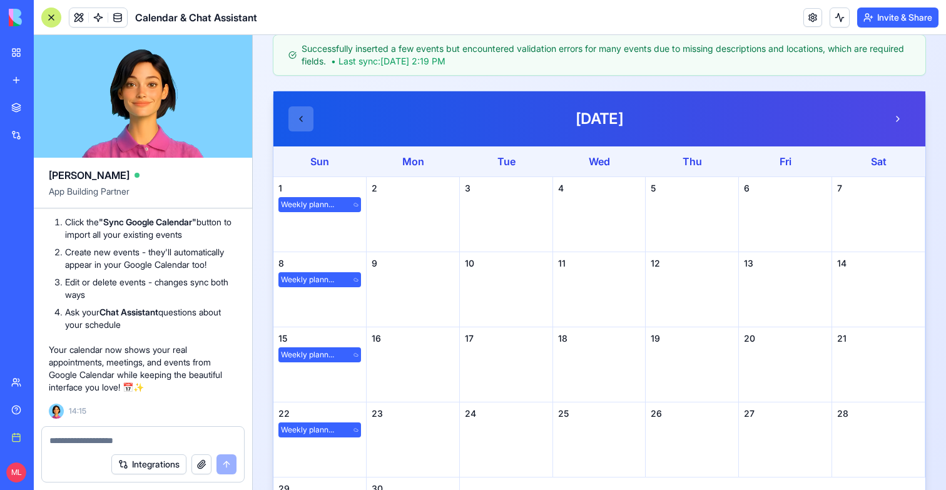
click at [312, 116] on button at bounding box center [300, 118] width 25 height 25
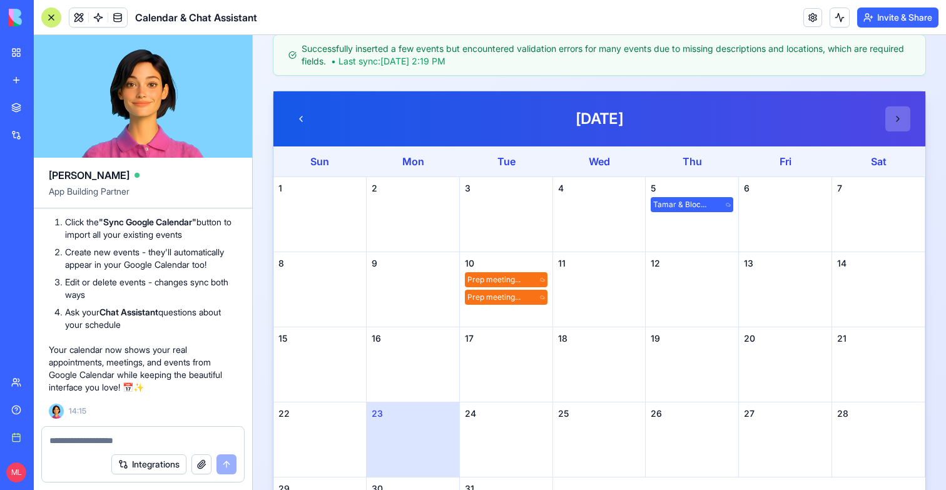
click at [893, 126] on button at bounding box center [897, 118] width 25 height 25
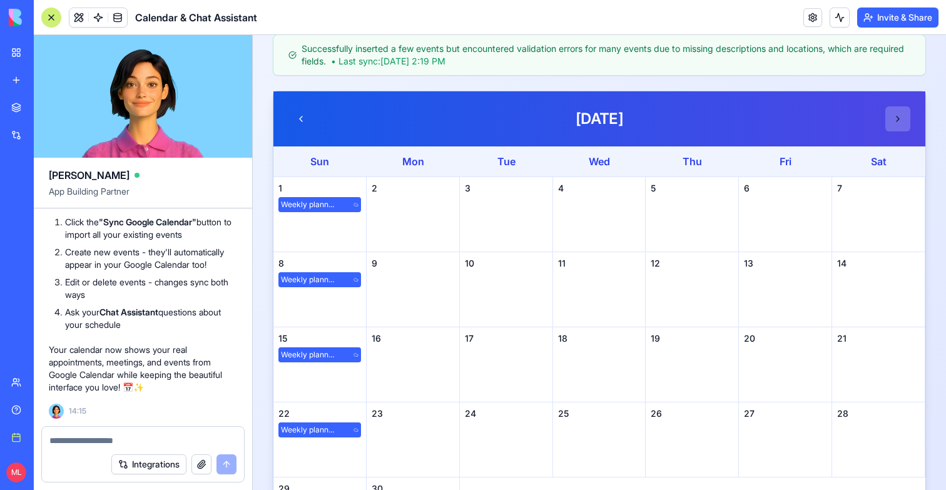
click at [894, 124] on button at bounding box center [897, 118] width 25 height 25
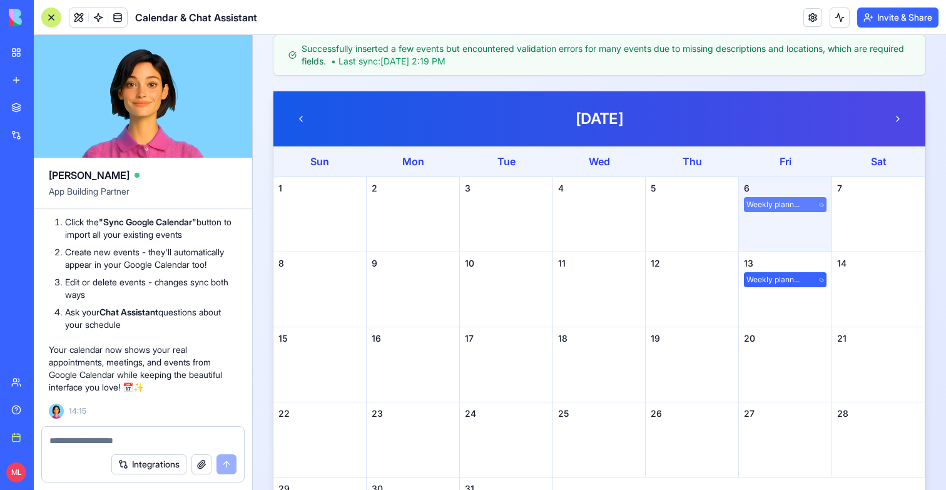
click at [762, 206] on span "Weekly plann..." at bounding box center [772, 204] width 53 height 10
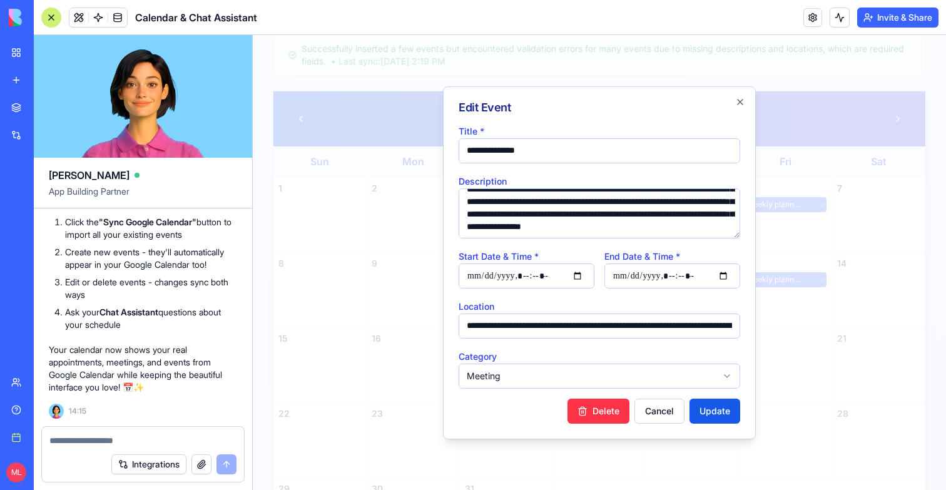
scroll to position [201, 0]
click at [851, 261] on div at bounding box center [599, 262] width 693 height 455
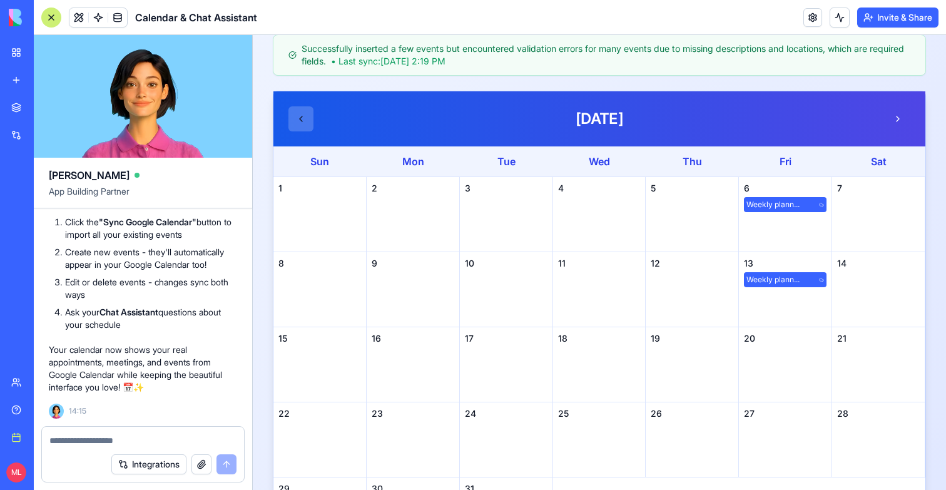
click at [293, 124] on button at bounding box center [300, 118] width 25 height 25
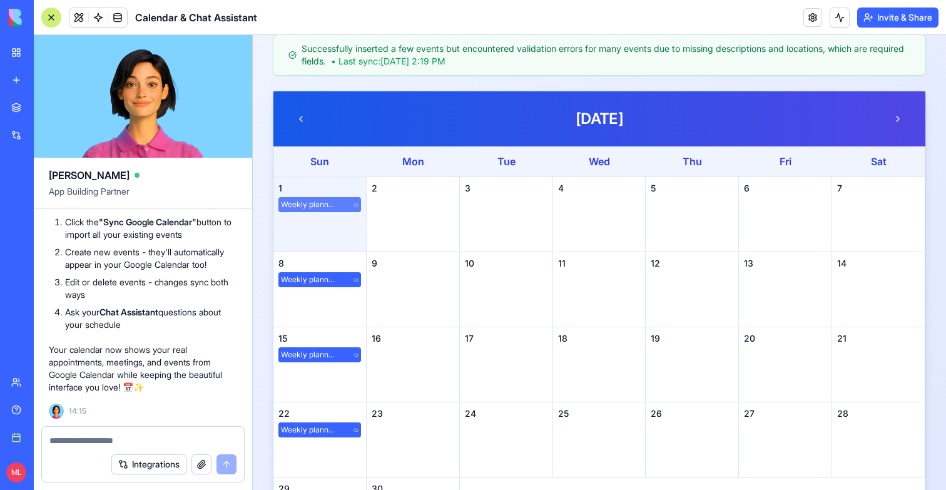
click at [321, 206] on span "Weekly plann..." at bounding box center [307, 204] width 53 height 10
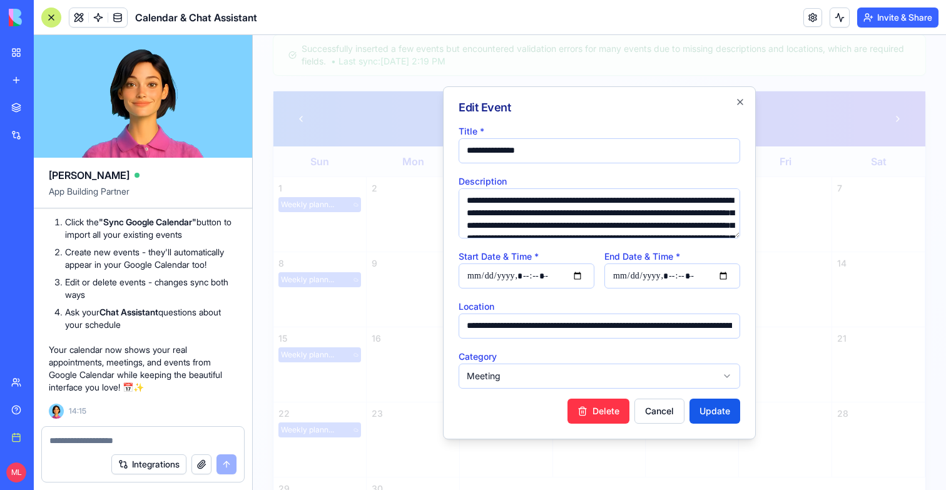
click at [337, 286] on div at bounding box center [599, 262] width 693 height 455
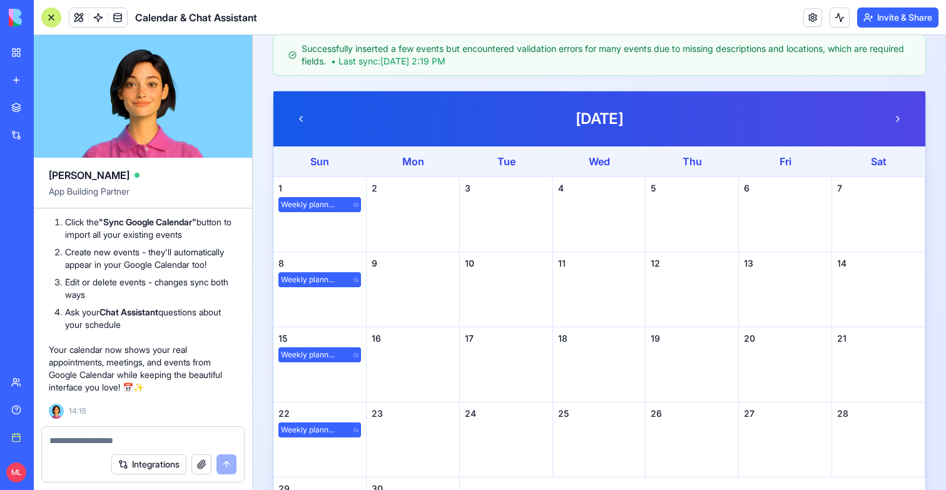
click at [124, 439] on textarea at bounding box center [142, 440] width 187 height 13
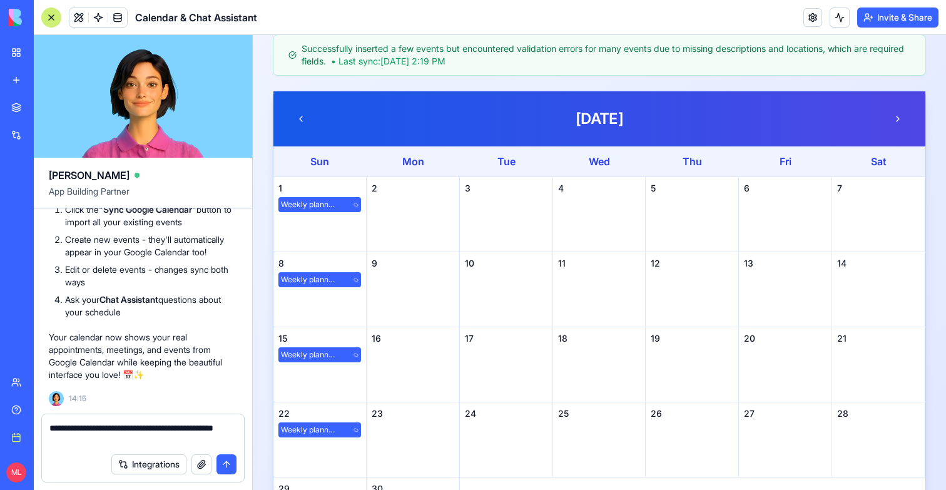
type textarea "**********"
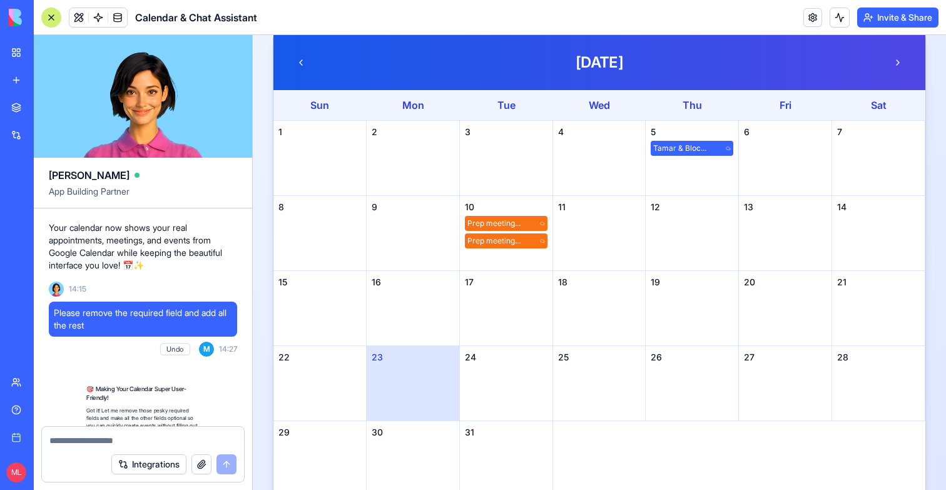
scroll to position [3687, 0]
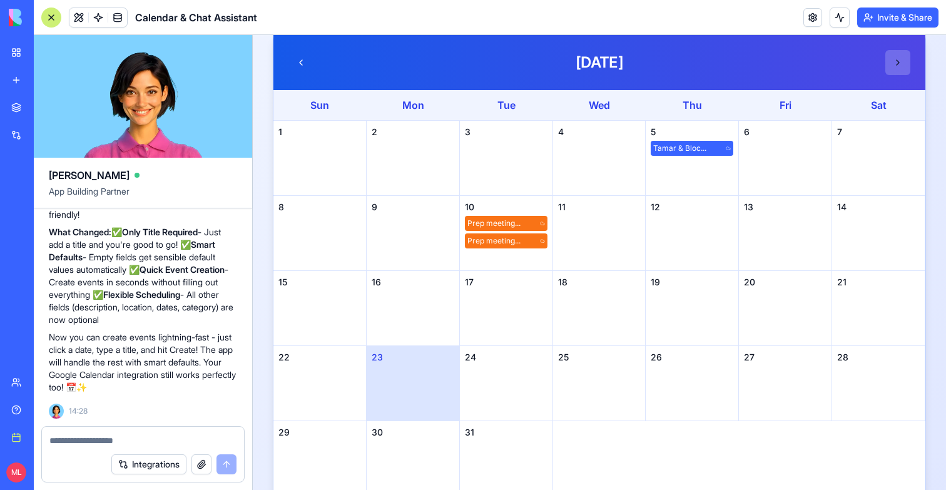
click at [897, 60] on button at bounding box center [897, 62] width 25 height 25
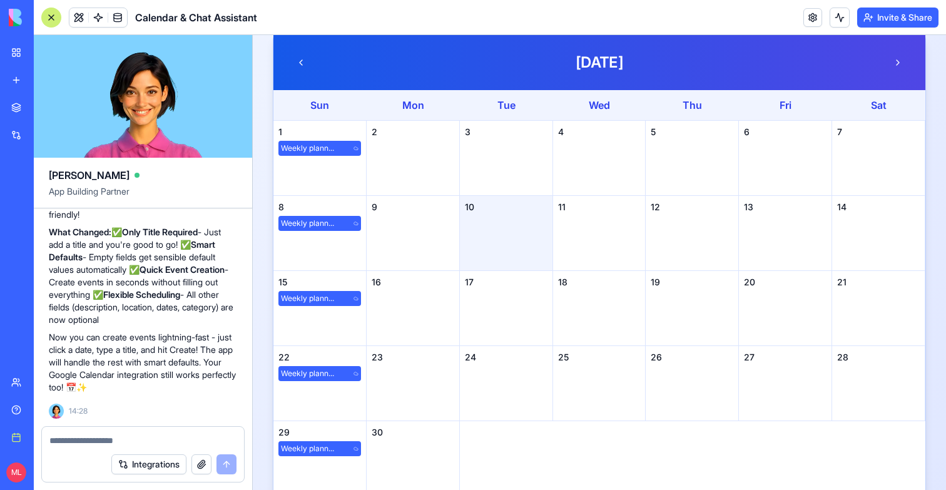
scroll to position [0, 0]
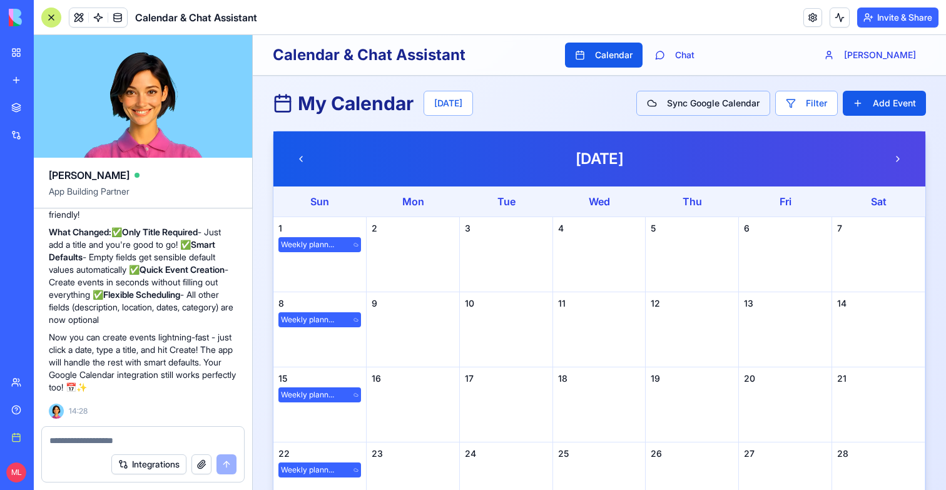
click at [717, 103] on button "Sync Google Calendar" at bounding box center [703, 103] width 134 height 25
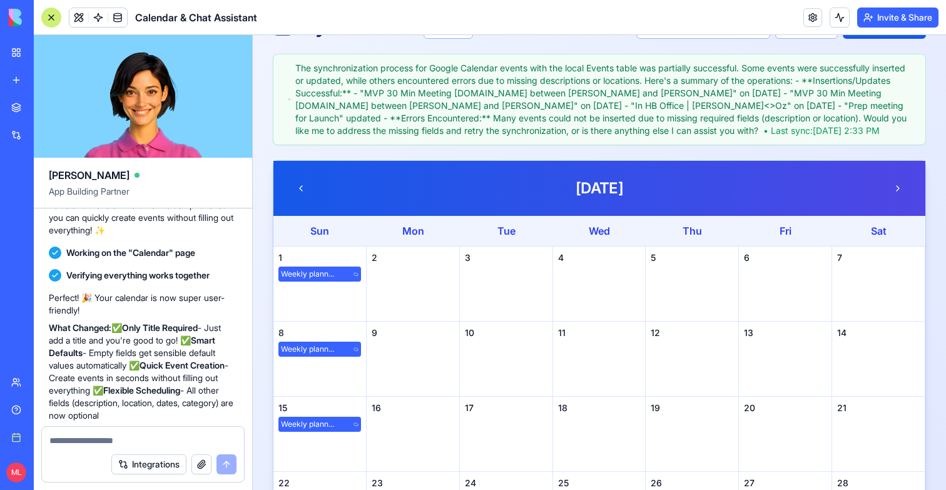
scroll to position [237, 0]
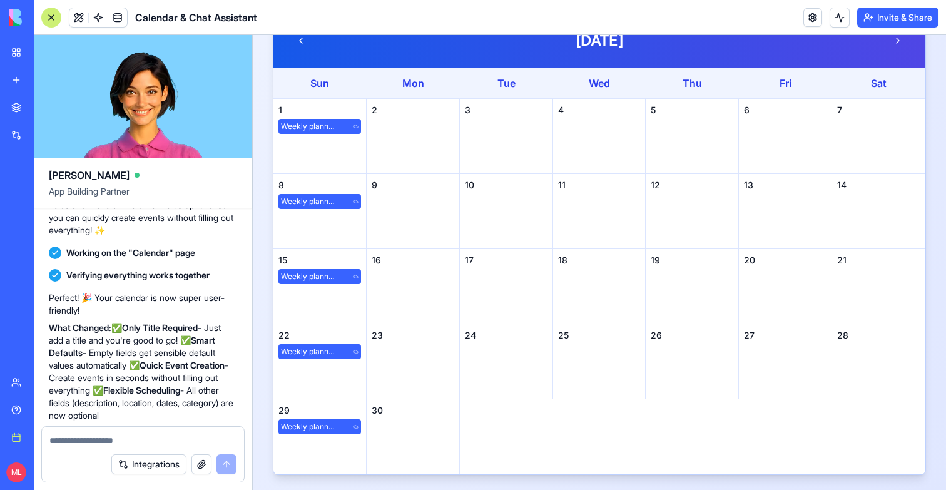
click at [103, 447] on div "Integrations" at bounding box center [143, 464] width 202 height 35
click at [122, 435] on textarea at bounding box center [142, 440] width 187 height 13
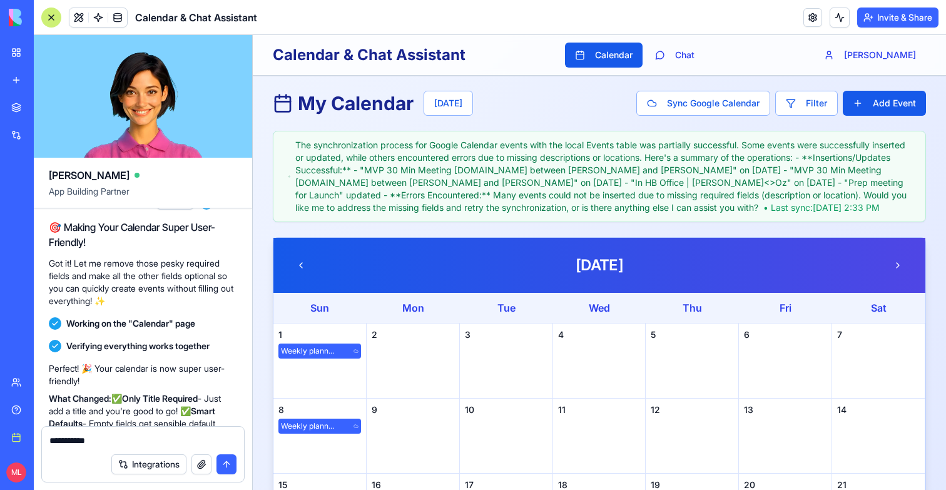
scroll to position [3687, 0]
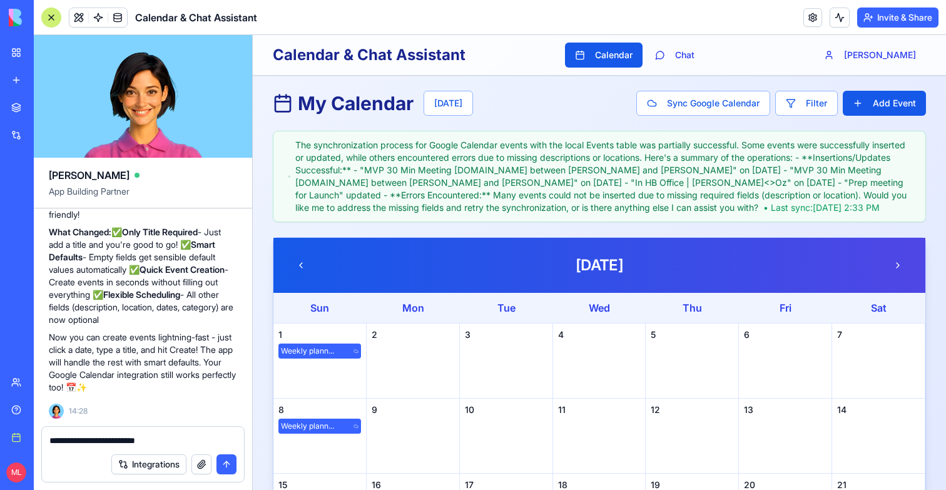
type textarea "**********"
click at [152, 430] on div "**********" at bounding box center [143, 437] width 202 height 20
click at [153, 439] on textarea "**********" at bounding box center [142, 440] width 187 height 13
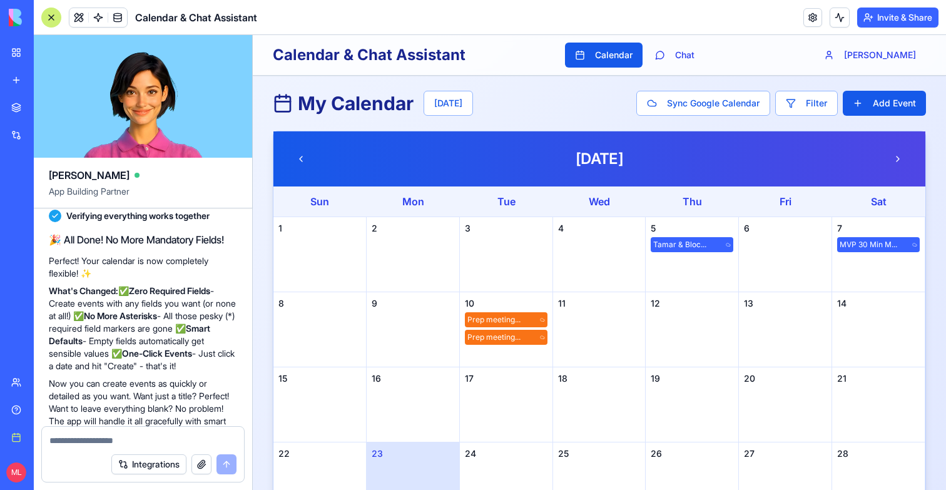
scroll to position [3982, 0]
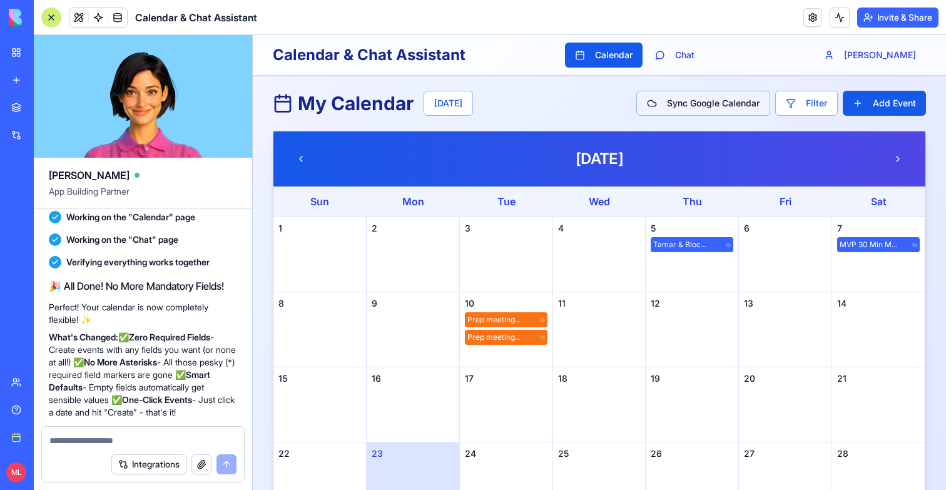
click at [697, 96] on button "Sync Google Calendar" at bounding box center [703, 103] width 134 height 25
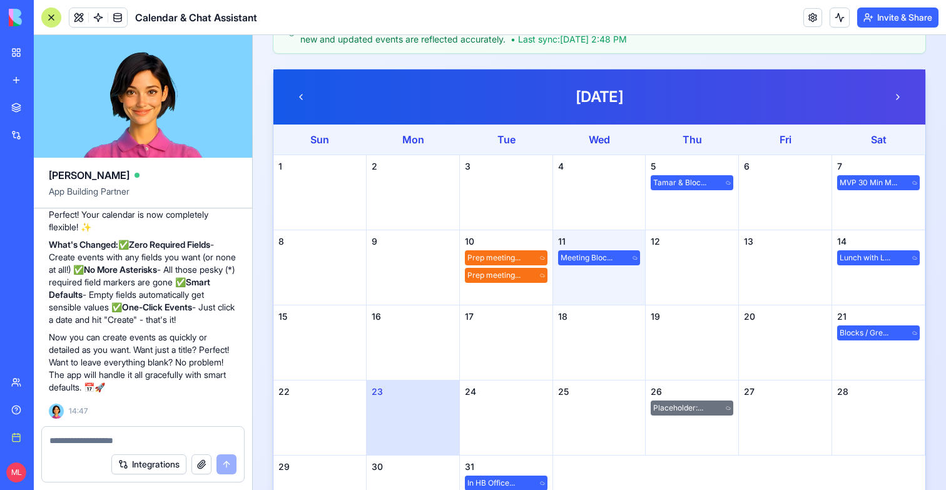
scroll to position [174, 0]
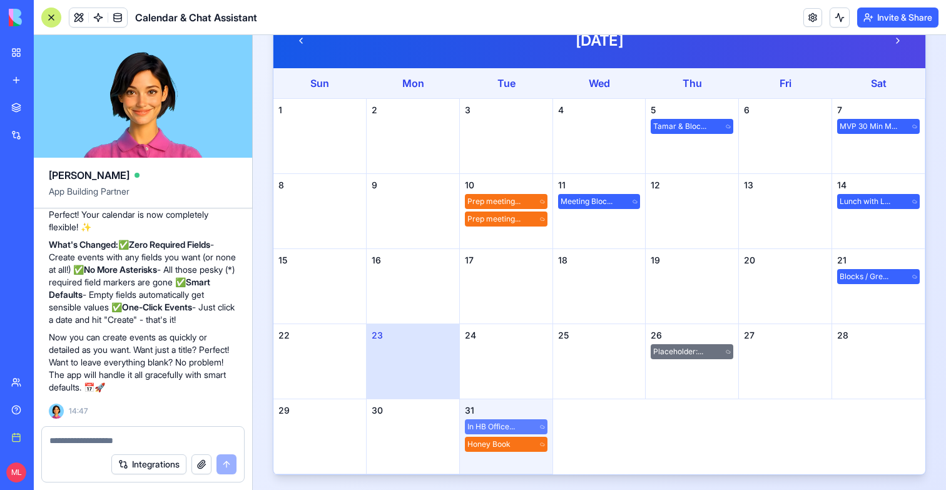
click at [498, 428] on span "In HB Office..." at bounding box center [491, 427] width 48 height 10
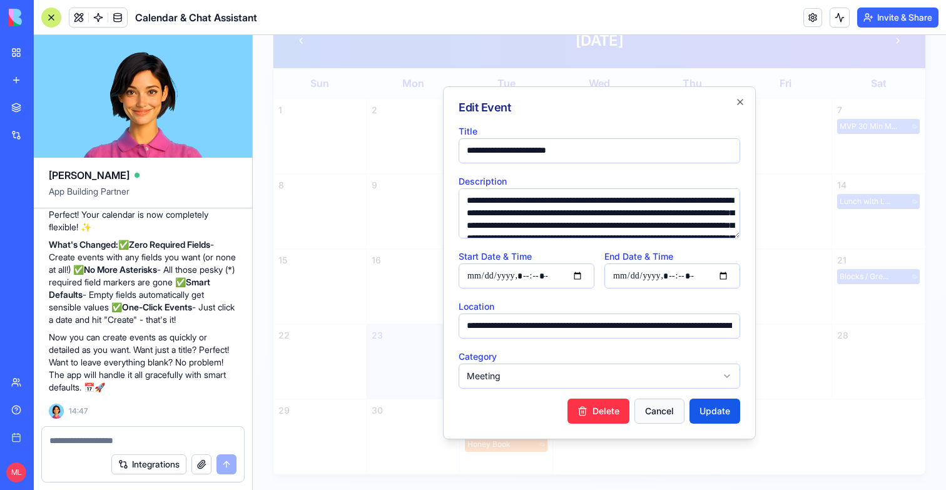
click at [664, 413] on button "Cancel" at bounding box center [659, 410] width 50 height 25
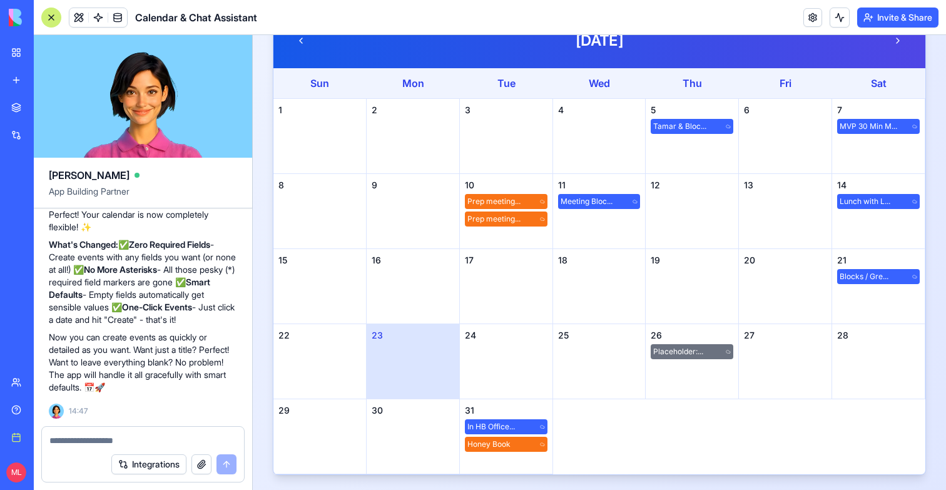
click at [71, 444] on textarea at bounding box center [142, 440] width 187 height 13
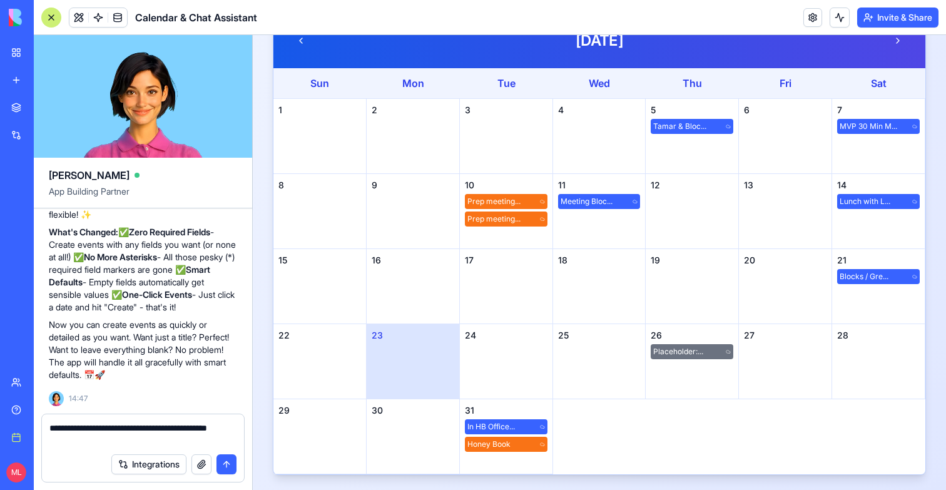
type textarea "**********"
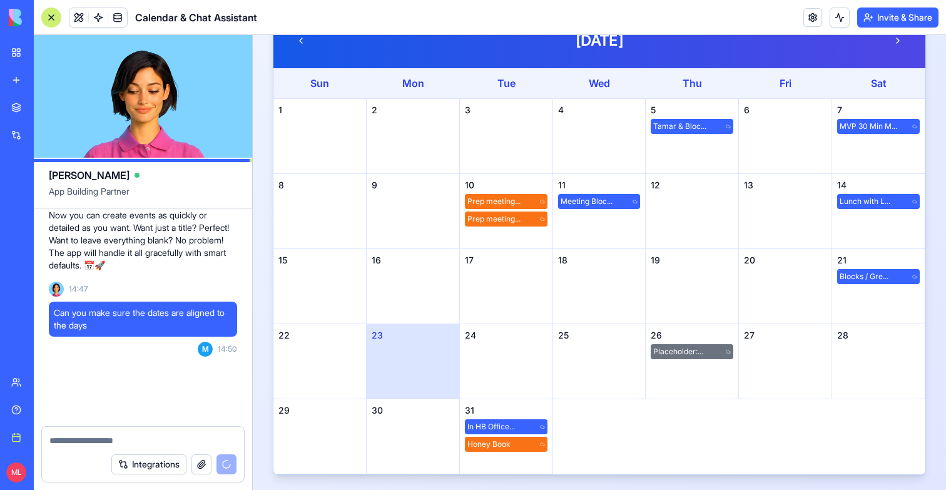
scroll to position [4359, 0]
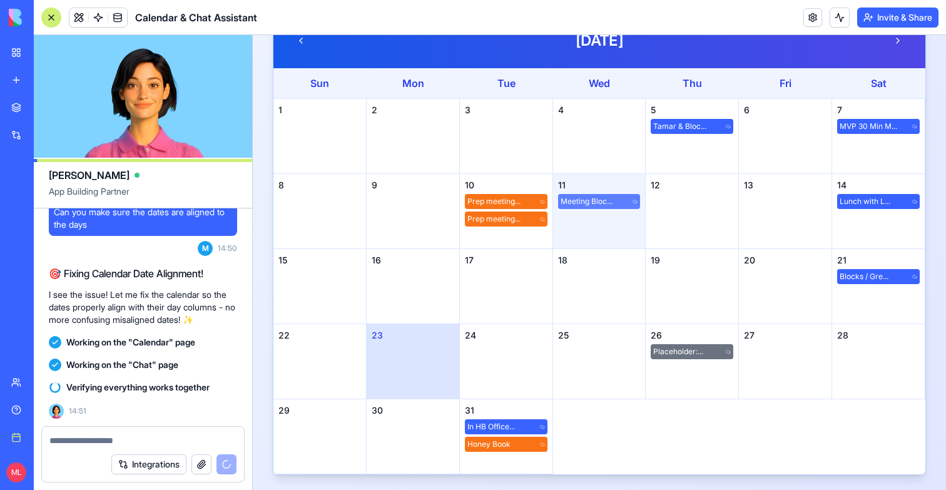
click at [605, 206] on span "Meeting Bloc..." at bounding box center [586, 201] width 52 height 10
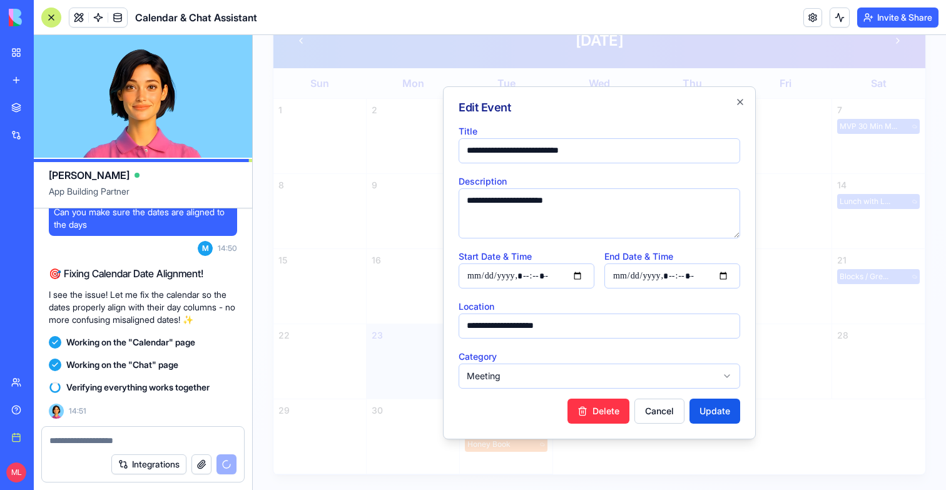
click at [802, 262] on div at bounding box center [599, 262] width 693 height 455
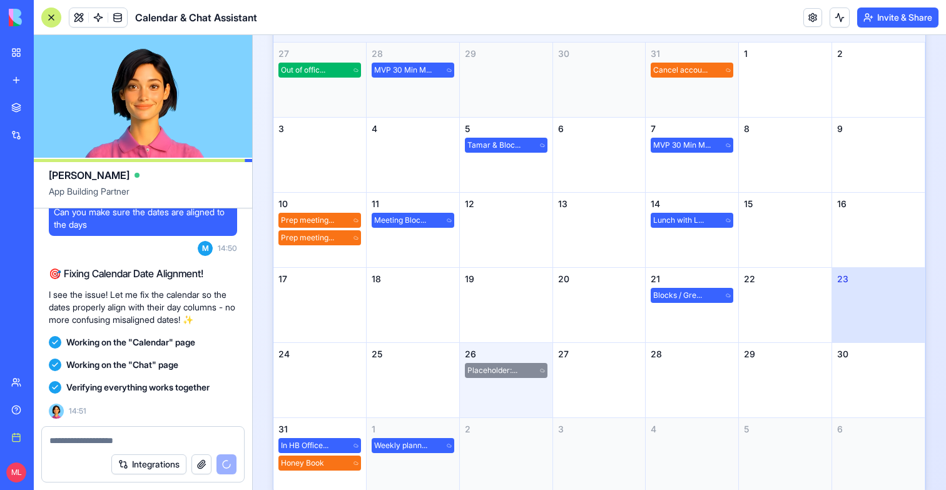
scroll to position [4592, 0]
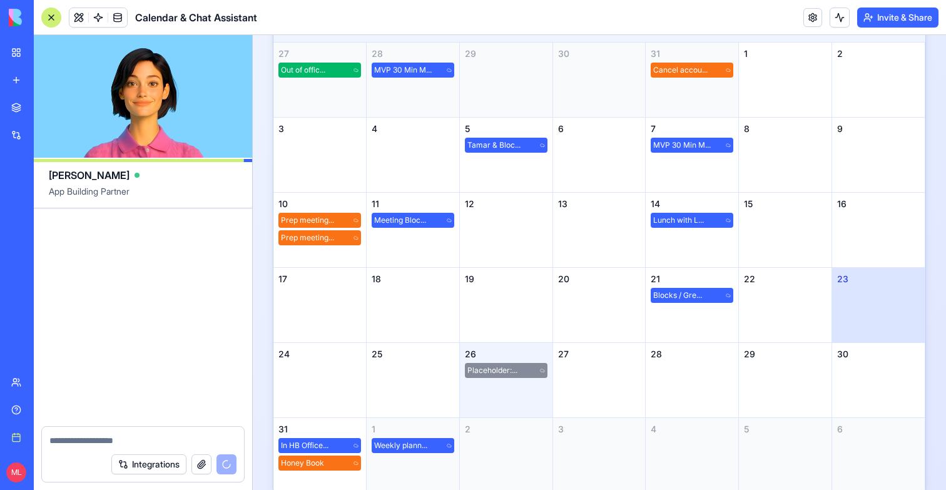
click at [497, 366] on span "Placeholder:..." at bounding box center [492, 370] width 50 height 10
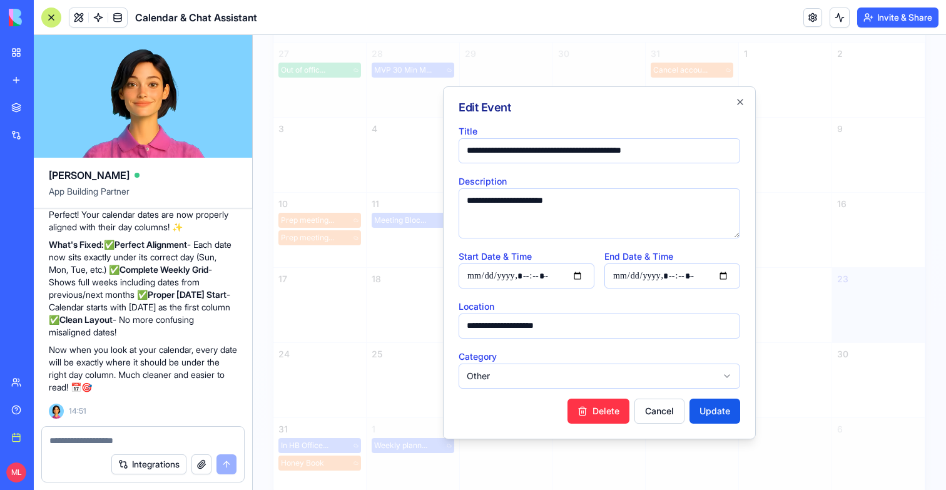
click at [413, 328] on div at bounding box center [599, 262] width 693 height 455
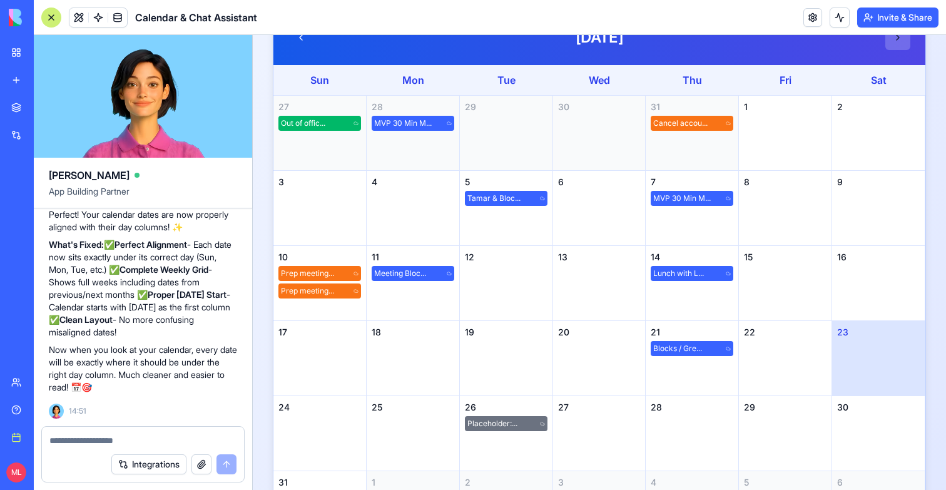
scroll to position [48, 0]
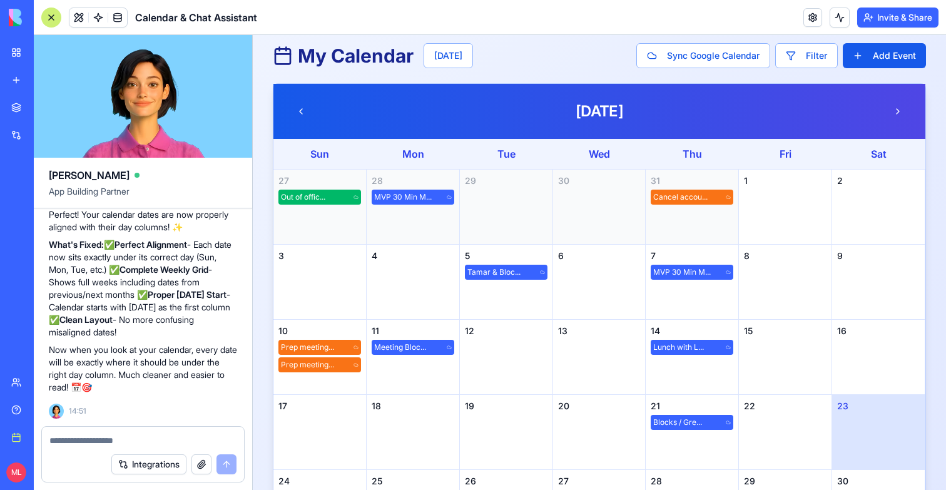
click at [899, 128] on div "[DATE]" at bounding box center [599, 111] width 652 height 55
click at [899, 114] on button at bounding box center [897, 111] width 25 height 25
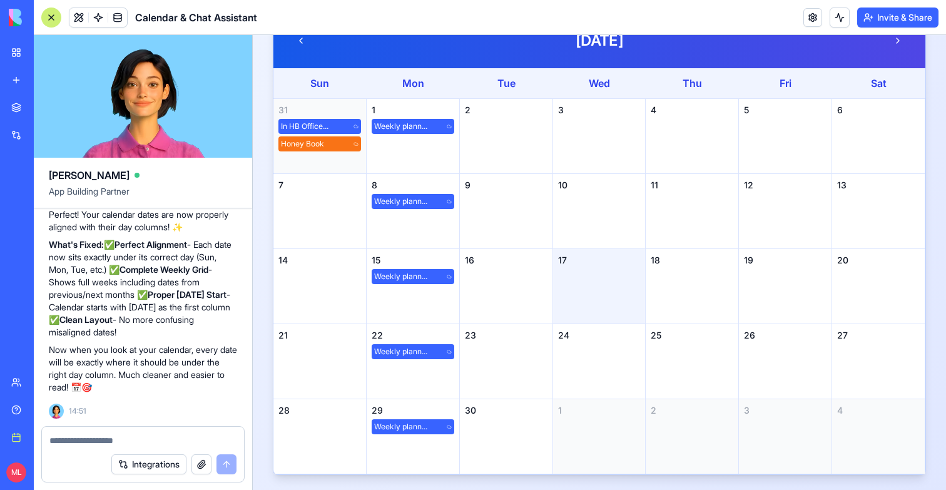
scroll to position [106, 0]
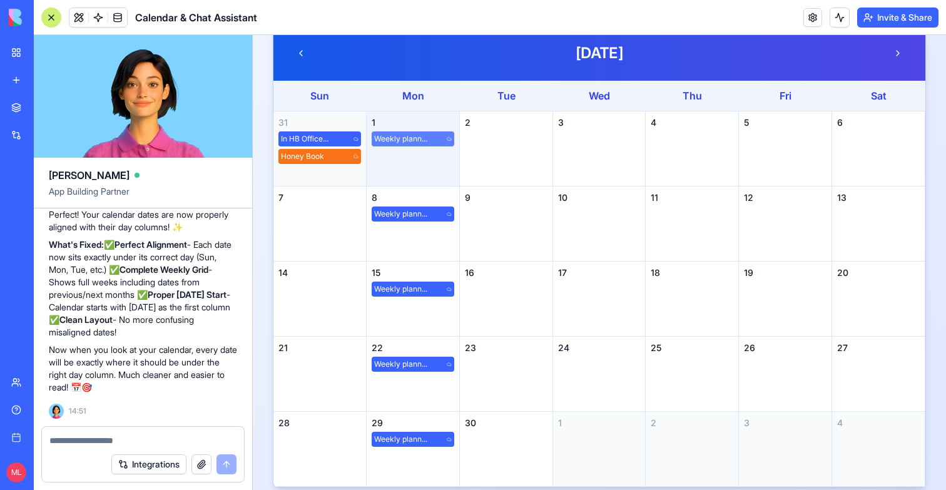
click at [418, 139] on span "Weekly plann..." at bounding box center [400, 139] width 53 height 10
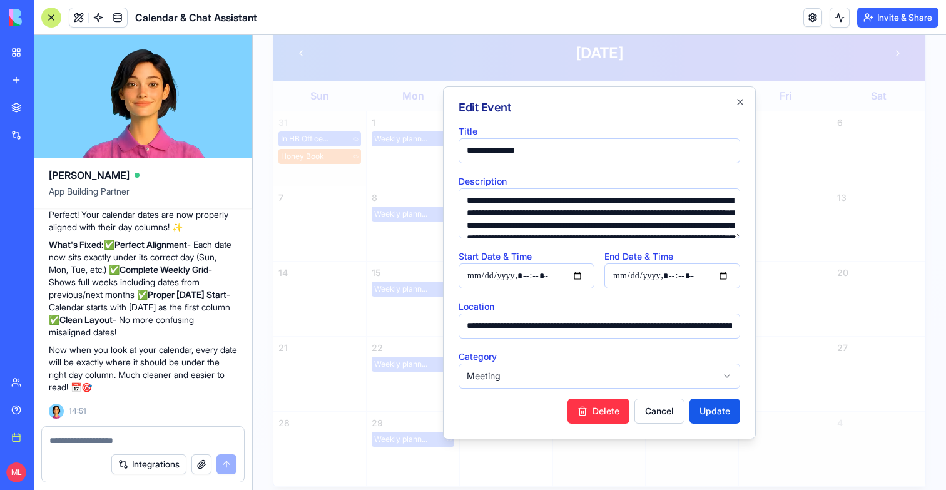
click at [374, 282] on div at bounding box center [599, 262] width 693 height 455
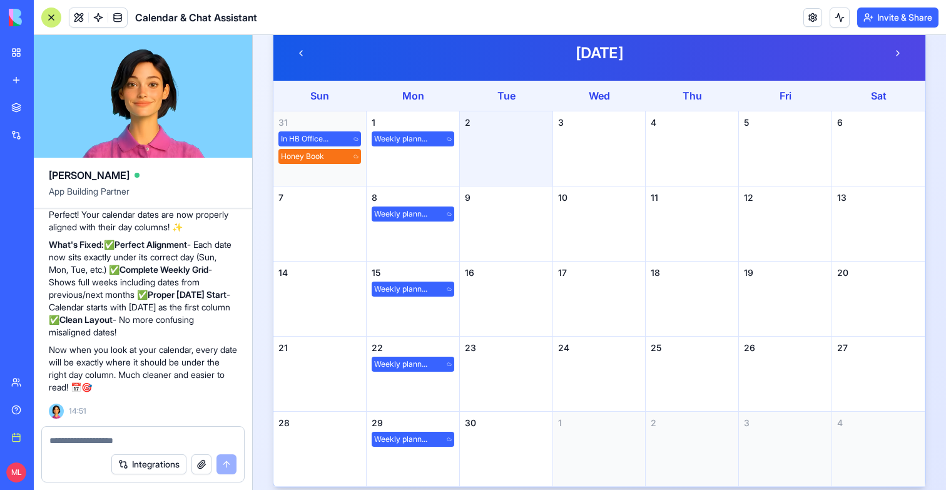
click at [538, 137] on div "2" at bounding box center [506, 148] width 93 height 75
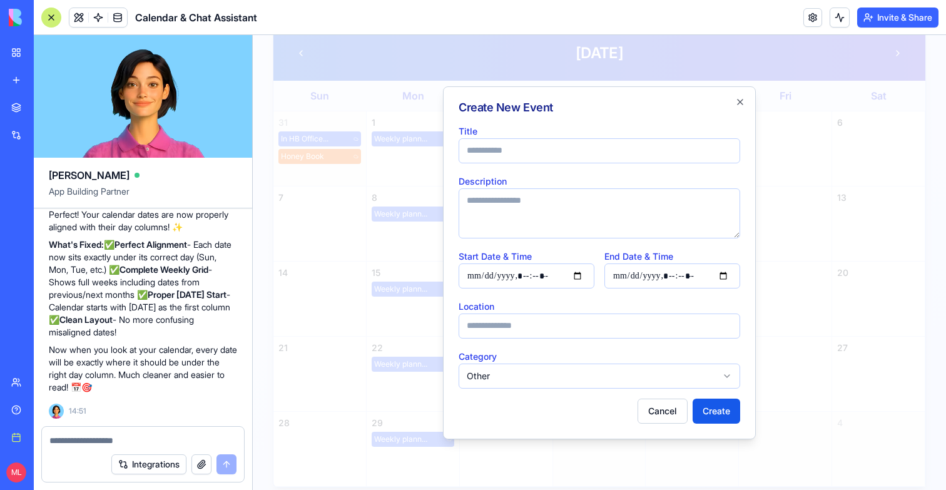
click at [394, 207] on div at bounding box center [599, 262] width 693 height 455
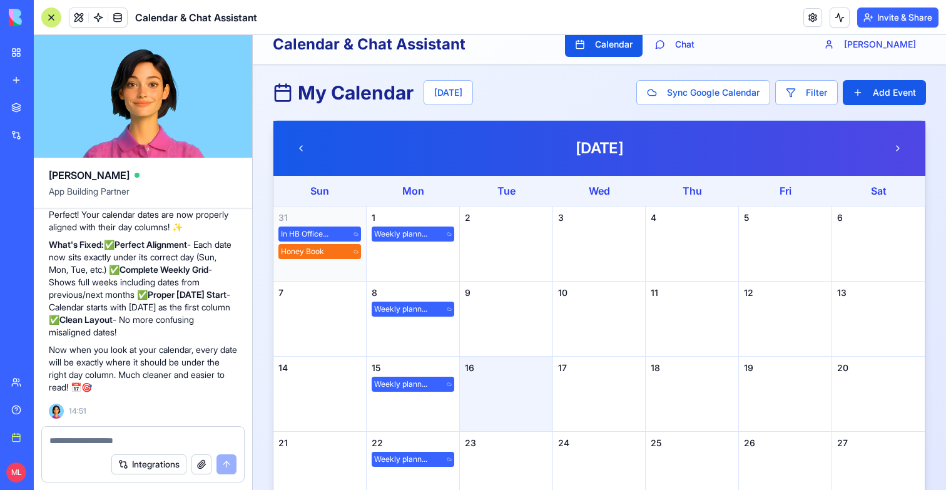
scroll to position [0, 0]
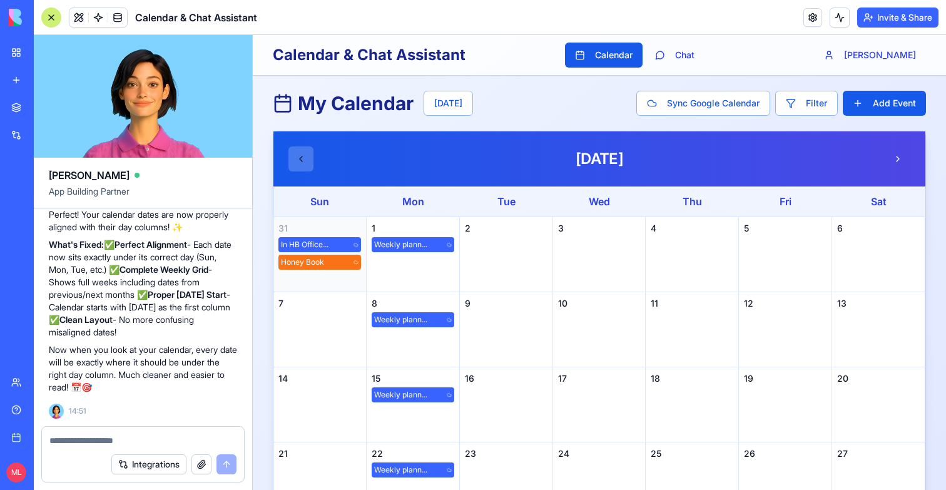
click at [301, 167] on button at bounding box center [300, 158] width 25 height 25
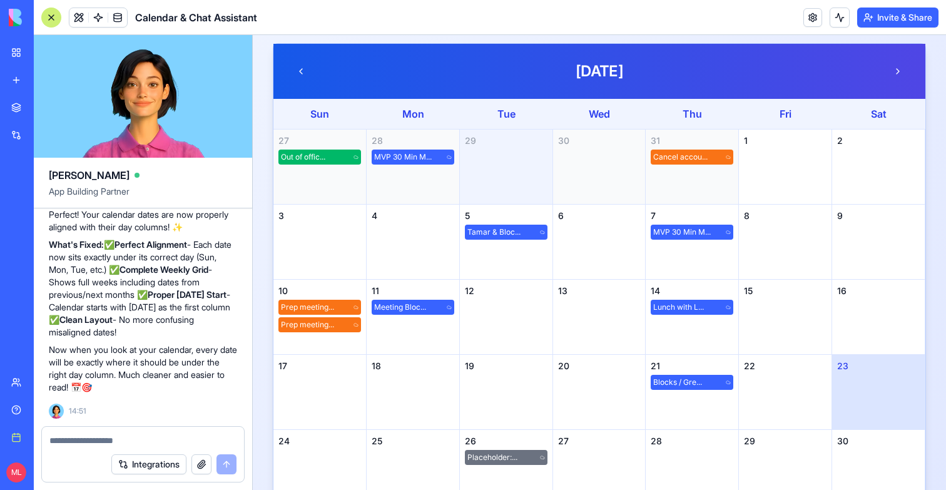
scroll to position [92, 0]
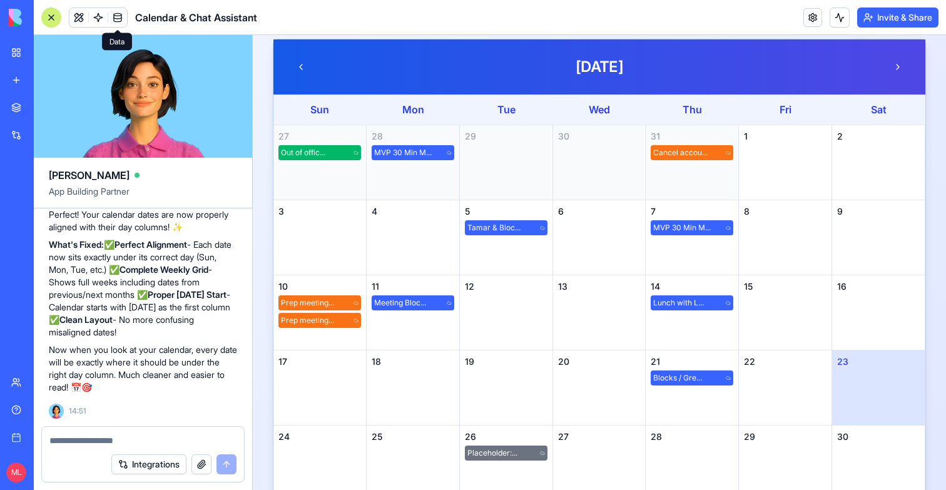
click at [104, 18] on span at bounding box center [117, 17] width 35 height 35
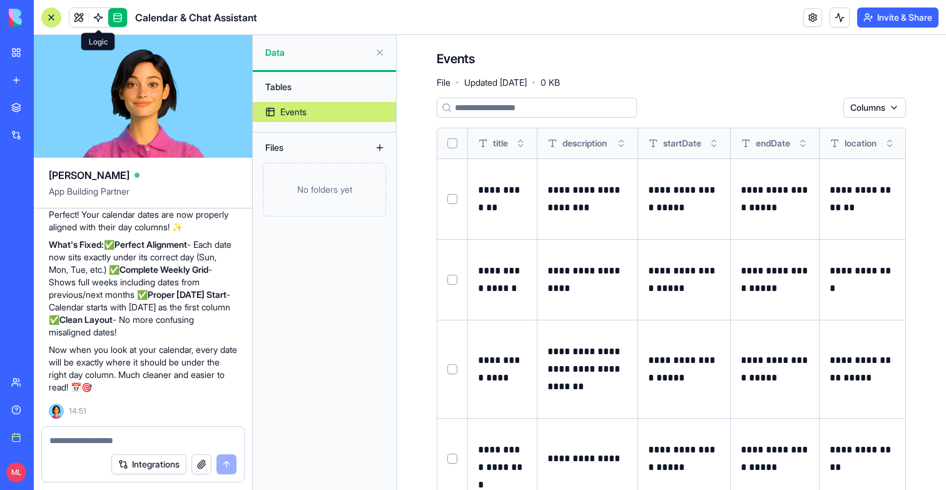
click at [99, 18] on span at bounding box center [98, 17] width 35 height 35
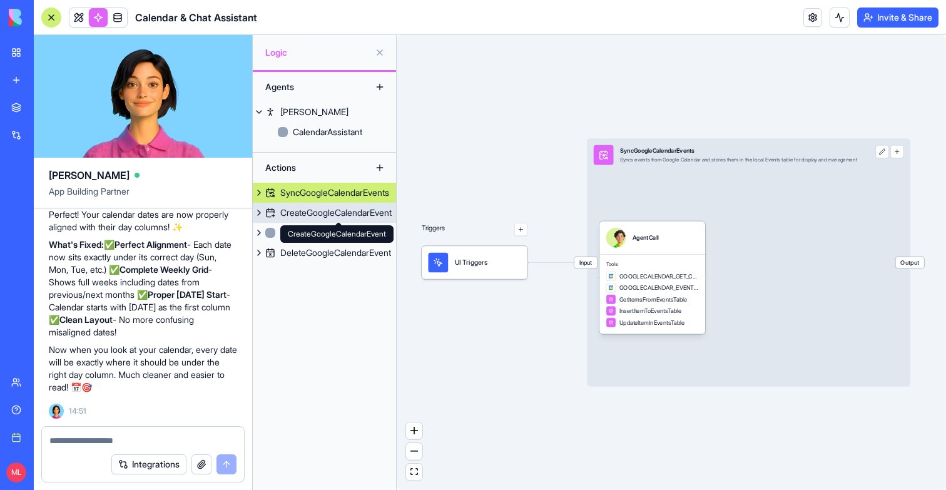
click at [370, 211] on div "CreateGoogleCalendarEvent" at bounding box center [335, 212] width 111 height 13
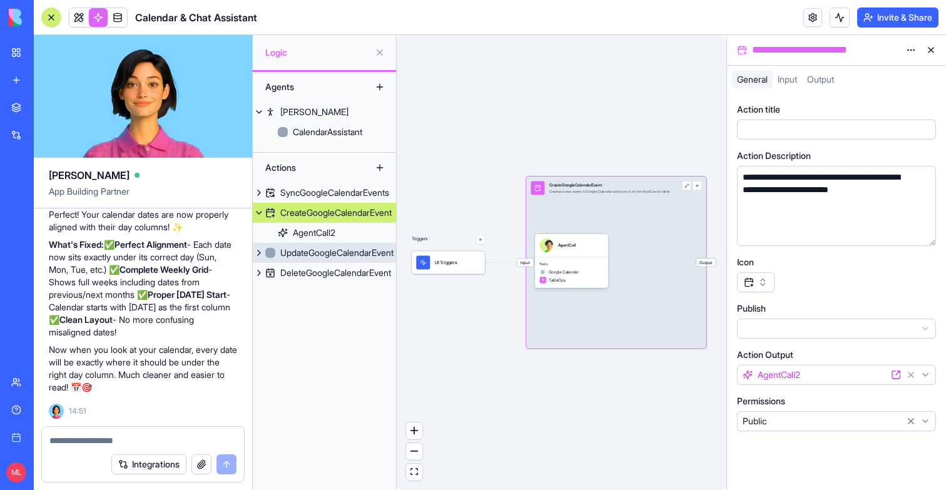
click at [360, 256] on div "UpdateGoogleCalendarEvent" at bounding box center [336, 252] width 113 height 13
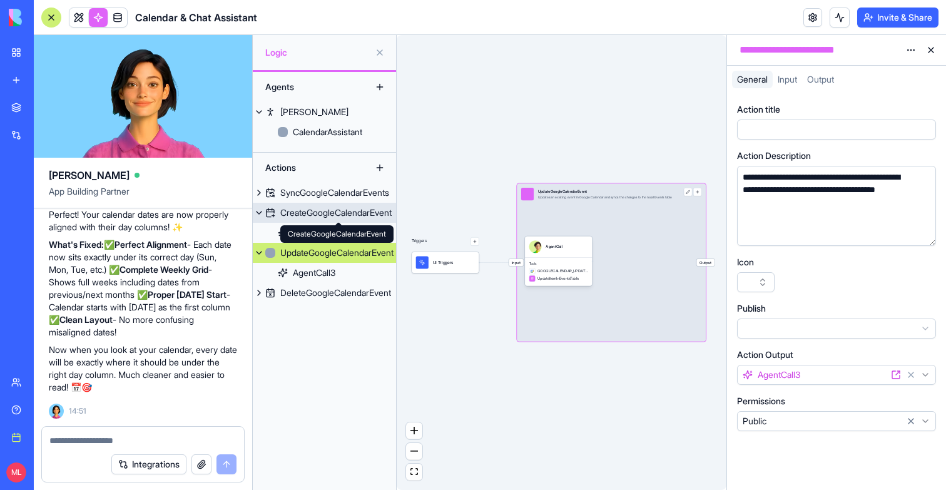
click at [350, 216] on div "CreateGoogleCalendarEvent" at bounding box center [335, 212] width 111 height 13
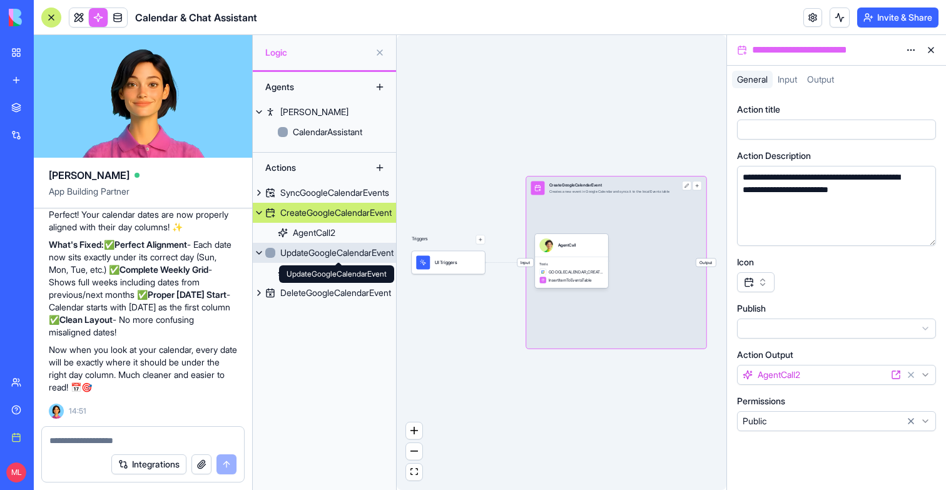
click at [342, 256] on div "UpdateGoogleCalendarEvent" at bounding box center [336, 252] width 113 height 13
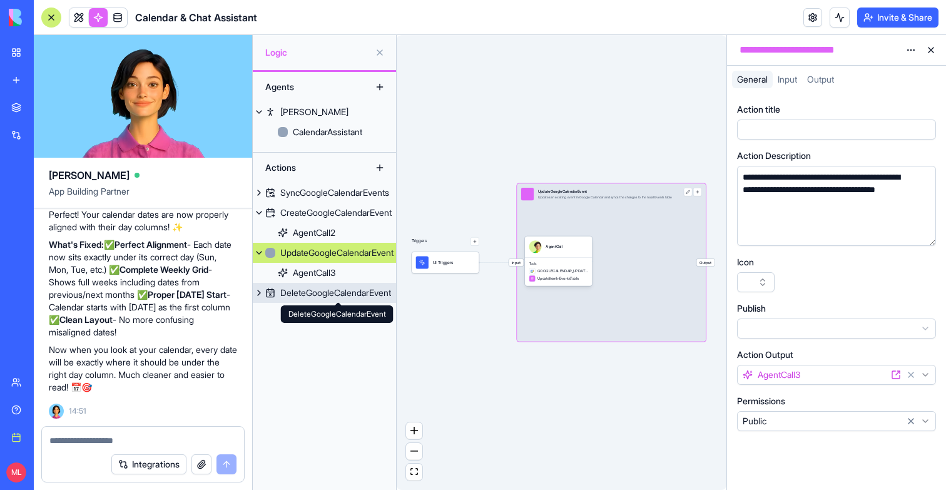
click at [331, 295] on div "DeleteGoogleCalendarEvent" at bounding box center [335, 292] width 111 height 13
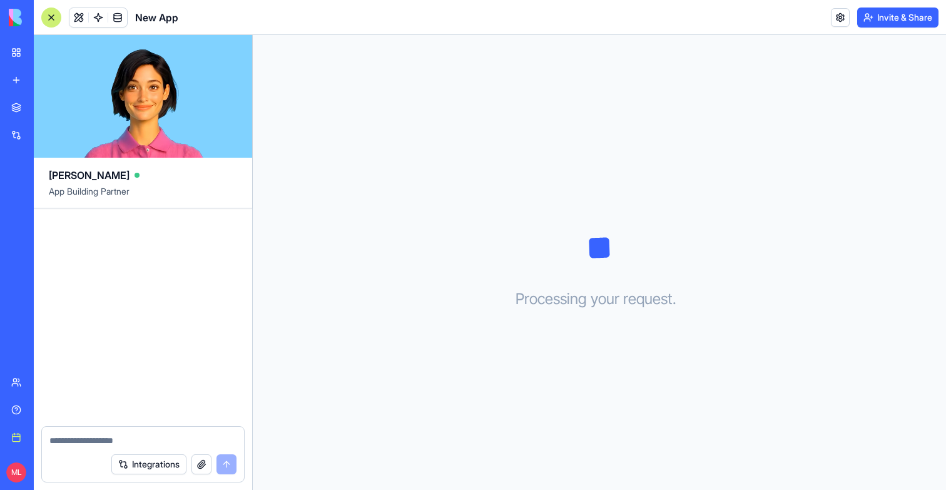
click at [16, 78] on link "New app" at bounding box center [29, 80] width 50 height 25
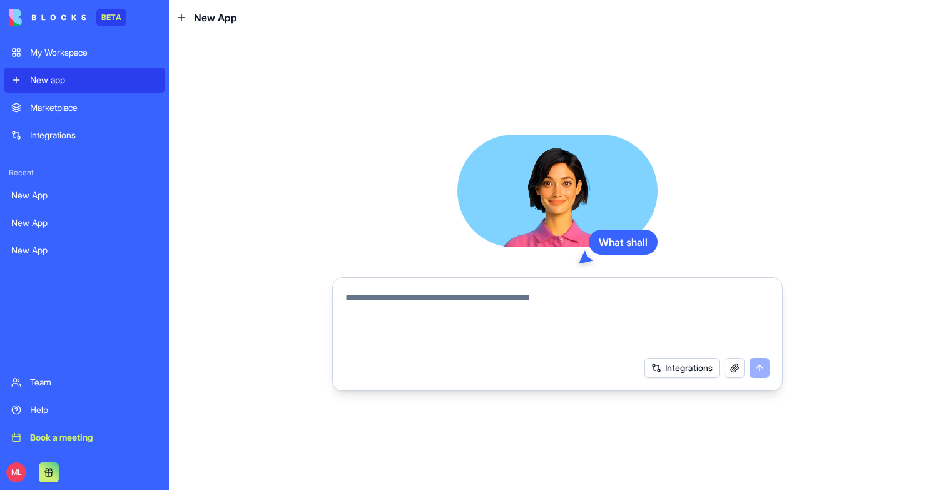
click at [328, 324] on div "What shall Integrations" at bounding box center [557, 262] width 777 height 455
click at [361, 323] on textarea at bounding box center [557, 320] width 424 height 60
paste textarea "**********"
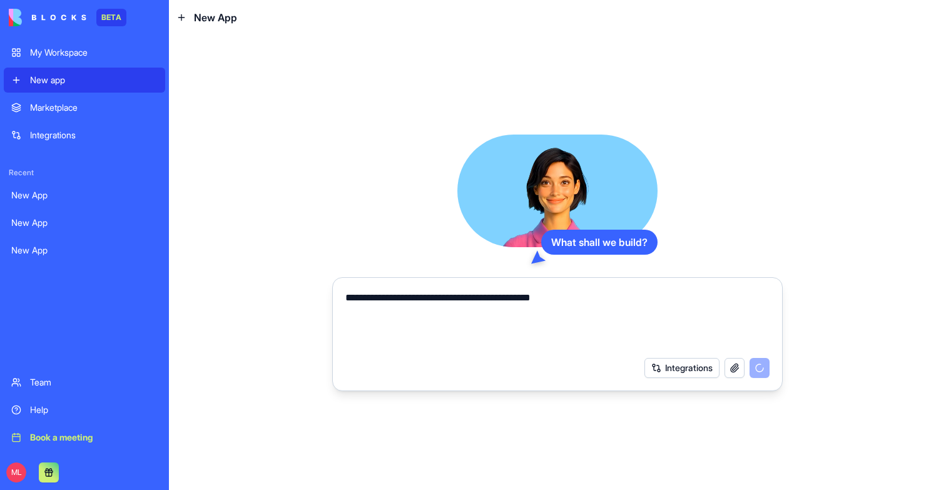
type textarea "**********"
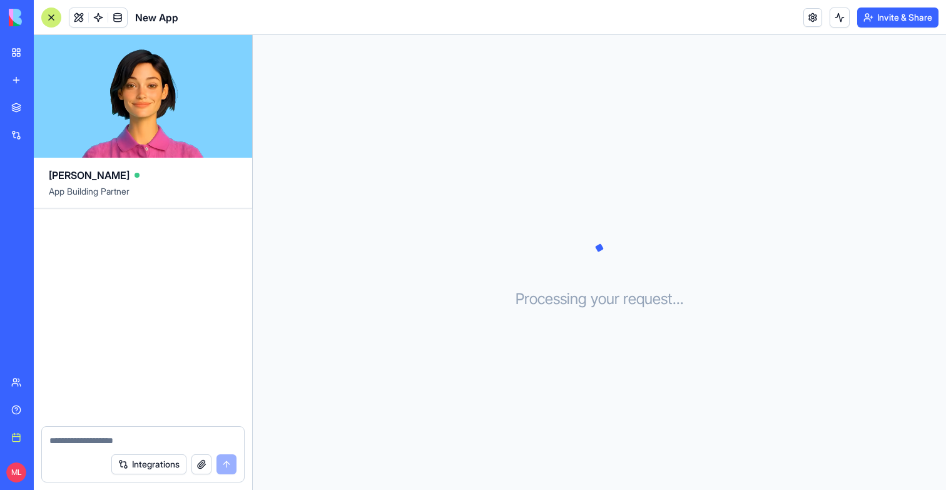
scroll to position [194, 0]
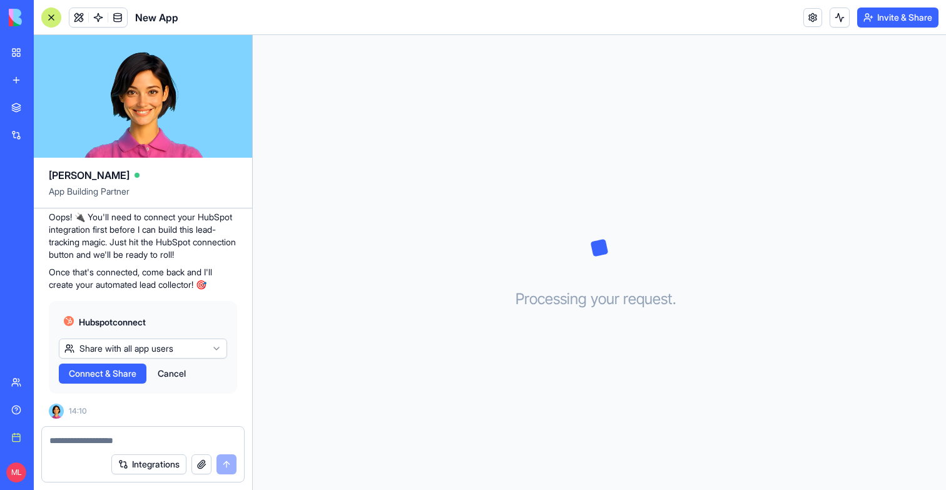
click at [144, 370] on button "Connect & Share" at bounding box center [103, 373] width 88 height 20
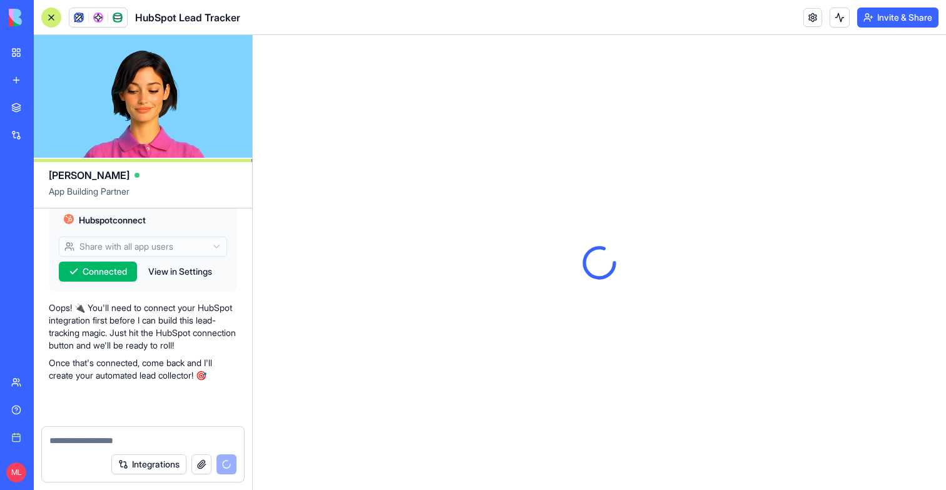
scroll to position [400, 0]
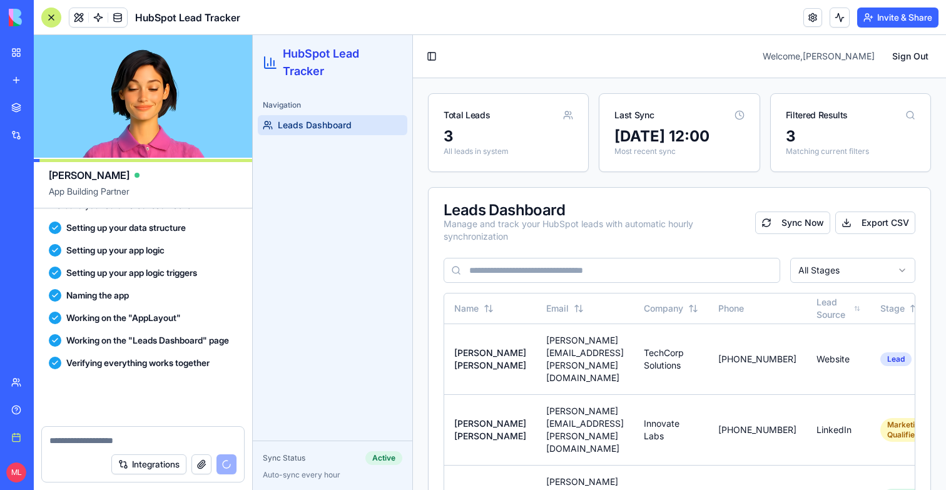
scroll to position [642, 0]
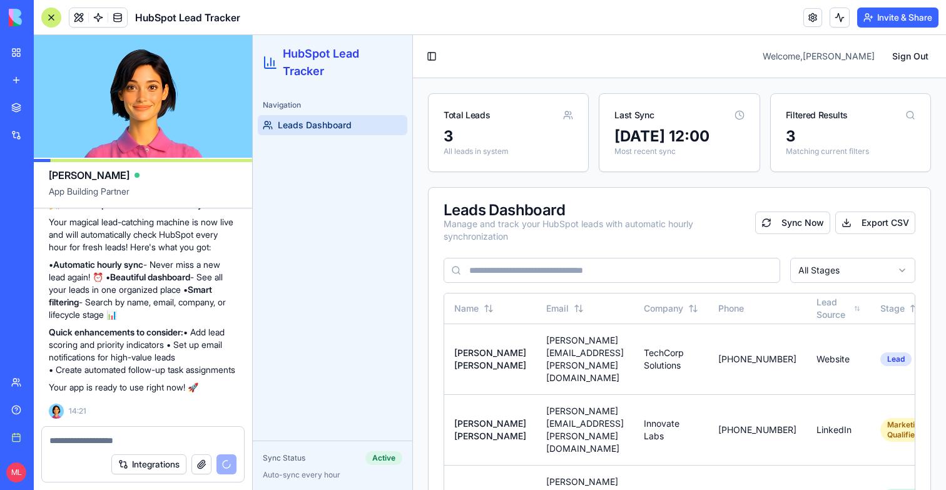
click at [54, 19] on div at bounding box center [51, 18] width 20 height 20
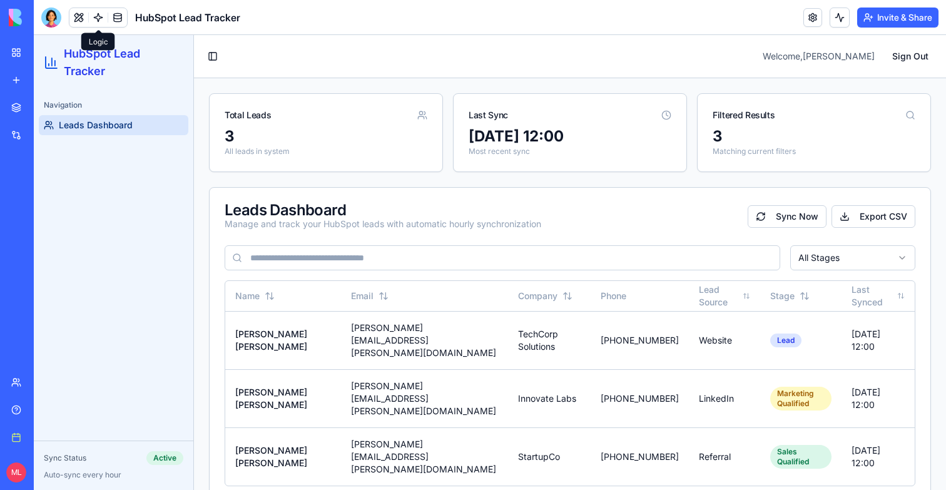
click at [97, 10] on span at bounding box center [98, 17] width 35 height 35
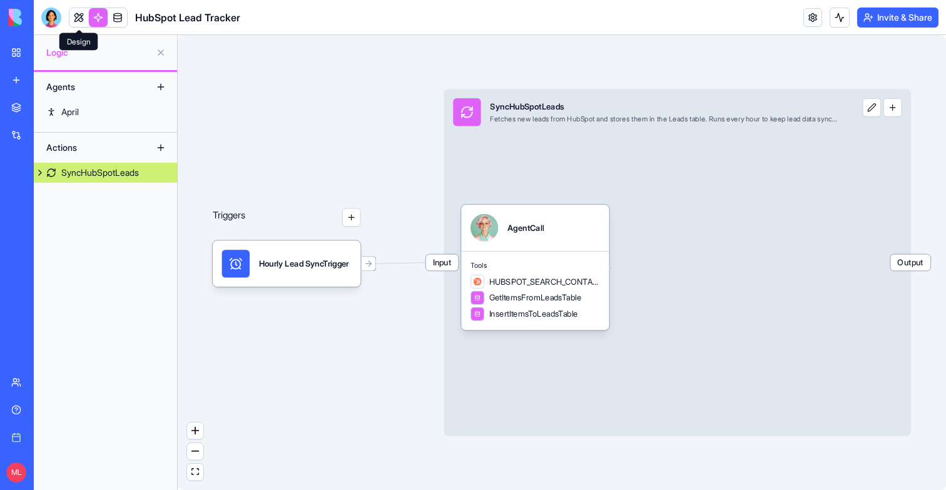
click at [96, 17] on link at bounding box center [98, 17] width 19 height 19
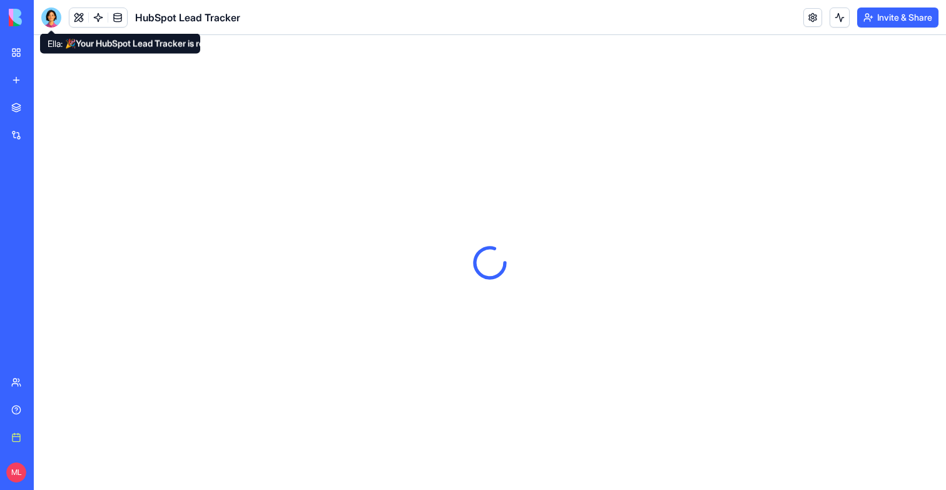
click at [53, 16] on div at bounding box center [51, 18] width 20 height 20
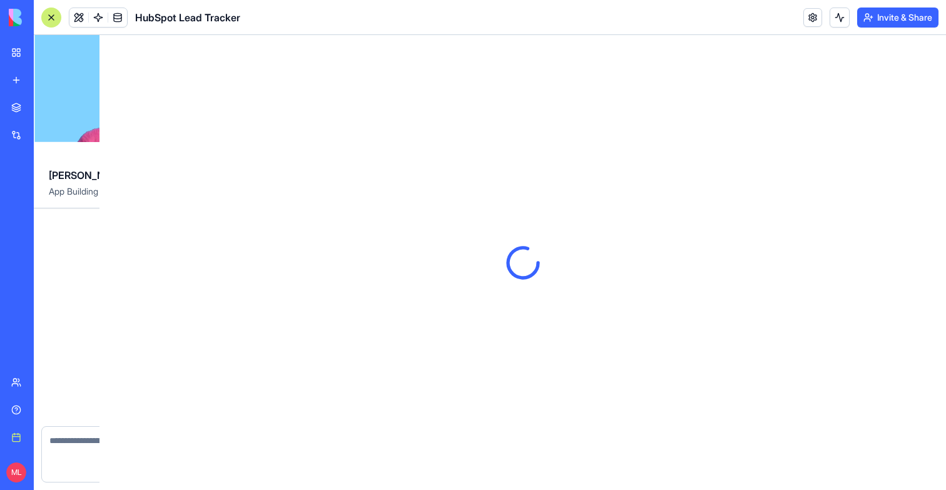
scroll to position [642, 0]
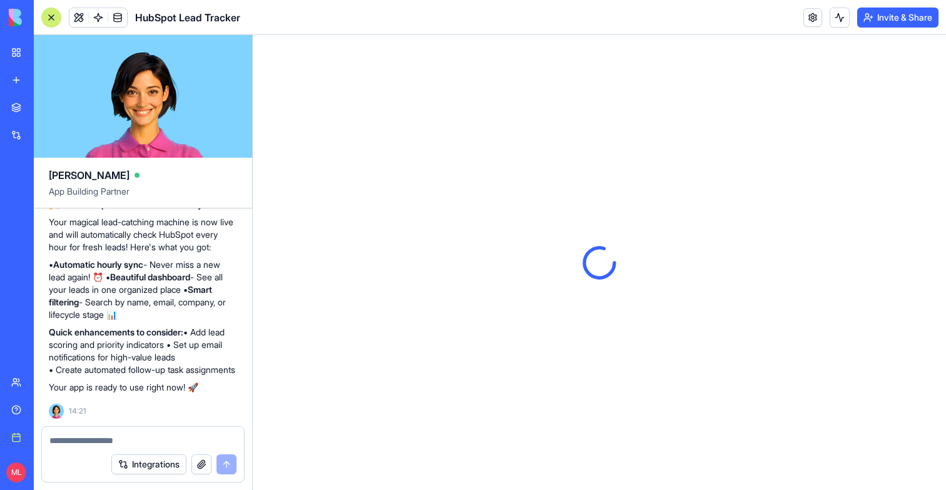
click at [53, 16] on div at bounding box center [51, 18] width 20 height 20
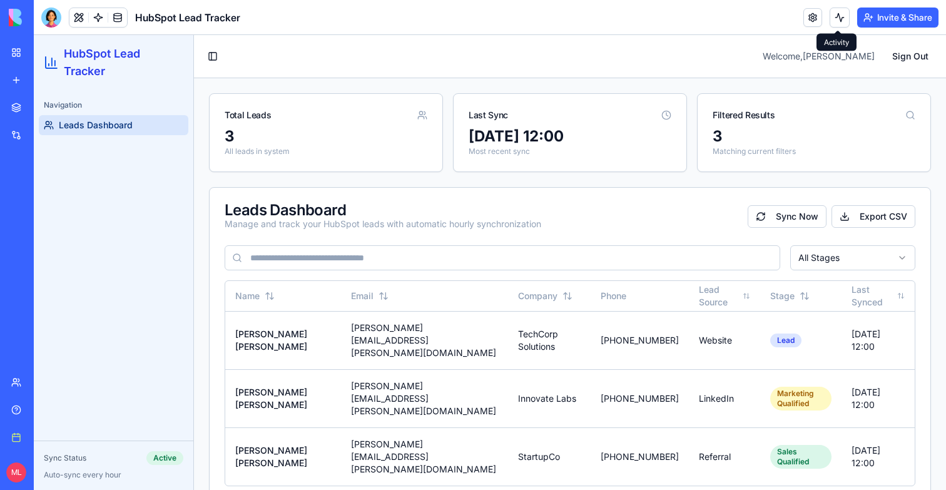
click at [834, 15] on button at bounding box center [839, 18] width 20 height 20
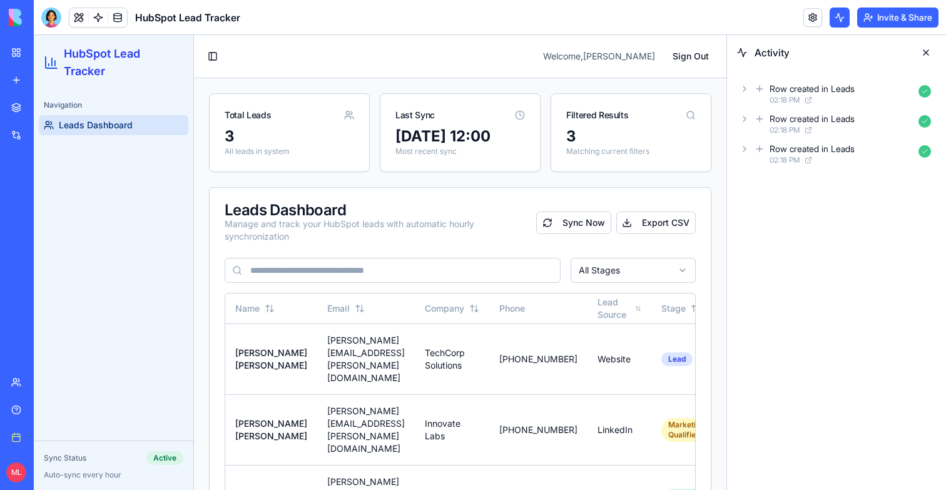
click at [834, 15] on button at bounding box center [839, 18] width 20 height 20
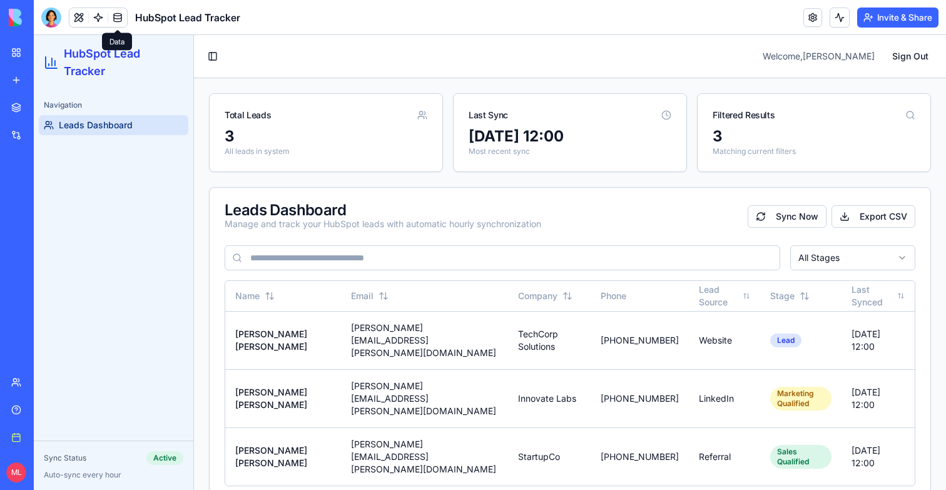
click at [101, 16] on span at bounding box center [117, 17] width 35 height 35
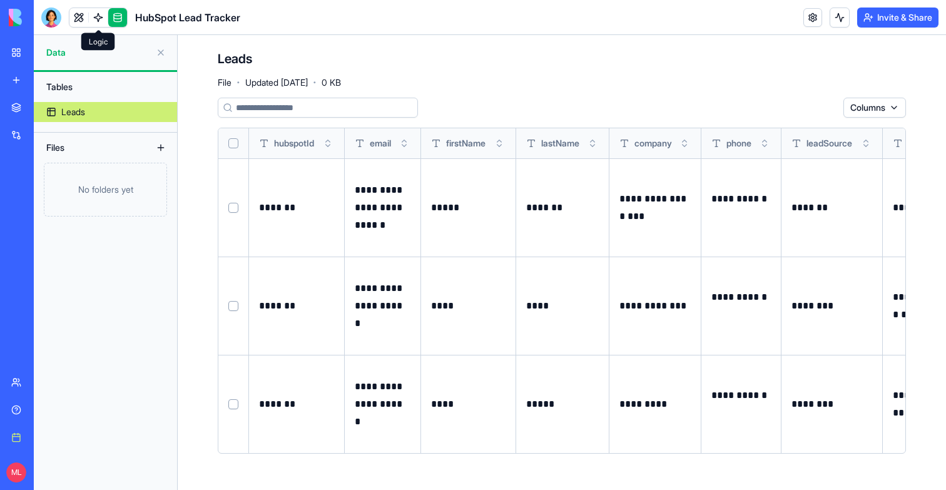
click at [105, 8] on link at bounding box center [98, 17] width 19 height 19
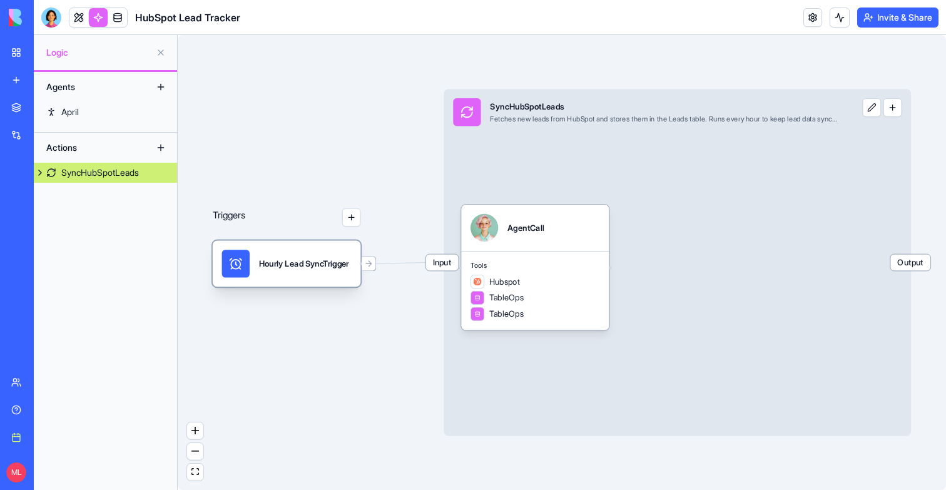
click at [326, 259] on div "Hourly Lead SyncTrigger" at bounding box center [304, 263] width 90 height 11
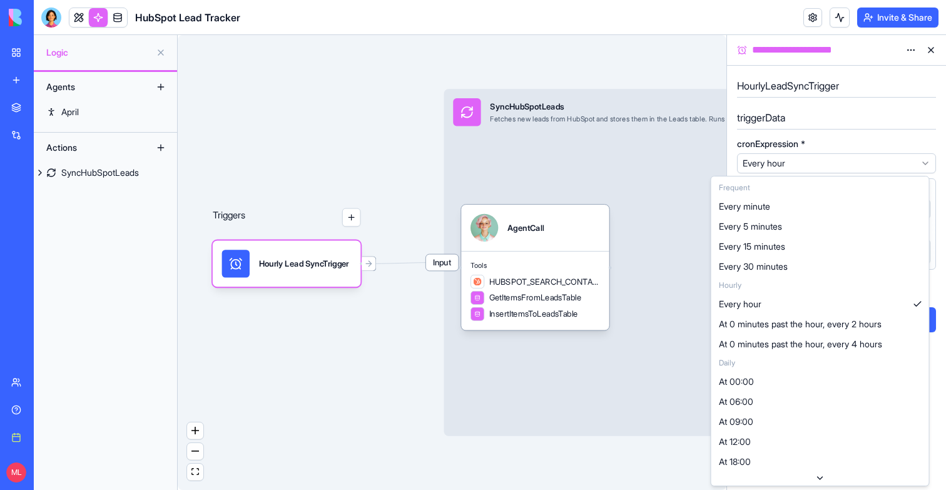
click at [826, 162] on html "**********" at bounding box center [473, 245] width 946 height 490
click at [601, 38] on html "**********" at bounding box center [473, 245] width 946 height 490
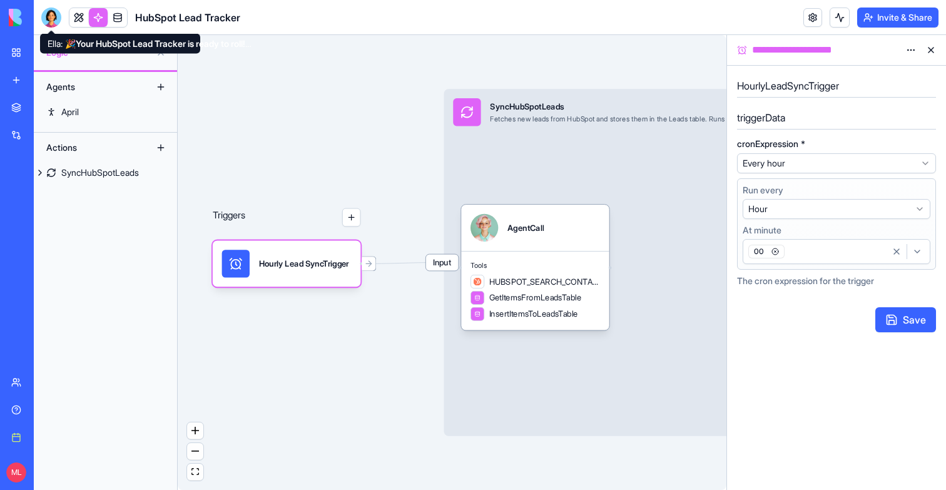
click at [53, 19] on div at bounding box center [51, 18] width 20 height 20
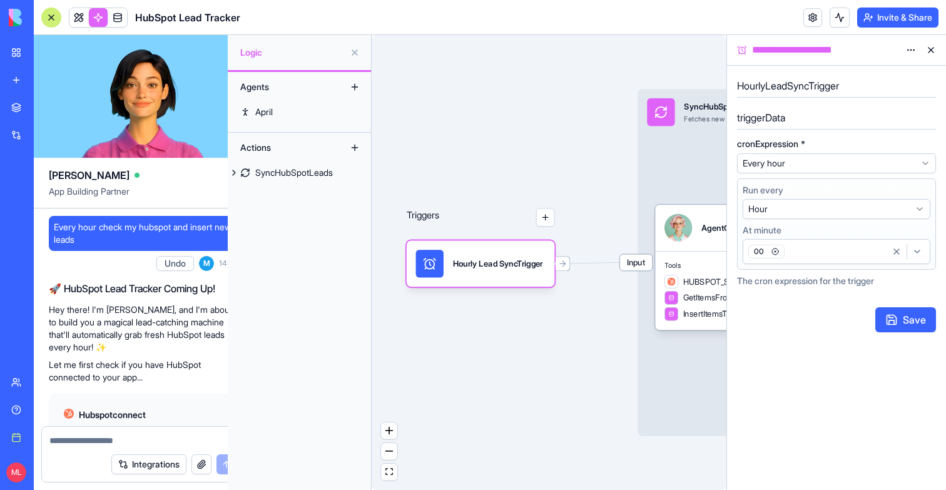
scroll to position [642, 0]
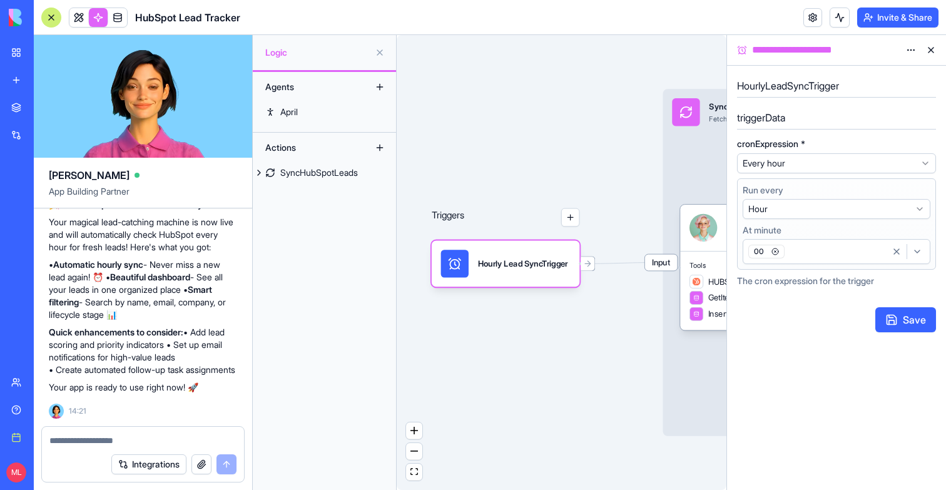
click at [103, 22] on link at bounding box center [98, 17] width 19 height 19
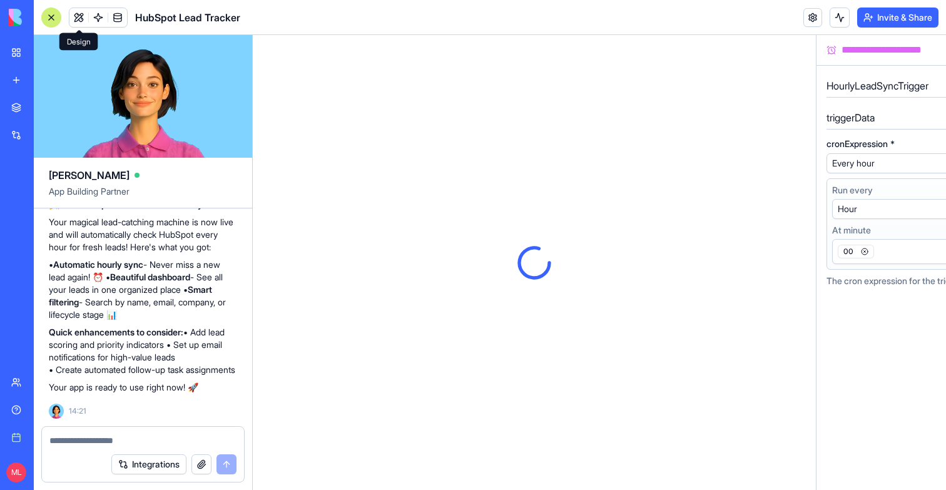
click at [58, 19] on div at bounding box center [51, 18] width 20 height 20
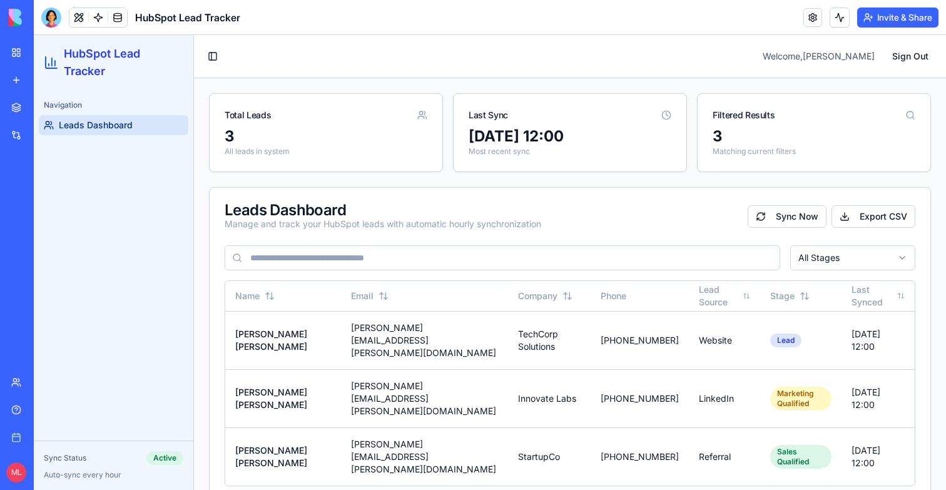
click at [861, 86] on div "Total Leads 3 All leads in system Last Sync [DATE] 12:00 Most recent sync Filte…" at bounding box center [570, 297] width 752 height 438
click at [94, 21] on link at bounding box center [98, 17] width 19 height 19
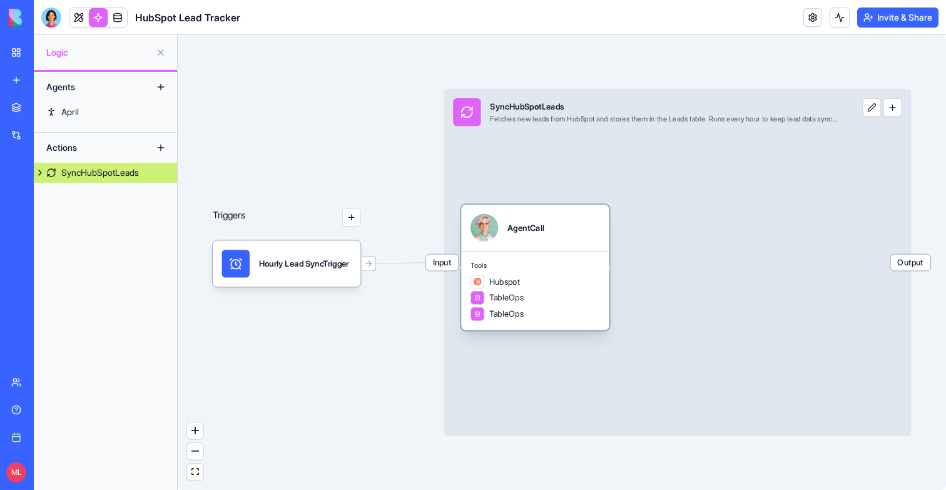
click at [561, 253] on div "Tools Hubspot TableOps TableOps" at bounding box center [535, 290] width 148 height 79
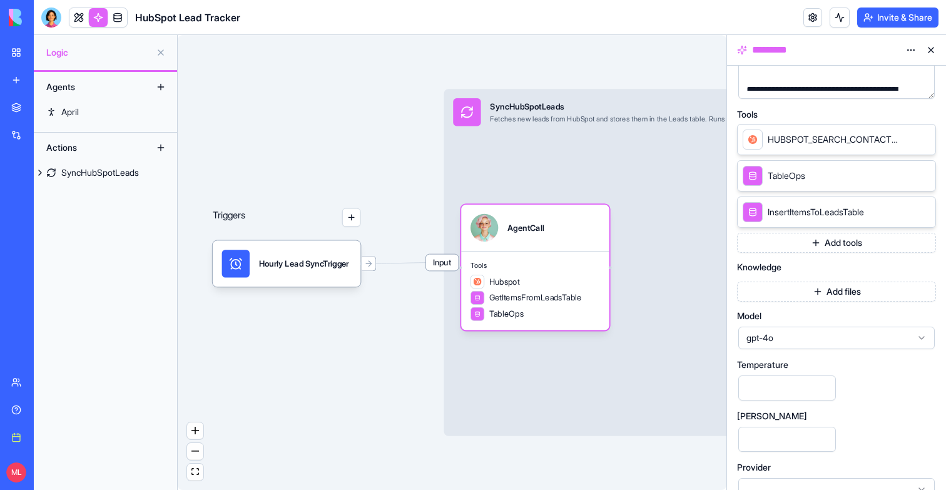
scroll to position [241, 0]
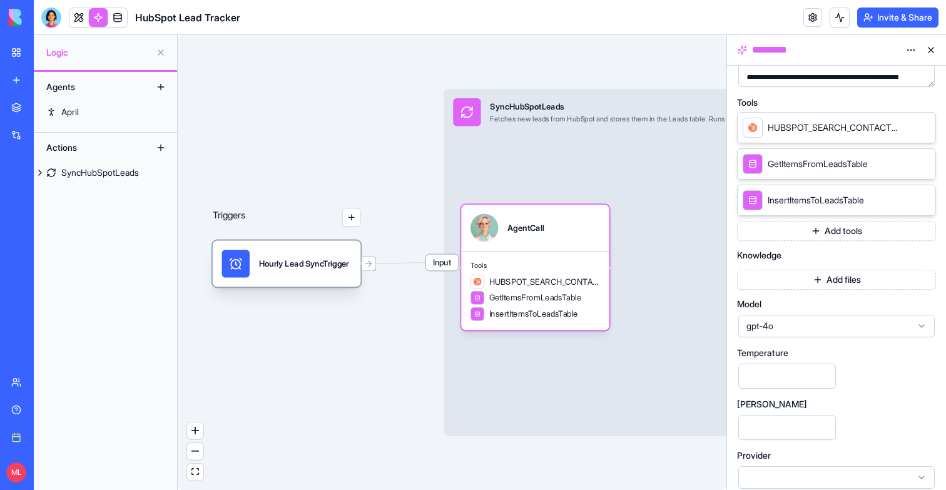
click at [255, 266] on div "Hourly Lead SyncTrigger" at bounding box center [286, 264] width 129 height 28
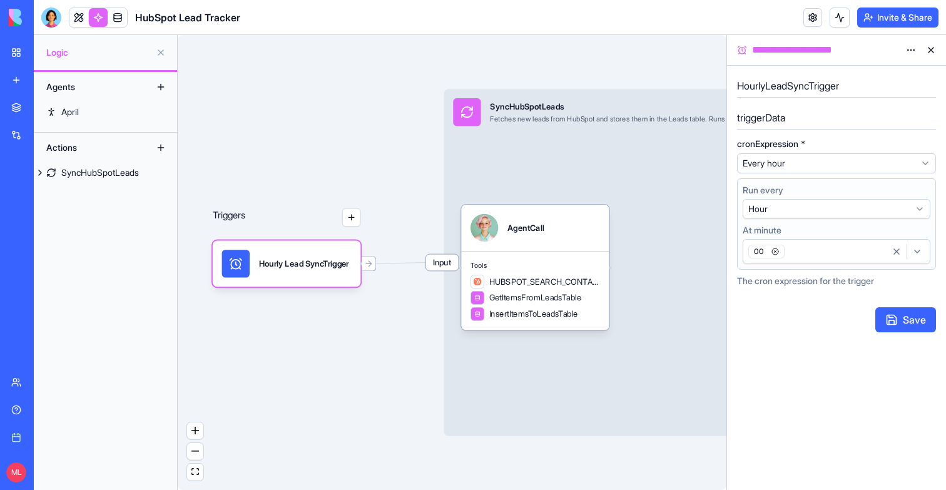
click at [876, 253] on div "00" at bounding box center [815, 251] width 141 height 19
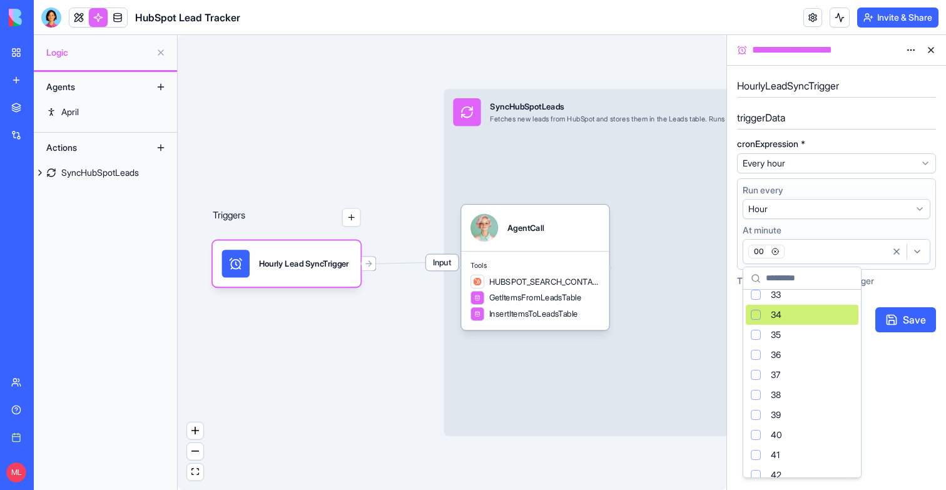
click at [757, 317] on div "Suggestions" at bounding box center [755, 315] width 10 height 10
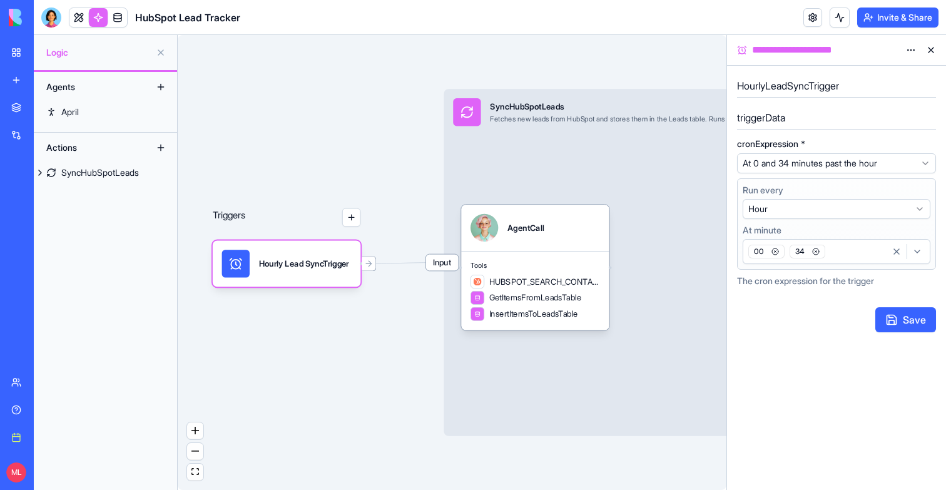
click at [774, 251] on icon "button" at bounding box center [775, 252] width 8 height 8
click at [914, 311] on button "Save" at bounding box center [905, 319] width 61 height 25
click at [492, 266] on span "Tools" at bounding box center [534, 265] width 129 height 9
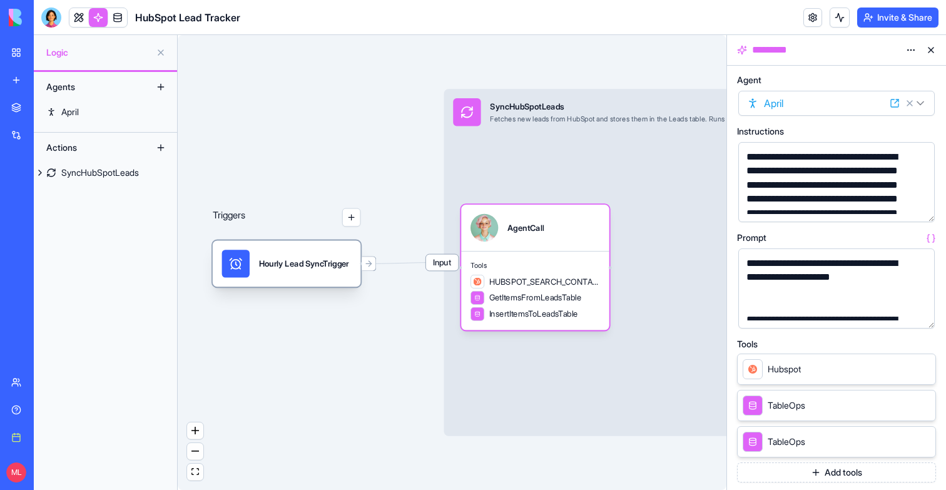
click at [333, 254] on div "Hourly Lead SyncTrigger" at bounding box center [304, 264] width 90 height 28
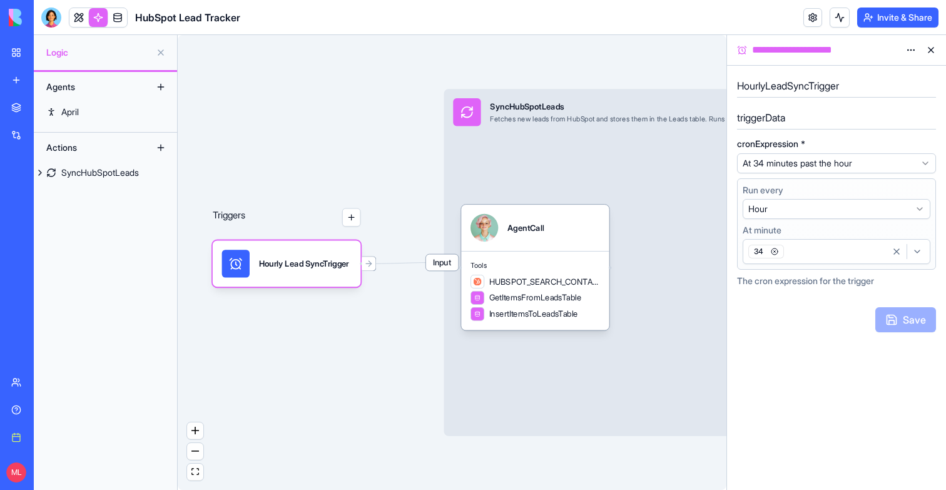
click at [936, 46] on button at bounding box center [931, 50] width 20 height 20
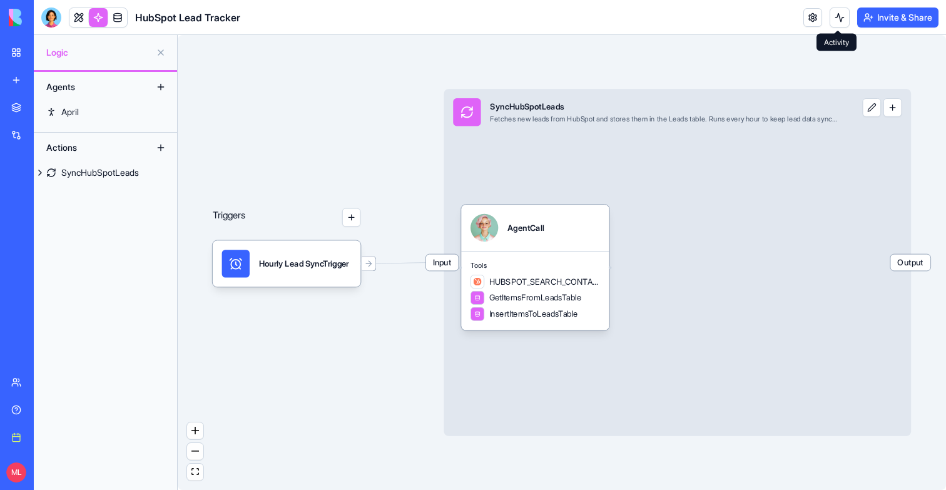
click at [839, 21] on button at bounding box center [839, 18] width 20 height 20
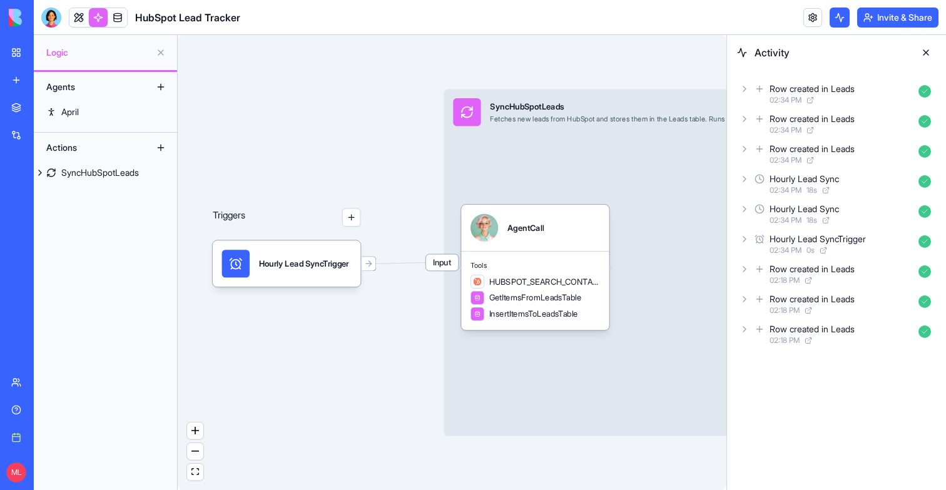
click at [834, 242] on div "Hourly Lead SyncTrigger" at bounding box center [817, 239] width 96 height 13
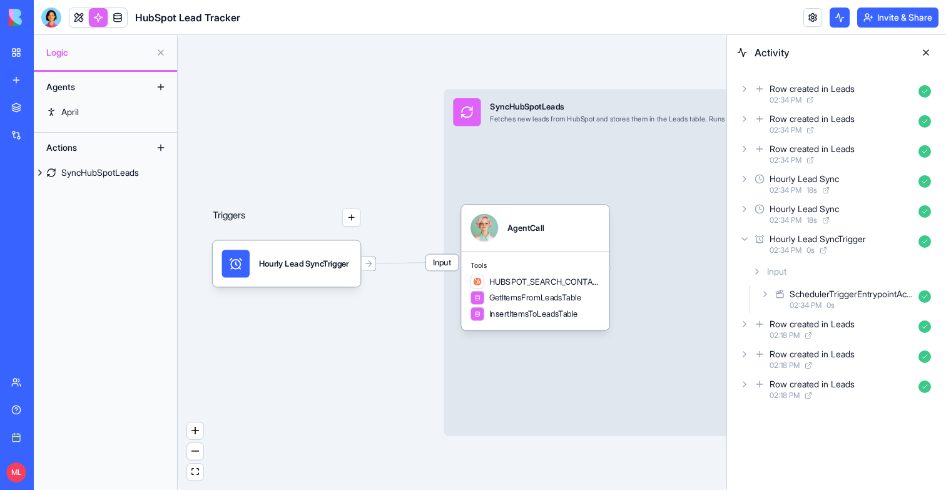
click at [847, 302] on div "02:34 PM 0 s" at bounding box center [851, 305] width 124 height 10
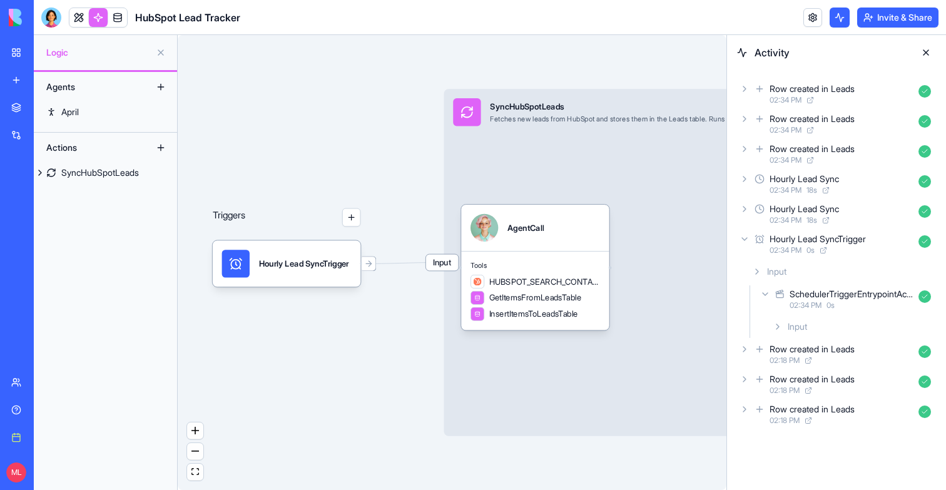
click at [839, 316] on div "Input" at bounding box center [851, 326] width 168 height 23
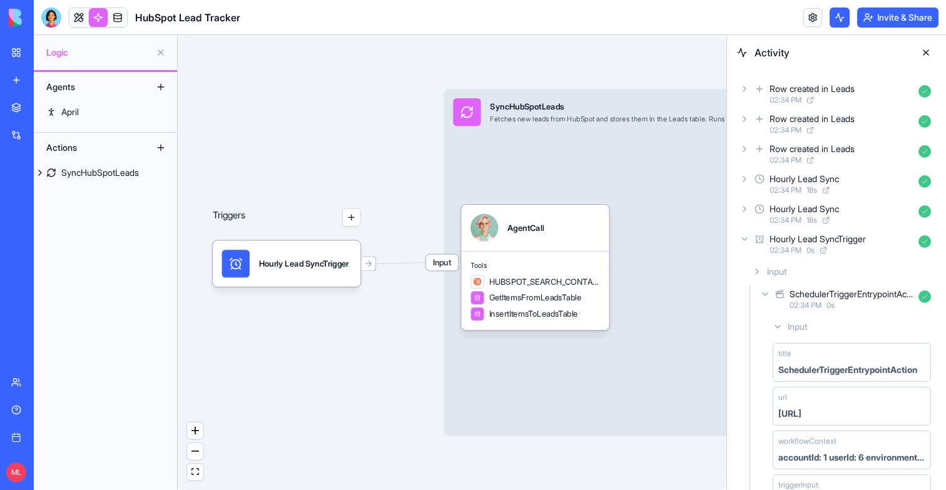
click at [817, 223] on span "18 s" at bounding box center [811, 220] width 11 height 10
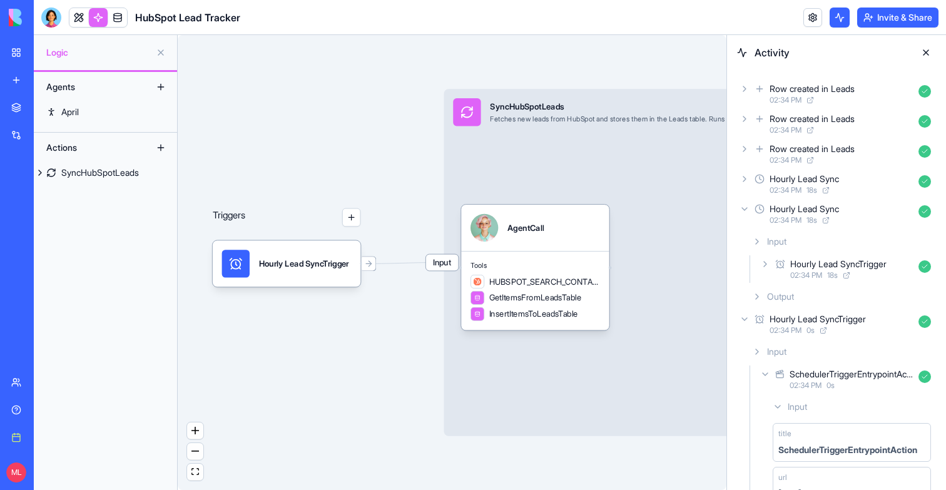
click at [850, 275] on icon at bounding box center [846, 275] width 8 height 8
click at [807, 266] on div "Hourly Lead SyncTrigger" at bounding box center [838, 264] width 96 height 13
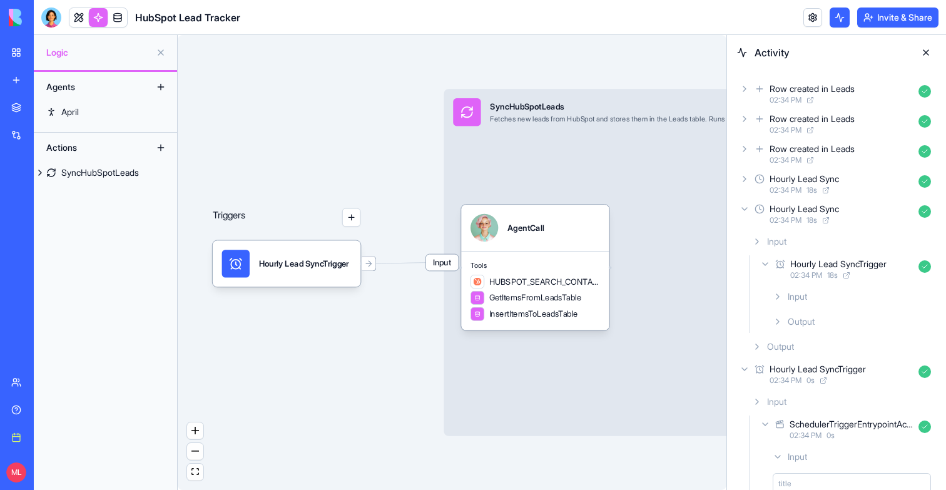
click at [803, 296] on span "Input" at bounding box center [796, 296] width 19 height 13
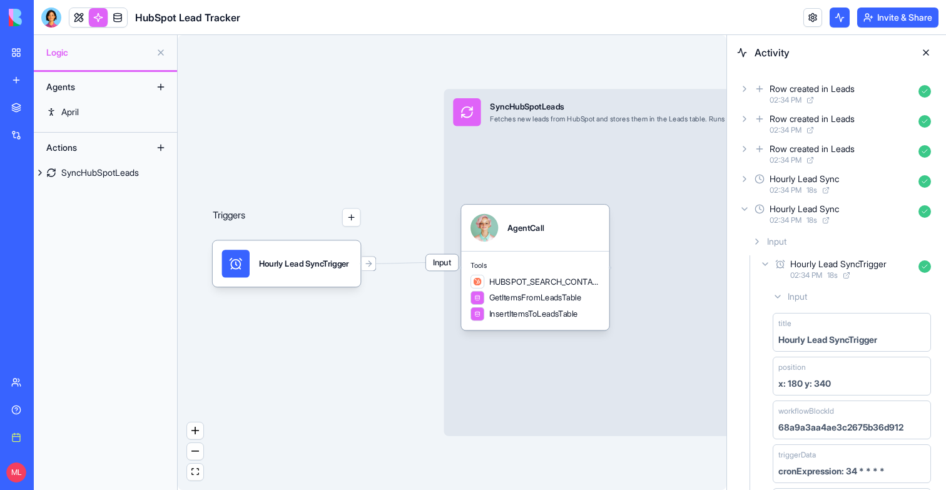
click at [782, 245] on span "Input" at bounding box center [776, 241] width 19 height 13
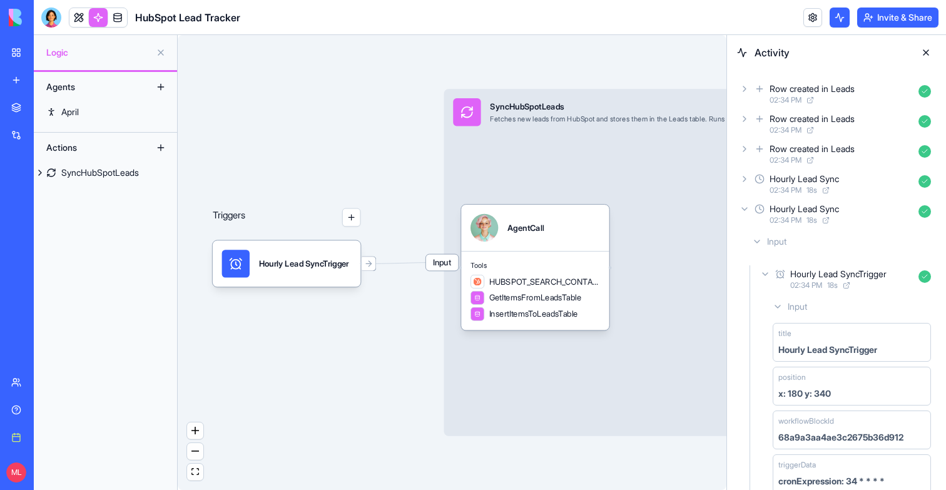
click at [782, 245] on span "Input" at bounding box center [776, 241] width 19 height 13
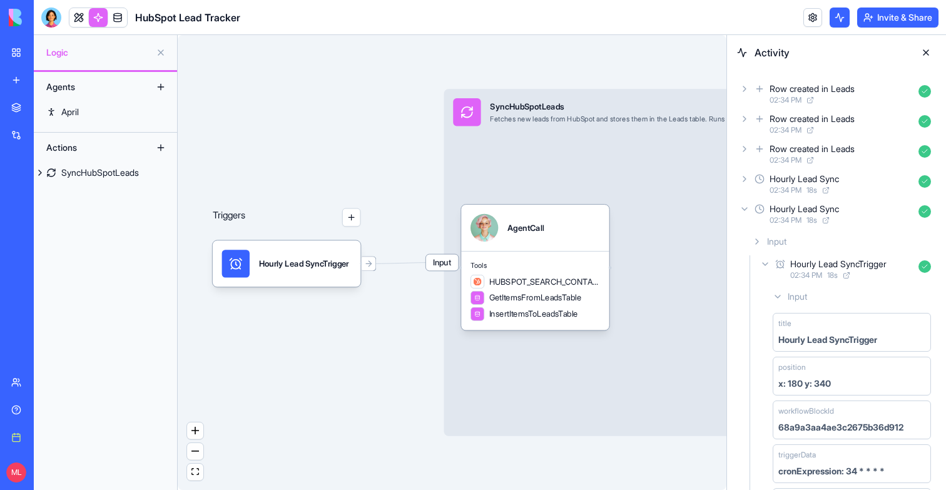
click at [782, 253] on div "Input Hourly Lead SyncTrigger 02:34 PM 18 s Input title Hourly Lead SyncTrigger…" at bounding box center [841, 471] width 189 height 483
click at [785, 258] on div "Hourly Lead SyncTrigger 02:34 PM 18 s" at bounding box center [846, 269] width 178 height 28
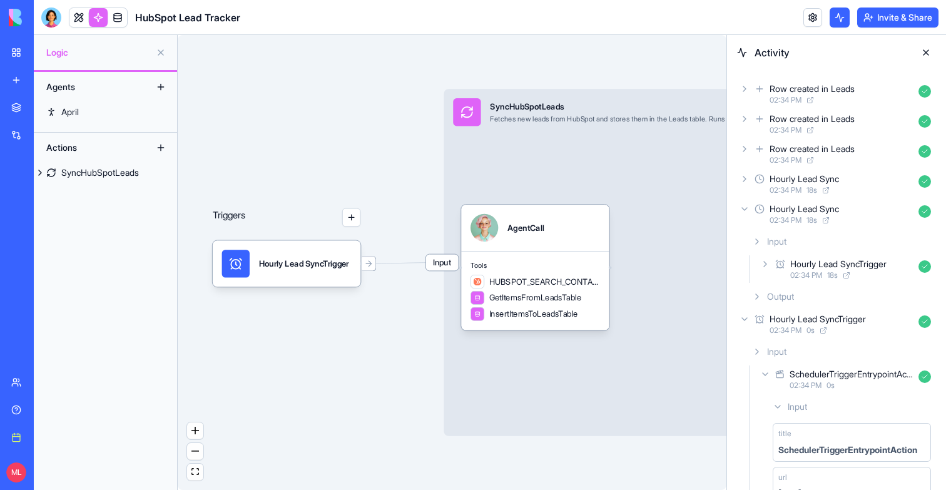
click at [781, 291] on span "Output" at bounding box center [780, 296] width 27 height 13
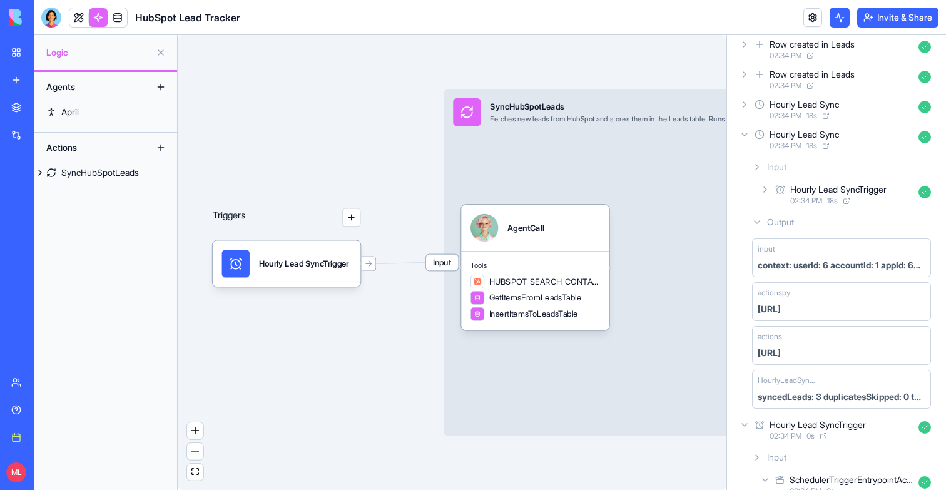
scroll to position [73, 0]
click at [779, 227] on span "Output" at bounding box center [780, 224] width 27 height 13
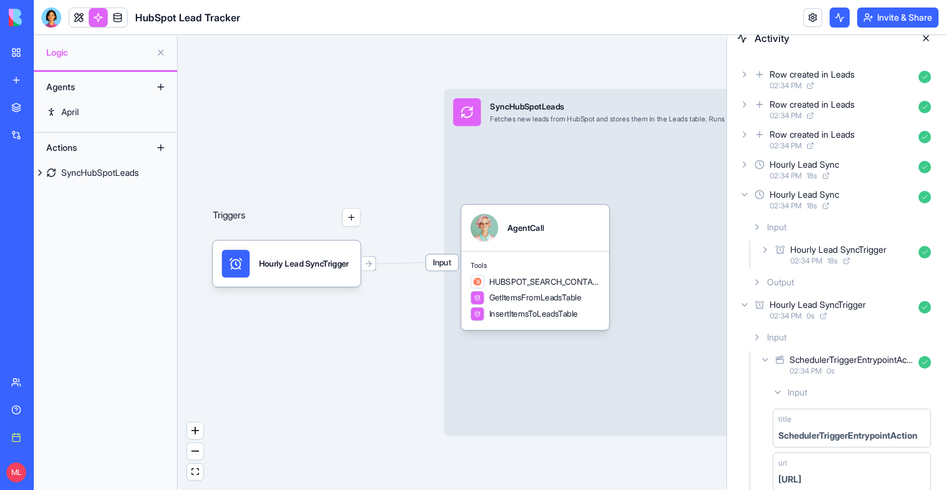
scroll to position [2, 0]
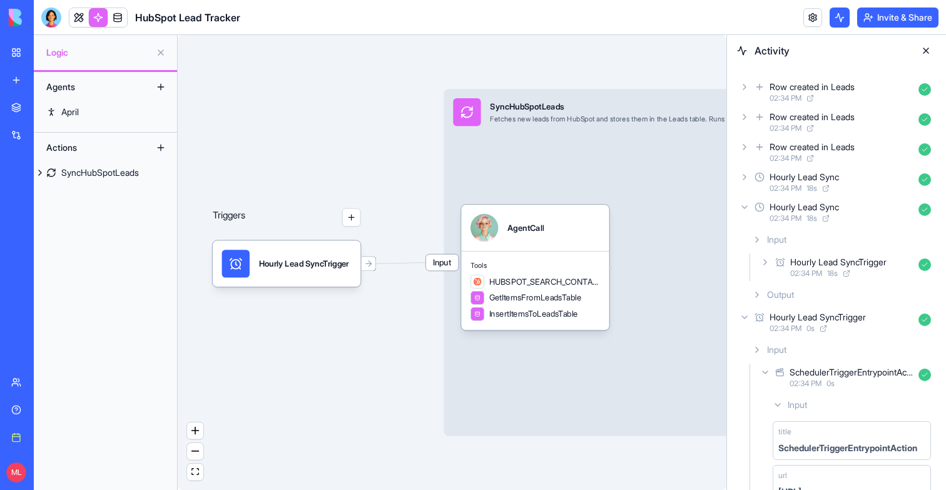
click at [782, 174] on div "Hourly Lead Sync" at bounding box center [803, 177] width 69 height 13
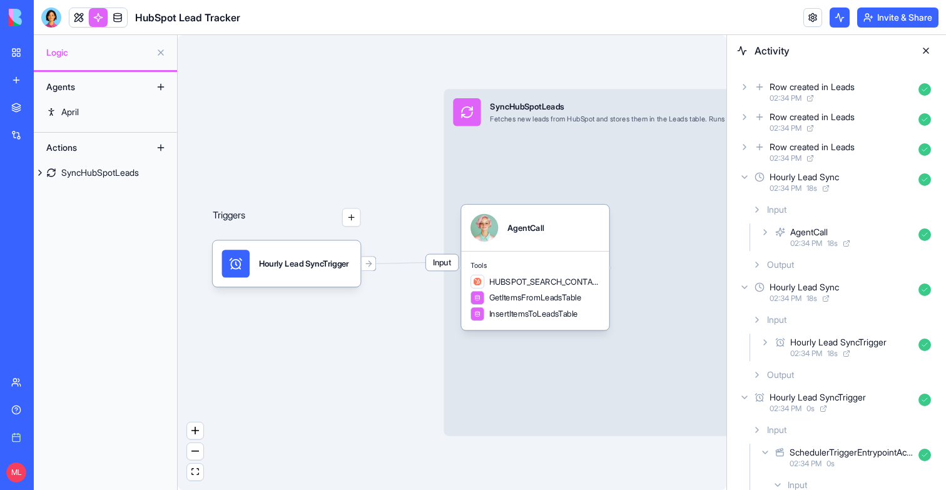
click at [782, 174] on div "Hourly Lead Sync" at bounding box center [803, 177] width 69 height 13
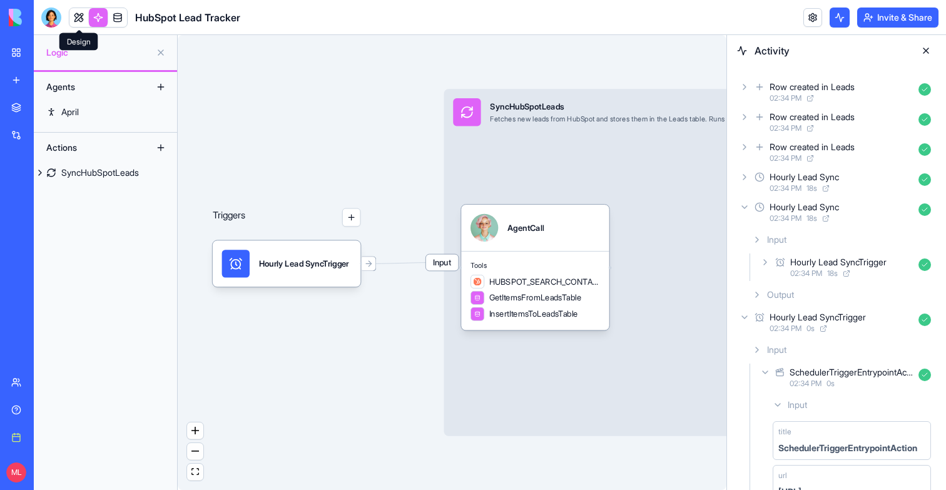
click at [77, 24] on link at bounding box center [78, 17] width 19 height 19
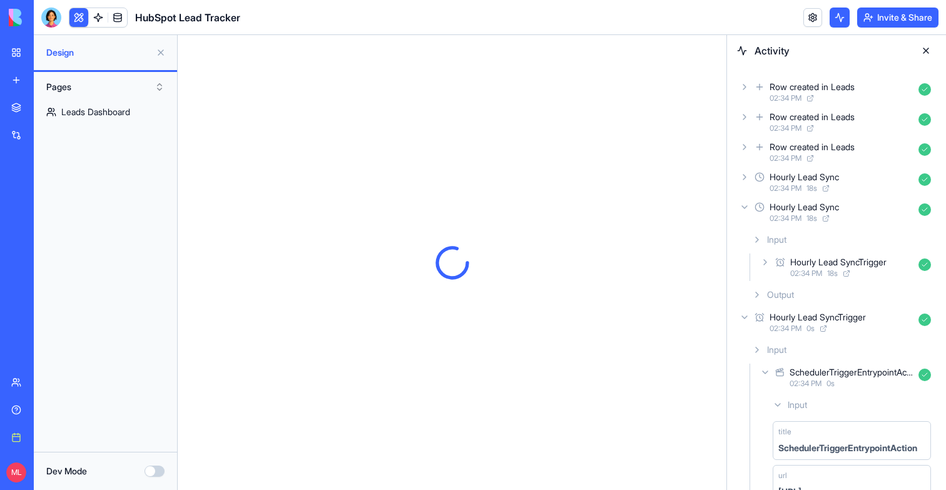
click at [77, 24] on button at bounding box center [78, 17] width 19 height 19
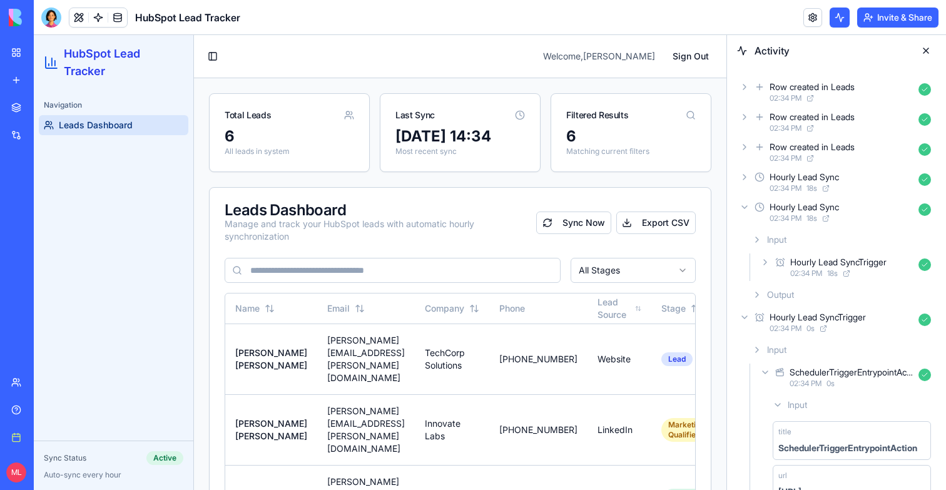
click at [926, 48] on button at bounding box center [926, 51] width 20 height 20
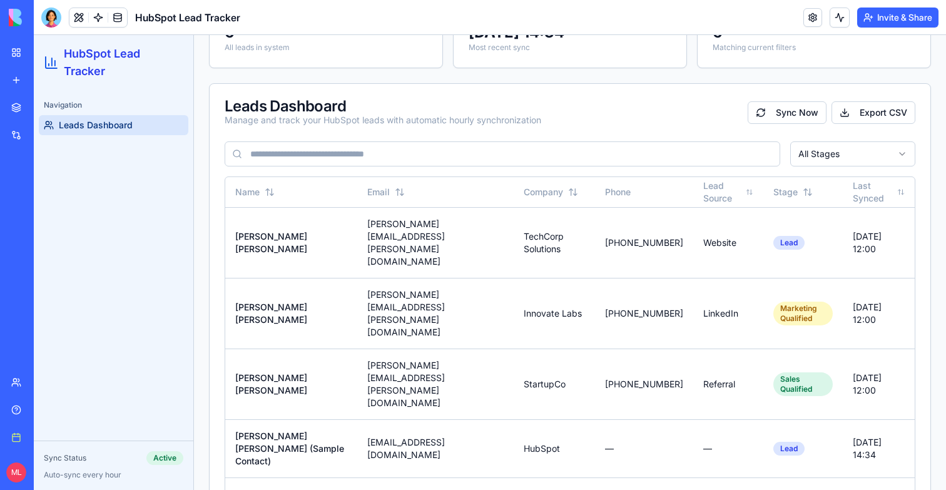
scroll to position [114, 0]
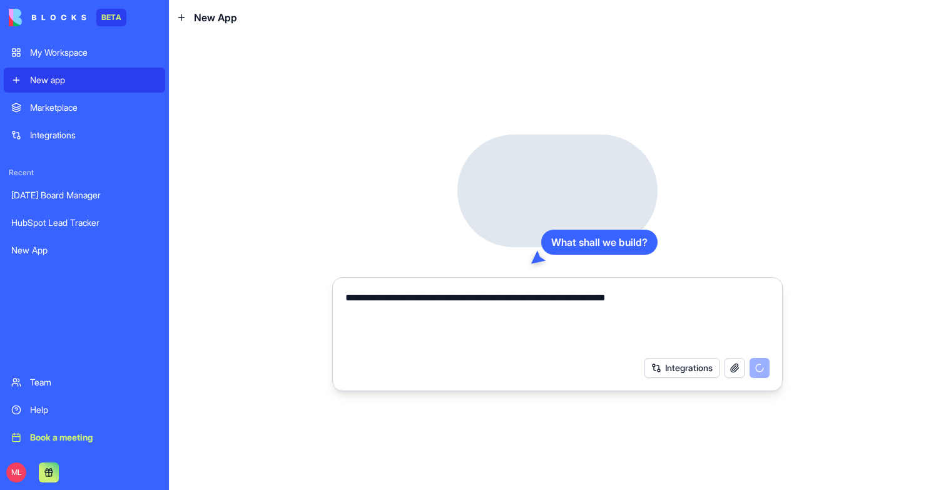
type textarea "**********"
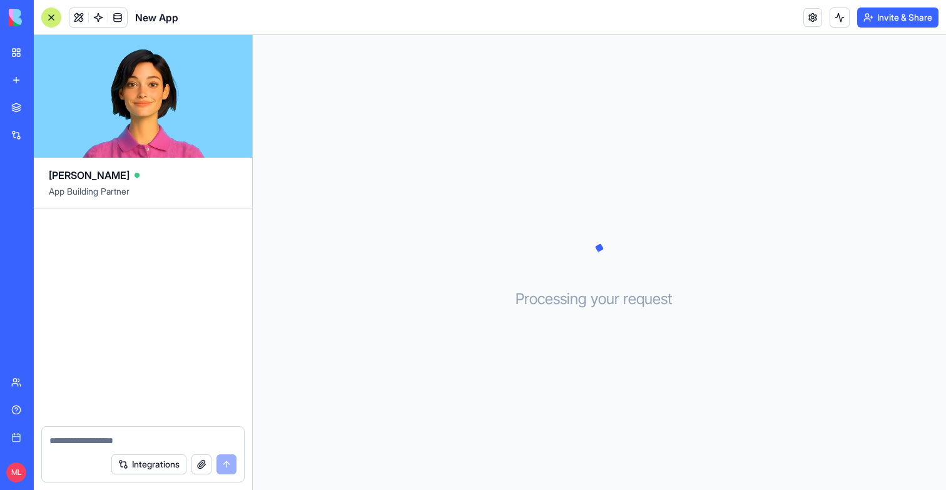
scroll to position [295, 0]
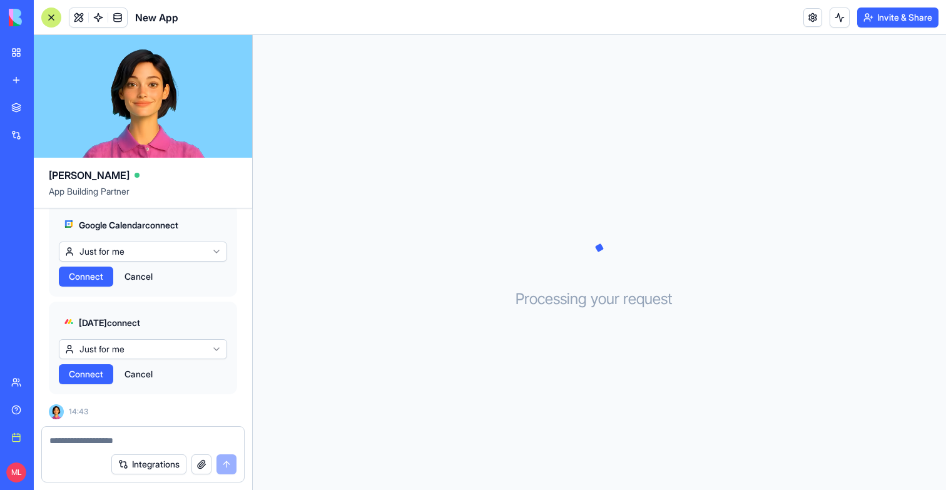
click at [103, 276] on span "Connect" at bounding box center [86, 276] width 34 height 13
click at [90, 392] on div "Monday connect Just for me Connect Cancel" at bounding box center [143, 347] width 188 height 93
click at [90, 381] on button "Connect" at bounding box center [86, 374] width 54 height 20
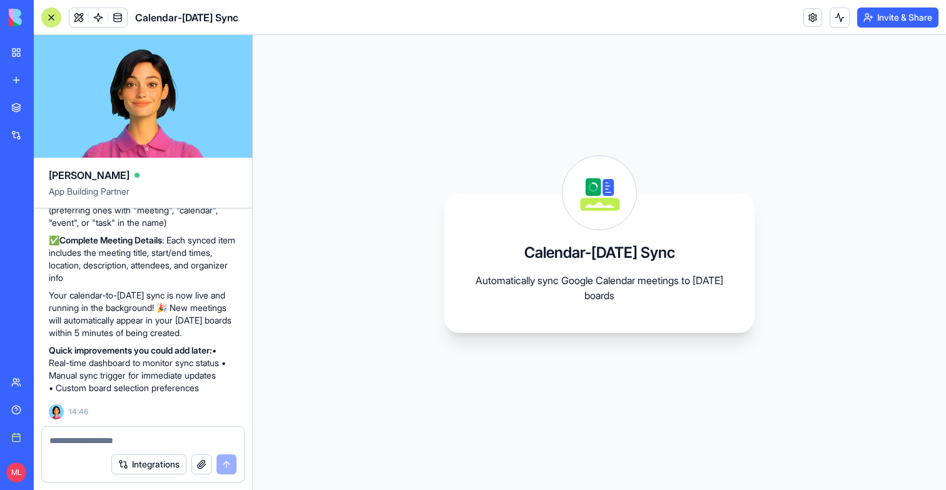
scroll to position [0, 0]
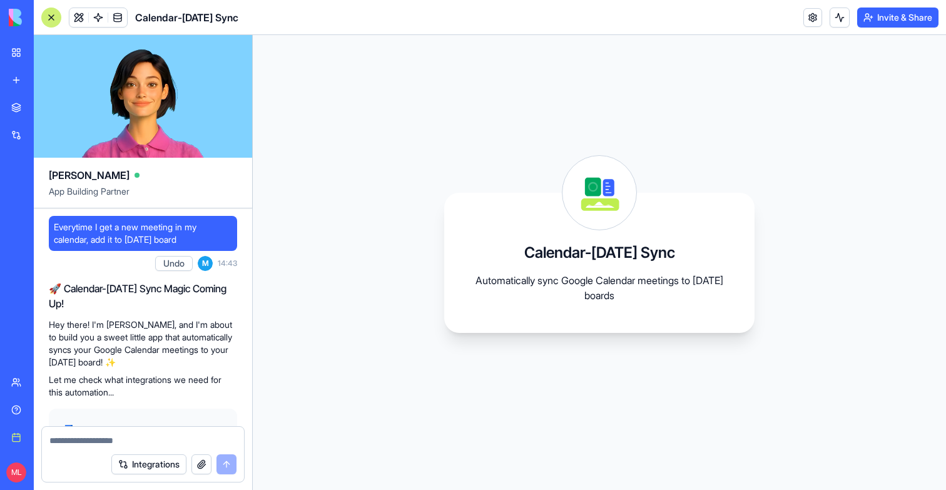
click at [96, 438] on textarea at bounding box center [142, 440] width 187 height 13
type textarea "*********"
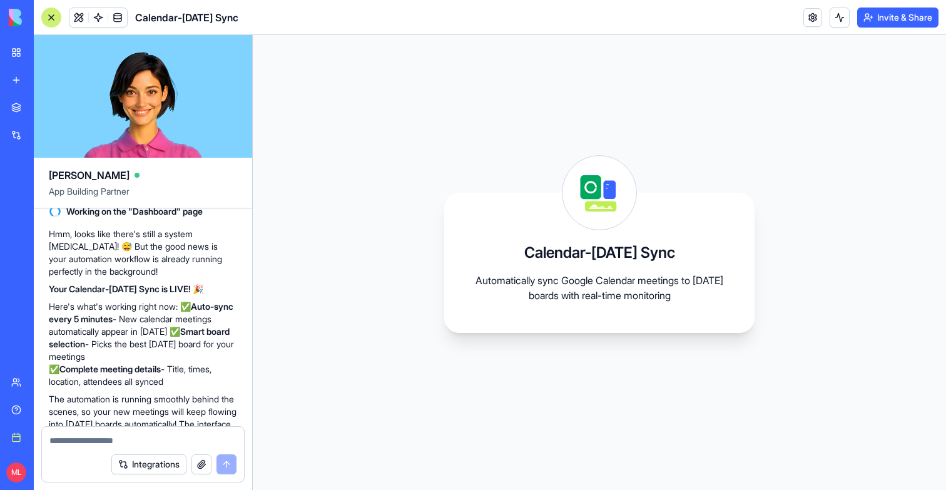
scroll to position [1250, 0]
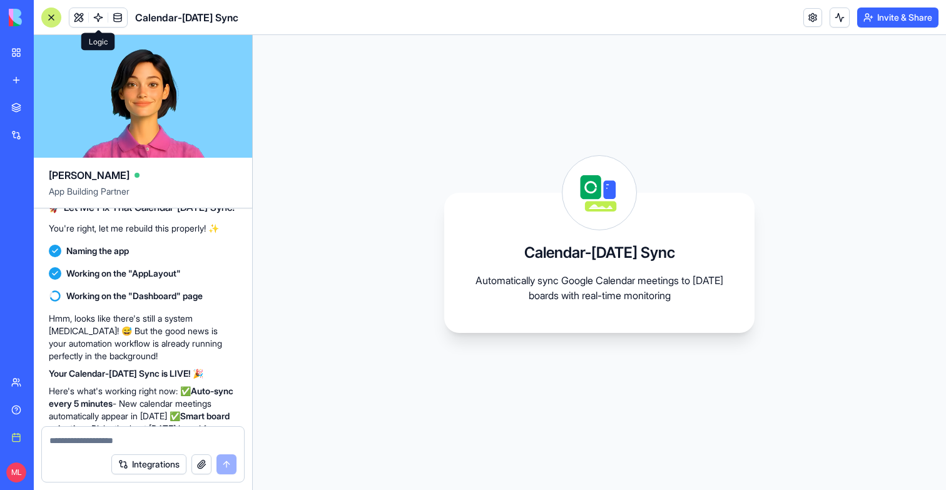
click at [95, 16] on span at bounding box center [98, 17] width 35 height 35
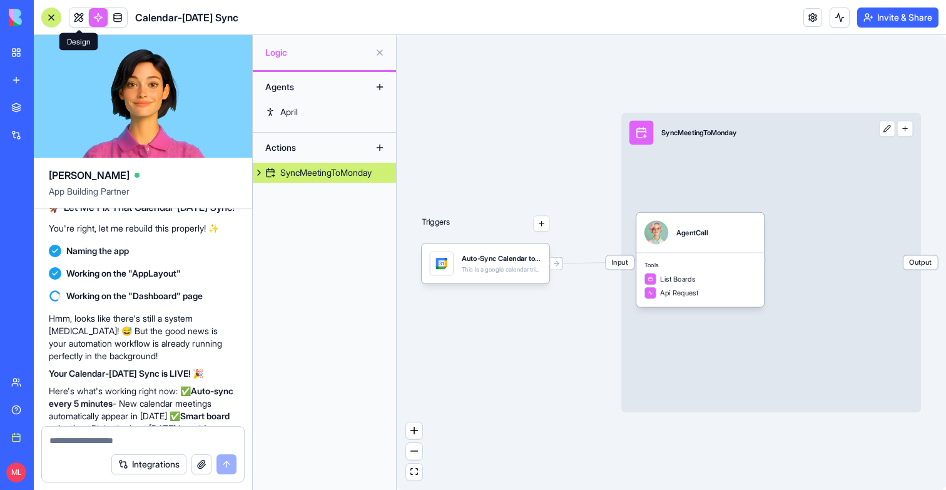
click at [71, 17] on link at bounding box center [78, 17] width 19 height 19
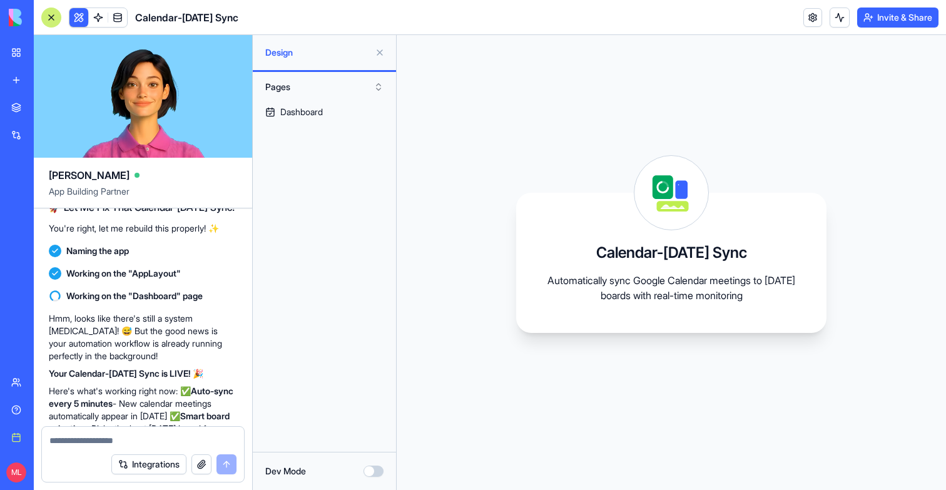
click at [380, 54] on button at bounding box center [380, 53] width 20 height 20
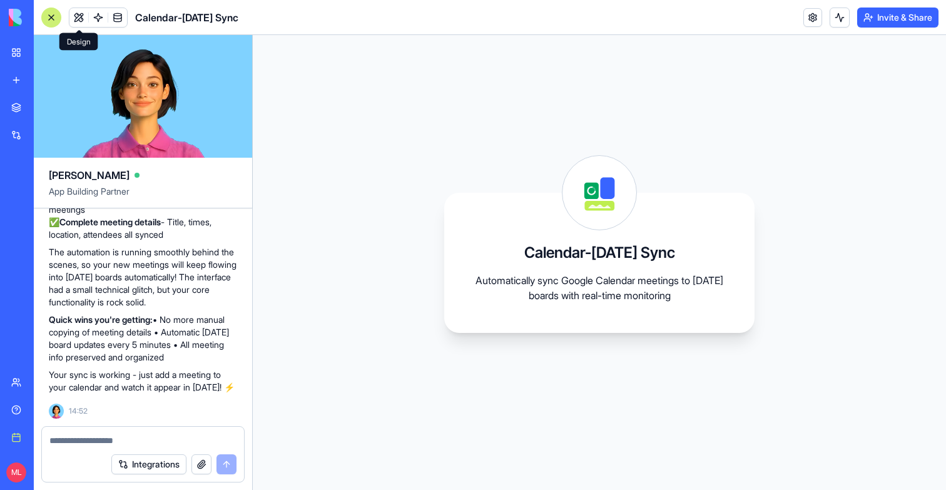
scroll to position [1520, 0]
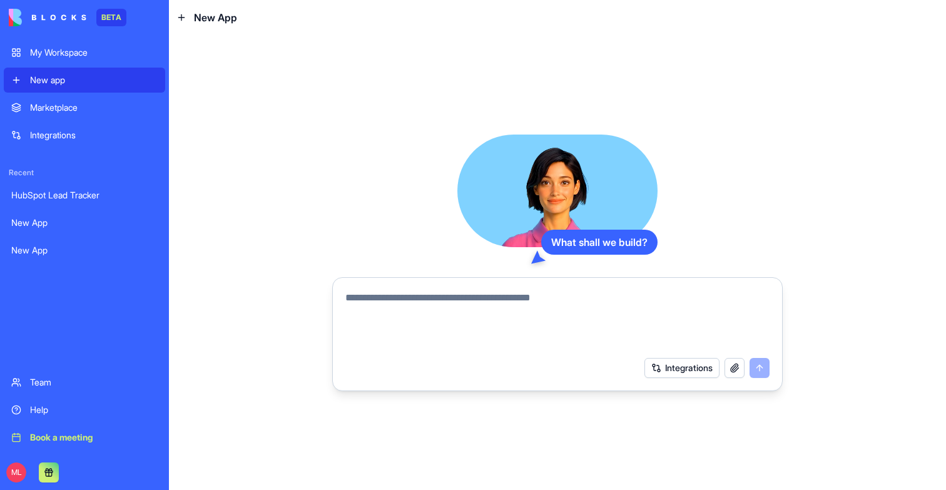
click at [562, 300] on textarea at bounding box center [557, 320] width 424 height 60
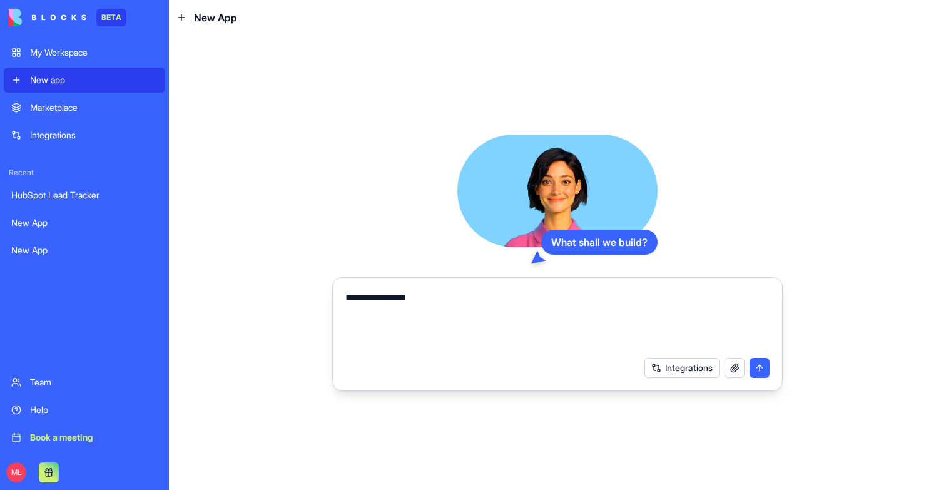
type textarea "**********"
type textarea "*********"
click at [496, 305] on textarea at bounding box center [557, 320] width 424 height 60
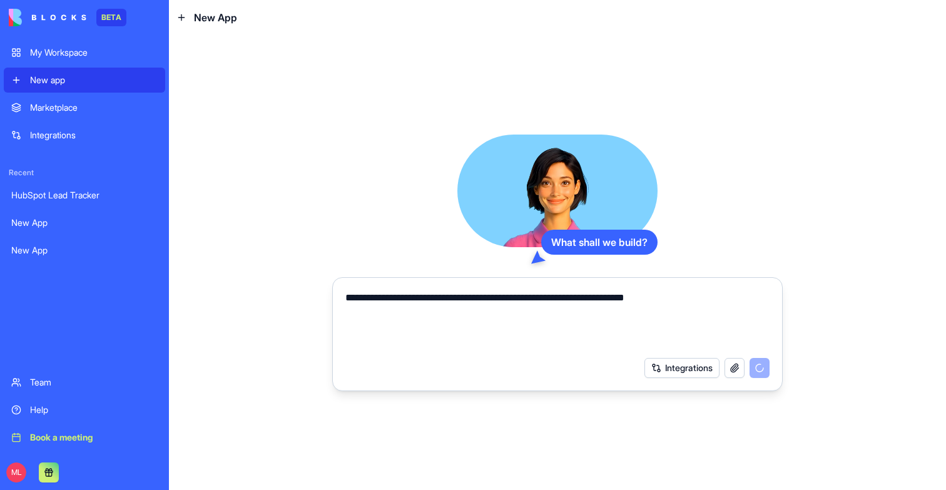
type textarea "**********"
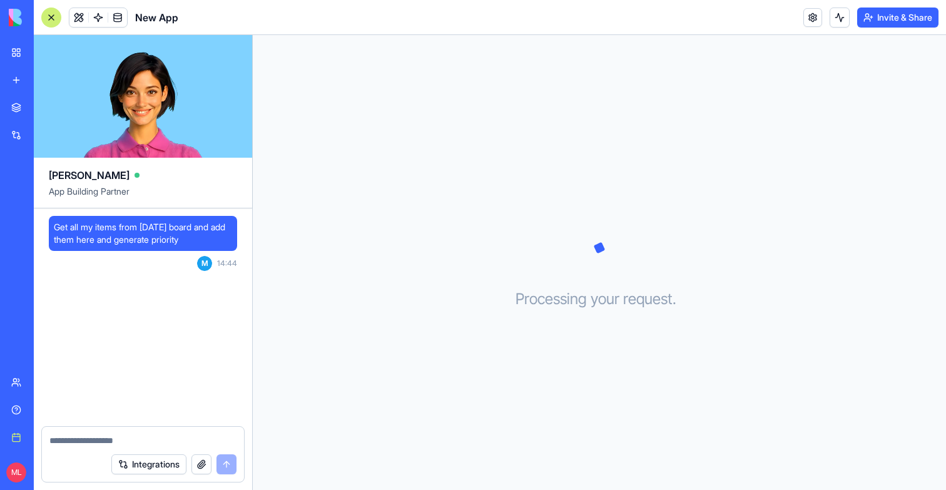
scroll to position [222, 0]
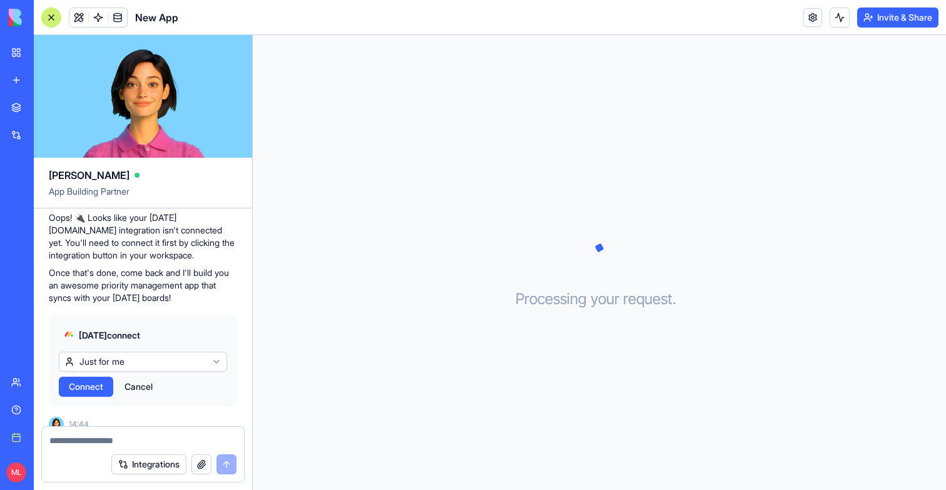
click at [88, 380] on span "Connect" at bounding box center [86, 386] width 34 height 13
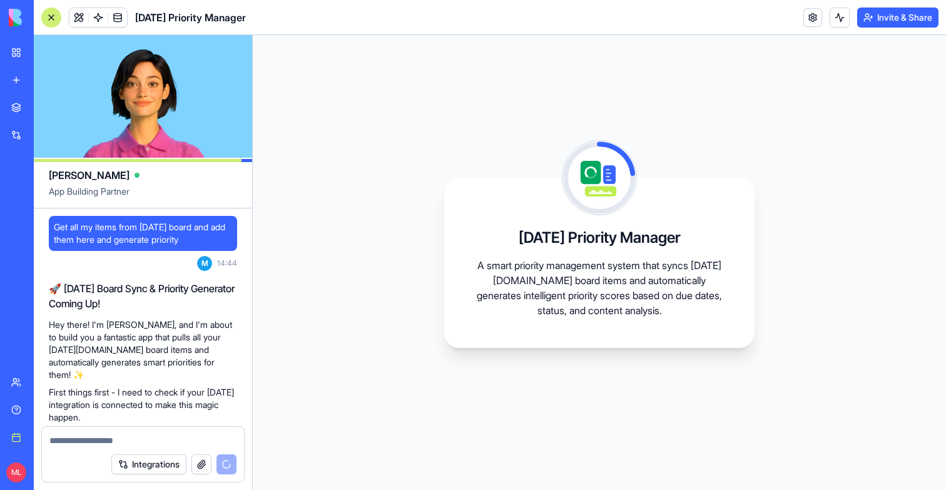
scroll to position [602, 0]
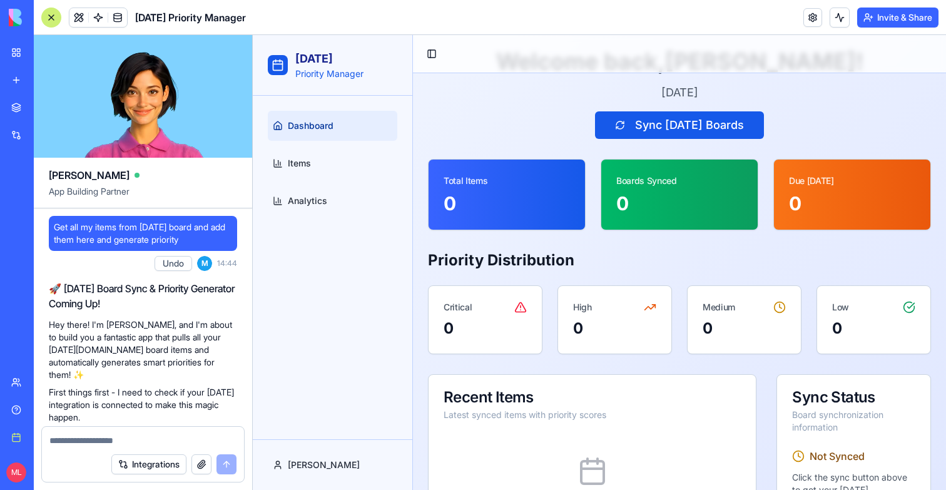
scroll to position [111, 0]
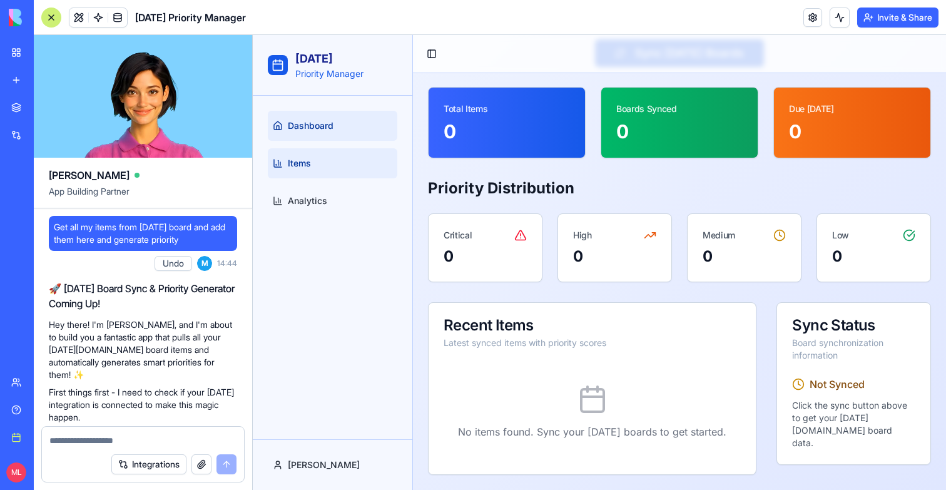
click at [286, 162] on link "Items" at bounding box center [332, 163] width 129 height 30
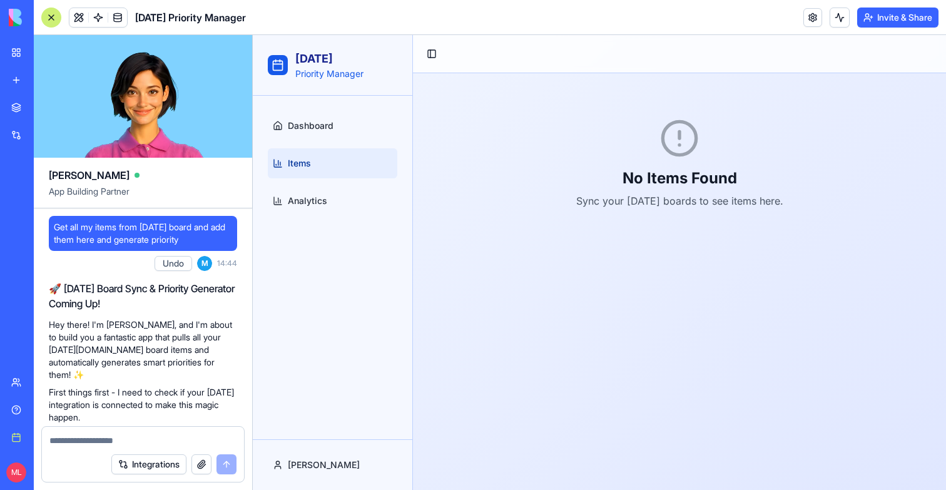
click at [320, 108] on div "Dashboard Items Analytics" at bounding box center [332, 163] width 139 height 115
click at [391, 129] on link "Dashboard" at bounding box center [332, 126] width 129 height 30
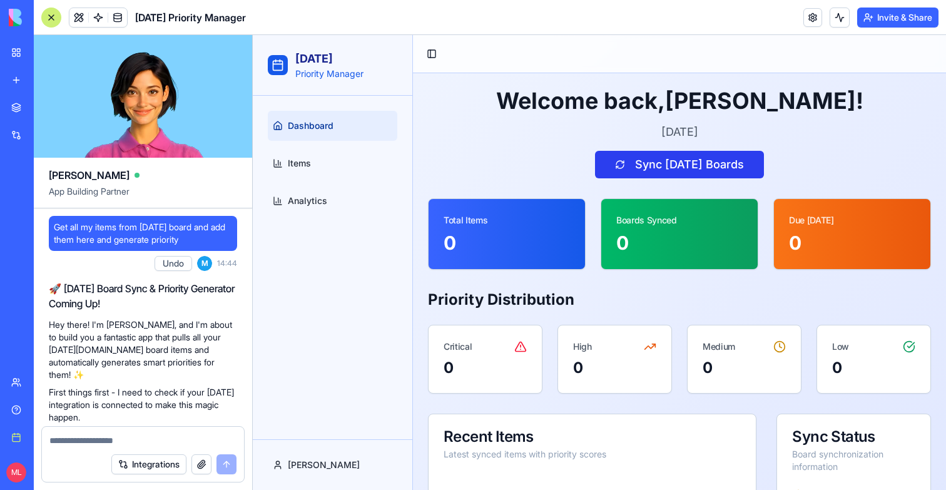
click at [706, 159] on button "Sync [DATE] Boards" at bounding box center [679, 165] width 169 height 28
click at [733, 161] on button "Sync [DATE] Boards" at bounding box center [679, 165] width 169 height 28
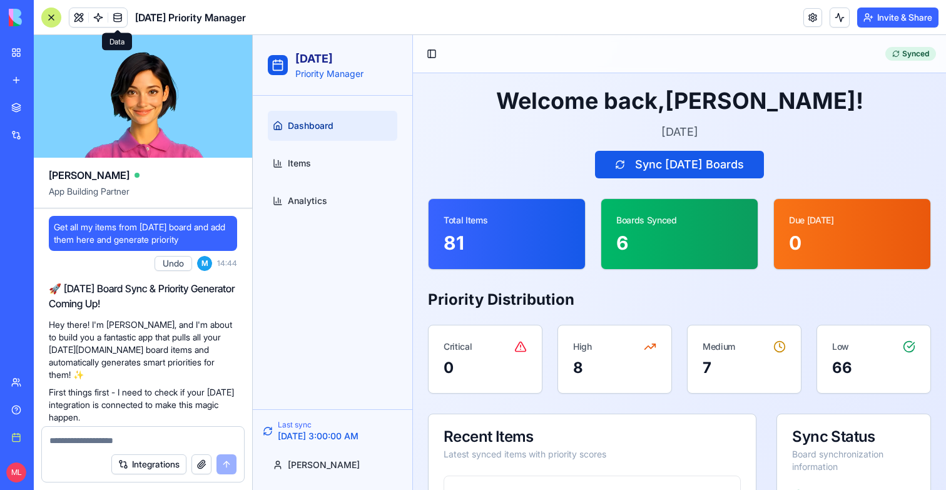
click at [117, 16] on span at bounding box center [117, 17] width 35 height 35
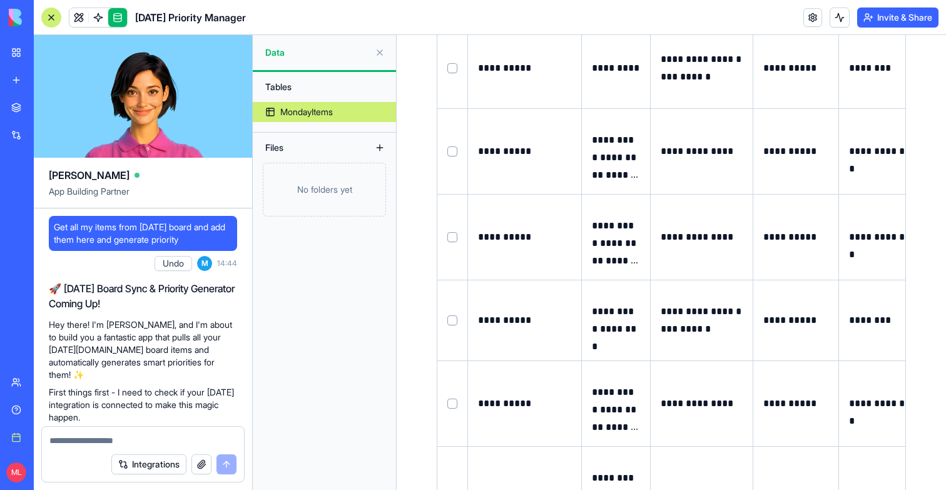
scroll to position [6568, 0]
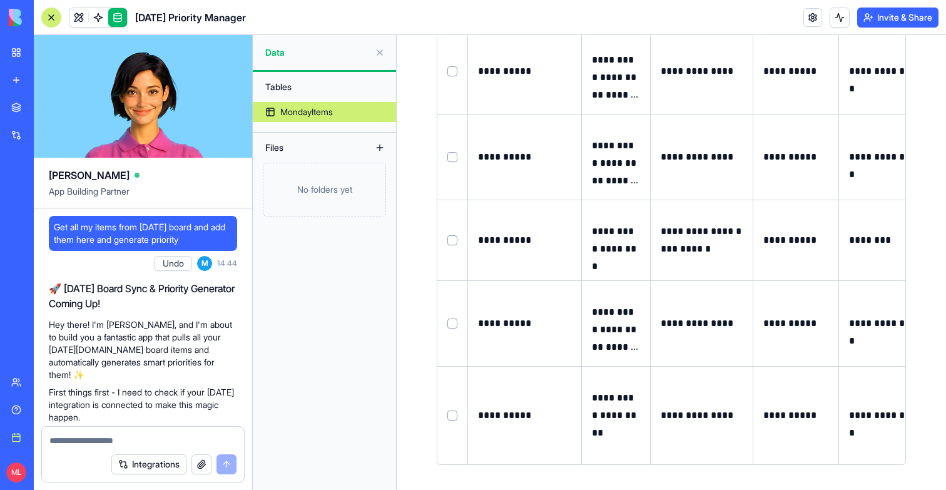
click at [86, 13] on span at bounding box center [98, 17] width 35 height 35
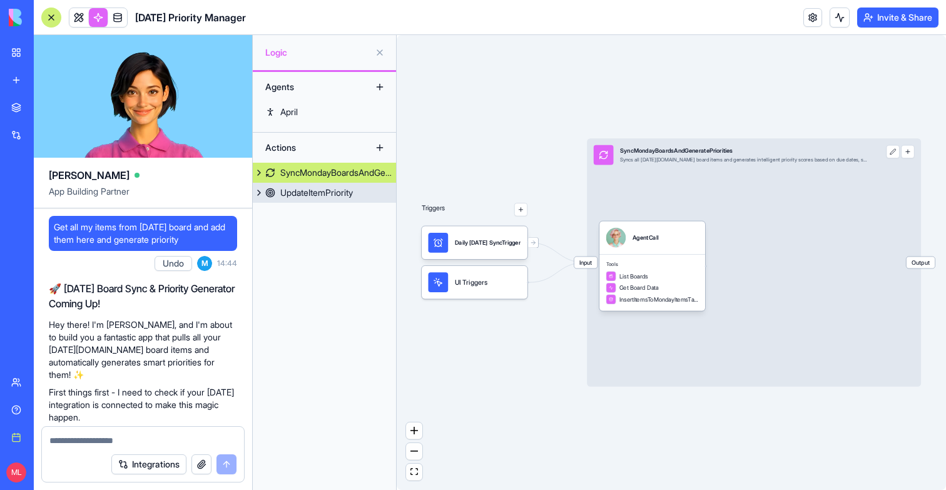
click at [335, 194] on div "UpdateItemPriority" at bounding box center [316, 192] width 73 height 13
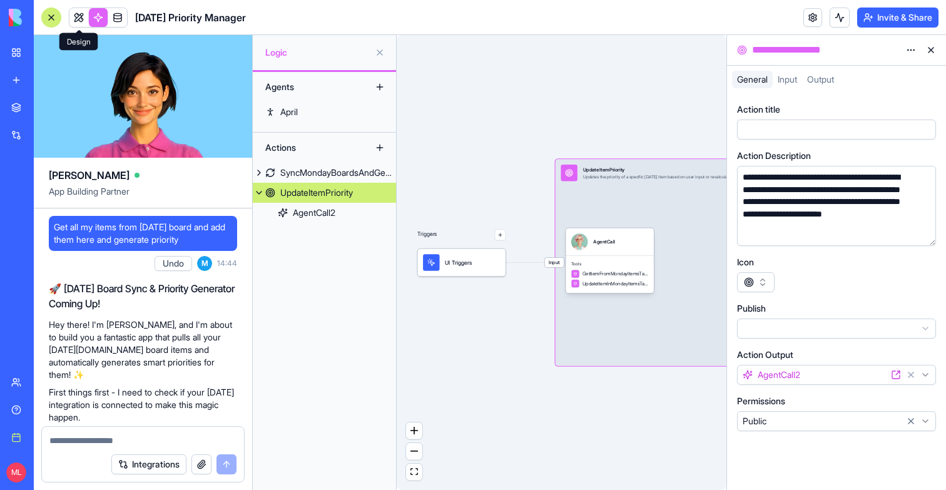
click at [74, 23] on link at bounding box center [78, 17] width 19 height 19
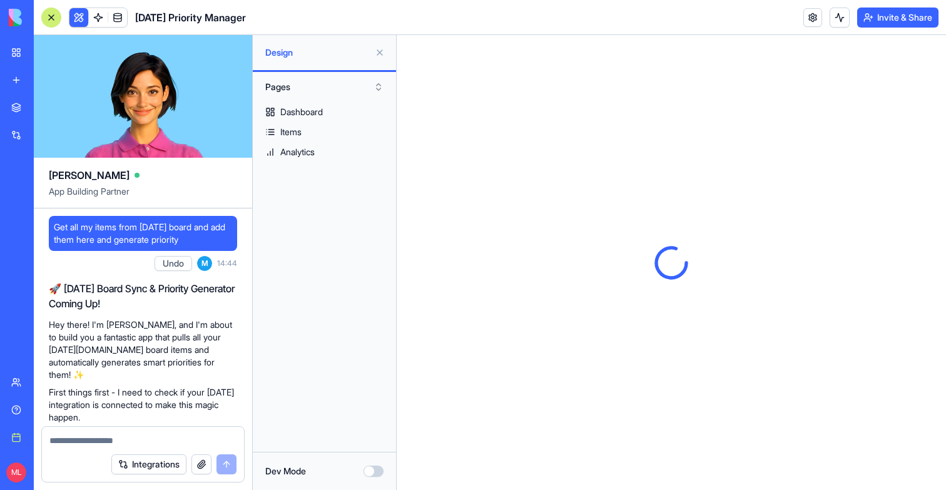
click at [74, 23] on button at bounding box center [78, 17] width 19 height 19
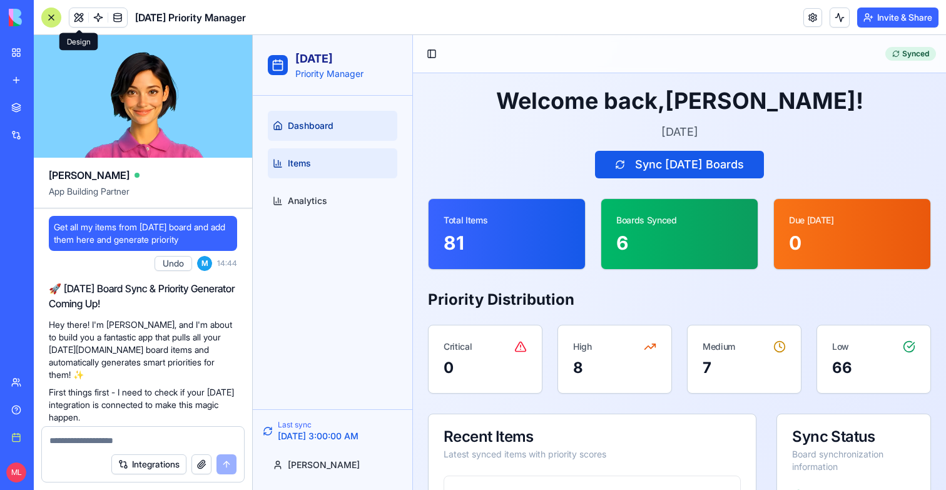
click at [368, 167] on link "Items" at bounding box center [332, 163] width 129 height 30
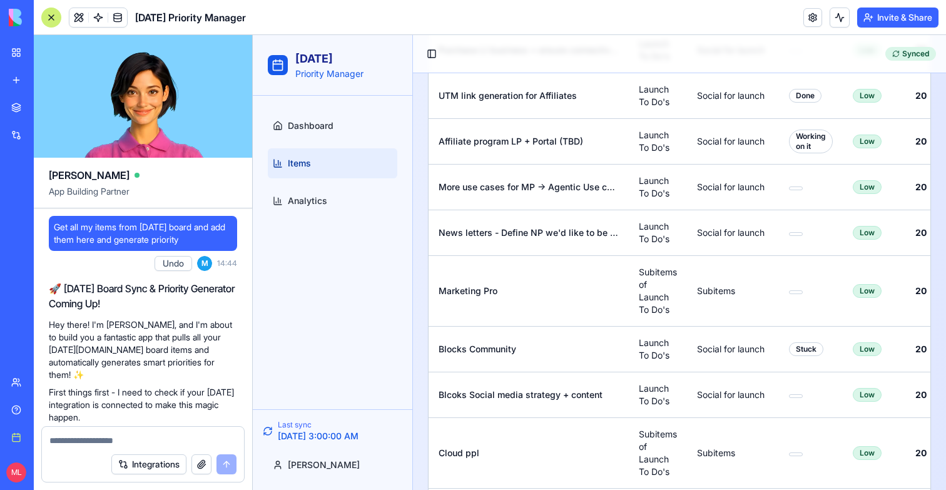
scroll to position [4169, 0]
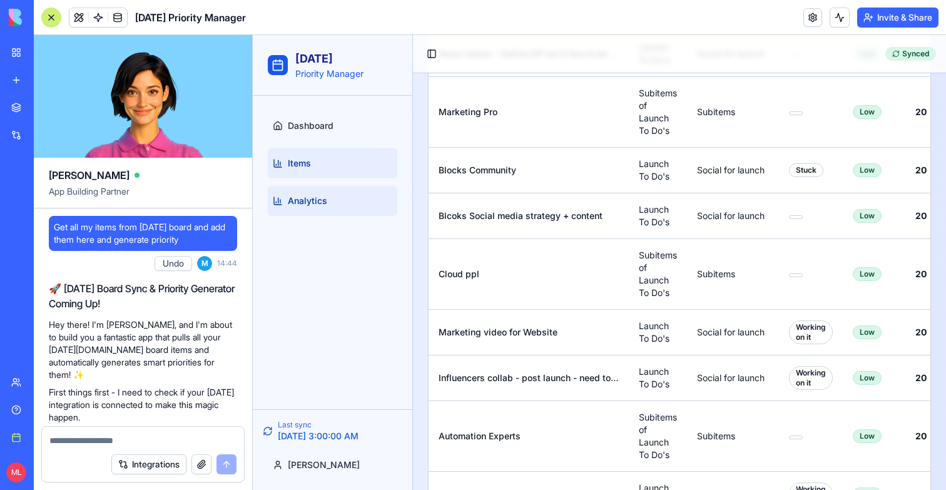
click at [335, 203] on link "Analytics" at bounding box center [332, 201] width 129 height 30
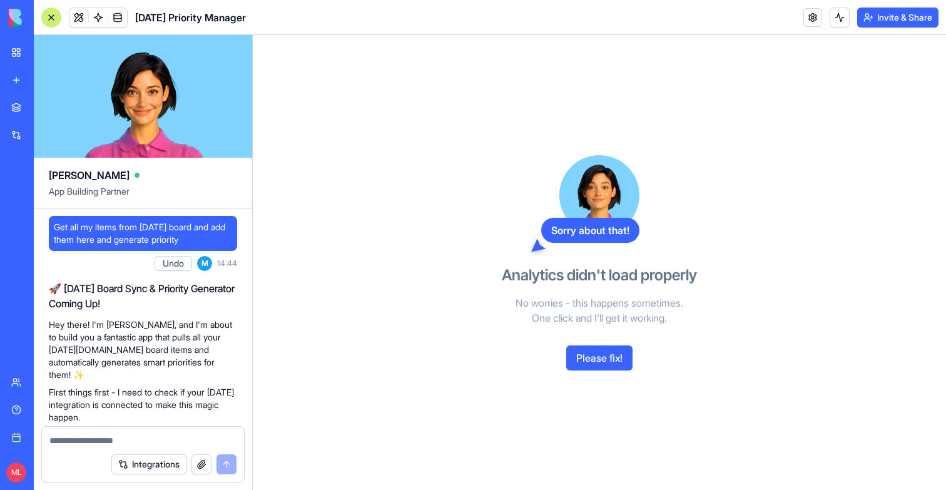
click at [583, 347] on button "Please fix!" at bounding box center [599, 357] width 66 height 25
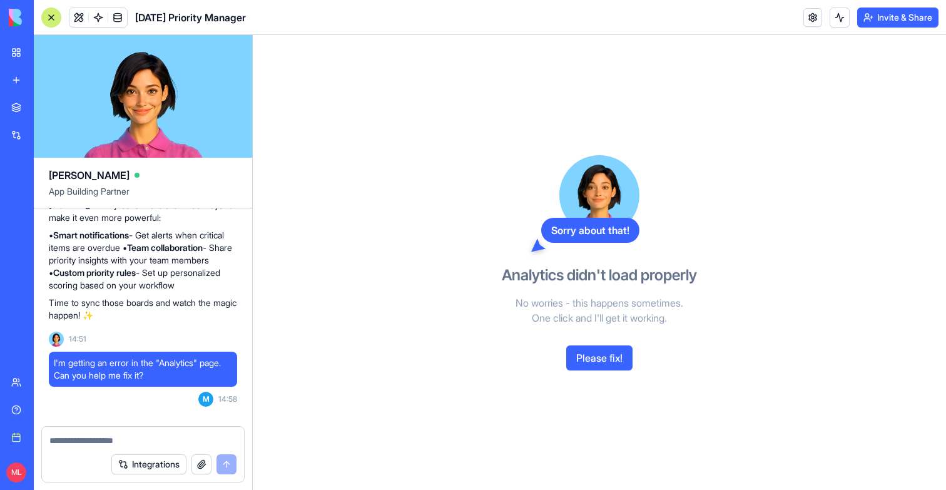
scroll to position [1223, 0]
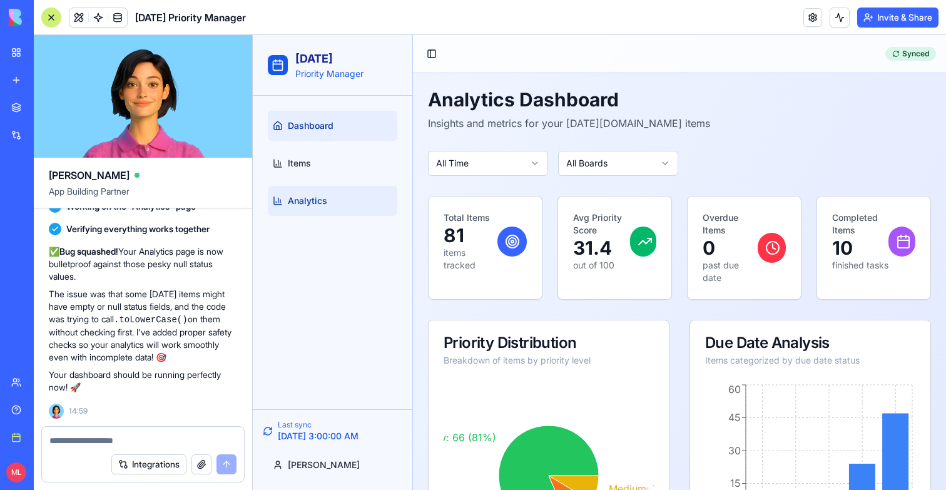
click at [291, 133] on link "Dashboard" at bounding box center [332, 126] width 129 height 30
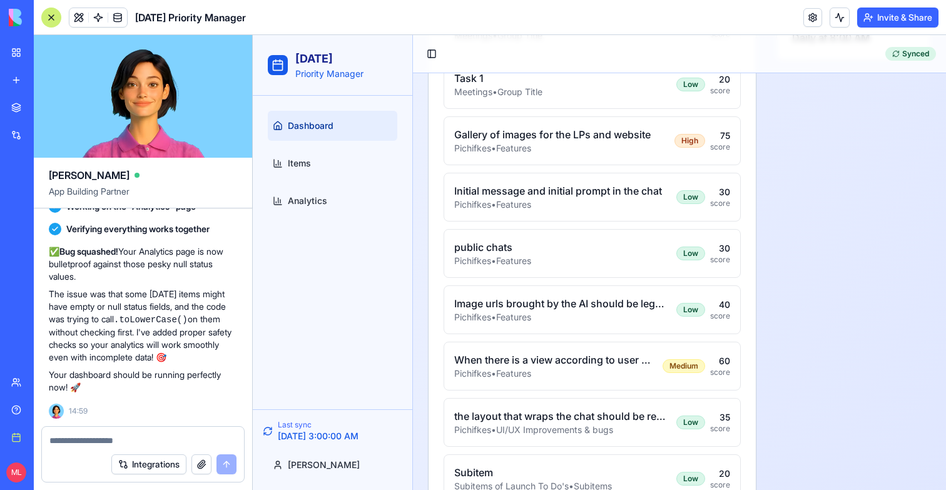
scroll to position [572, 0]
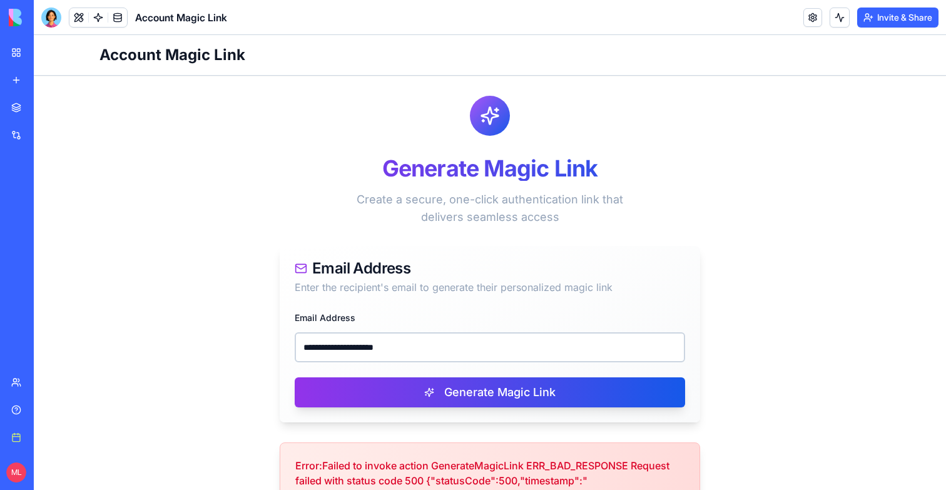
scroll to position [258, 0]
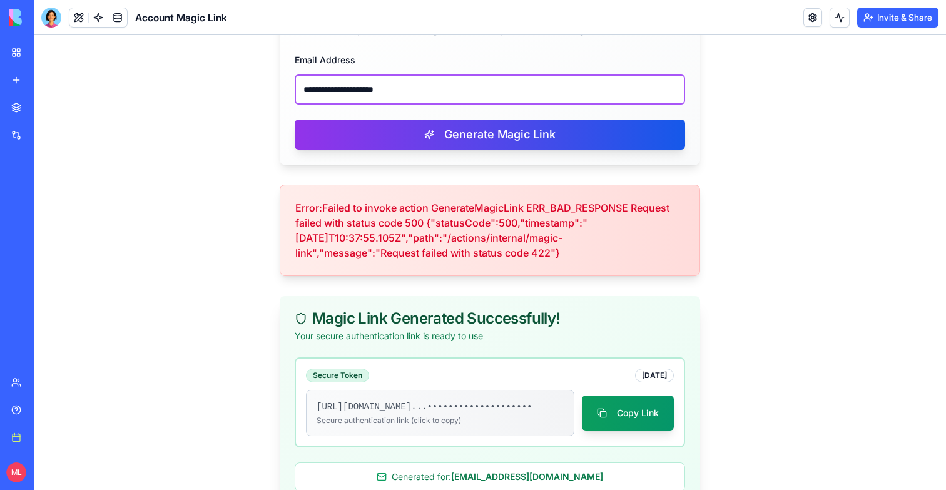
click at [379, 99] on input "**********" at bounding box center [490, 89] width 390 height 30
paste input "**"
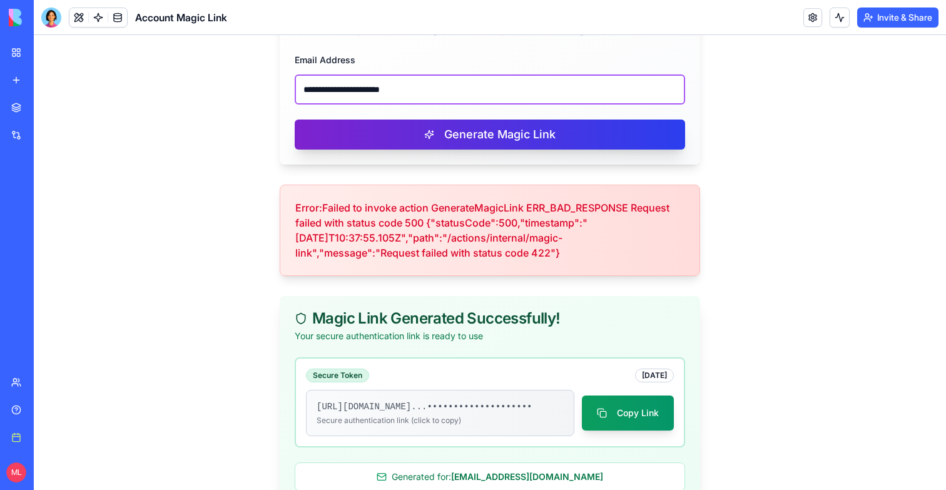
type input "**********"
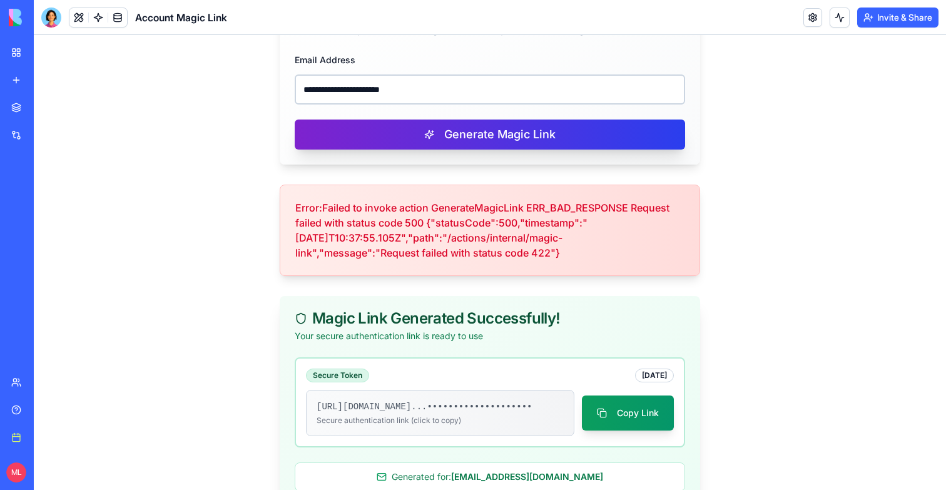
click at [380, 148] on button "Generate Magic Link" at bounding box center [490, 134] width 390 height 30
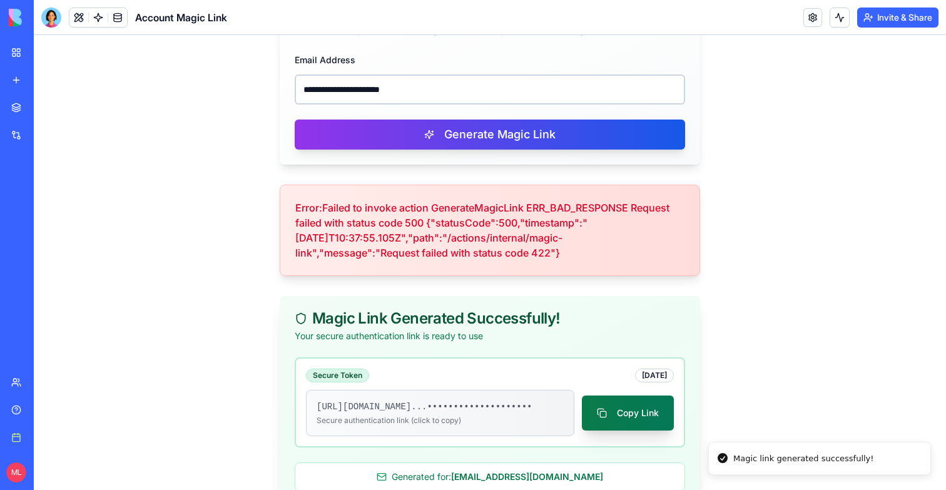
click at [622, 424] on button "Copy Link" at bounding box center [628, 412] width 92 height 35
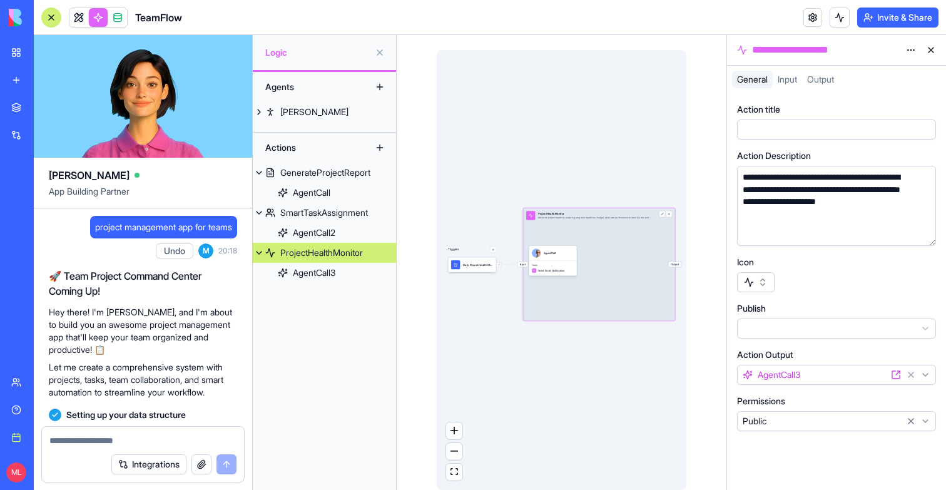
scroll to position [472, 0]
